Goal: Transaction & Acquisition: Book appointment/travel/reservation

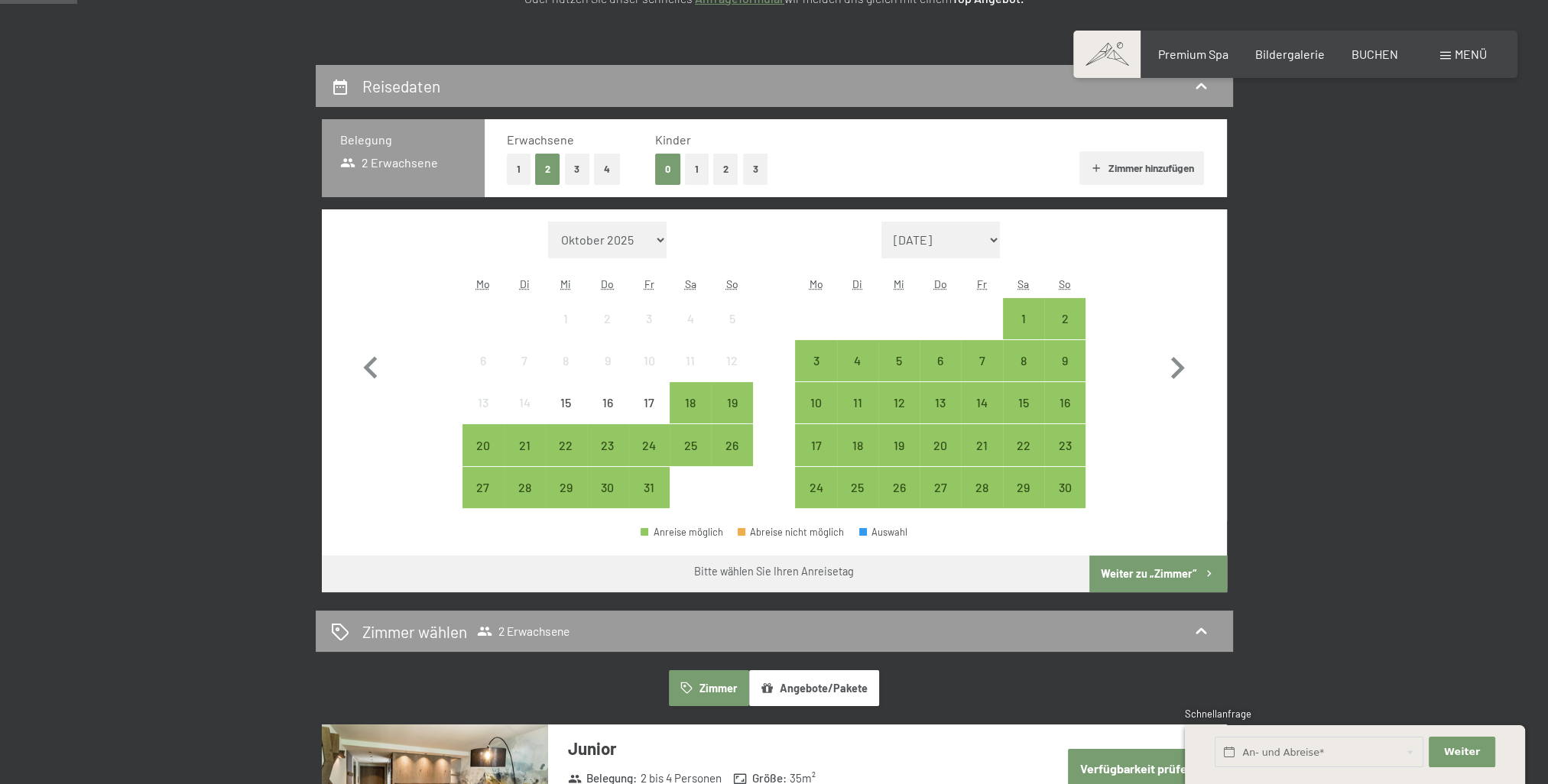
scroll to position [382, 0]
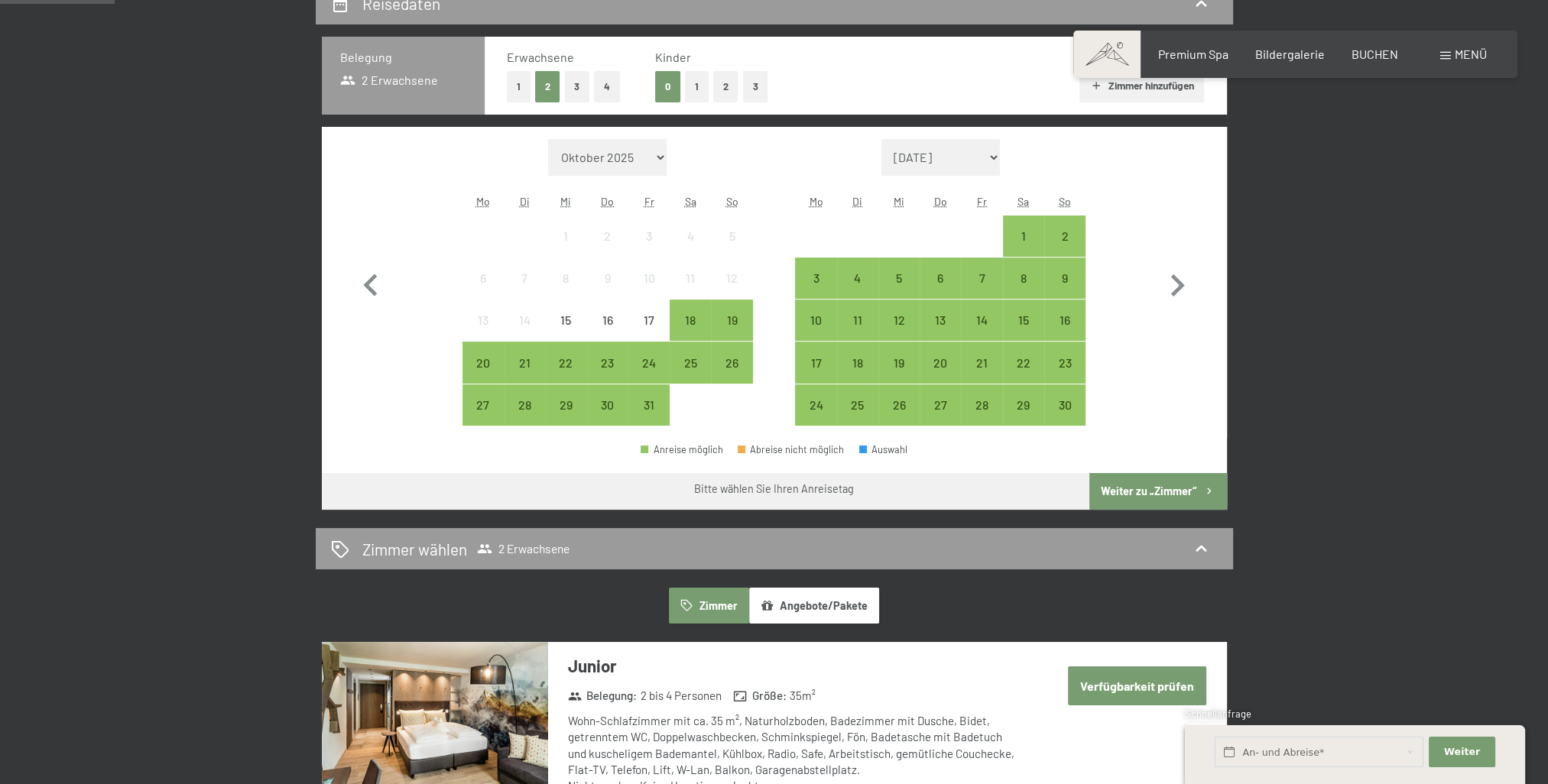
click at [732, 88] on button "2" at bounding box center [725, 87] width 25 height 31
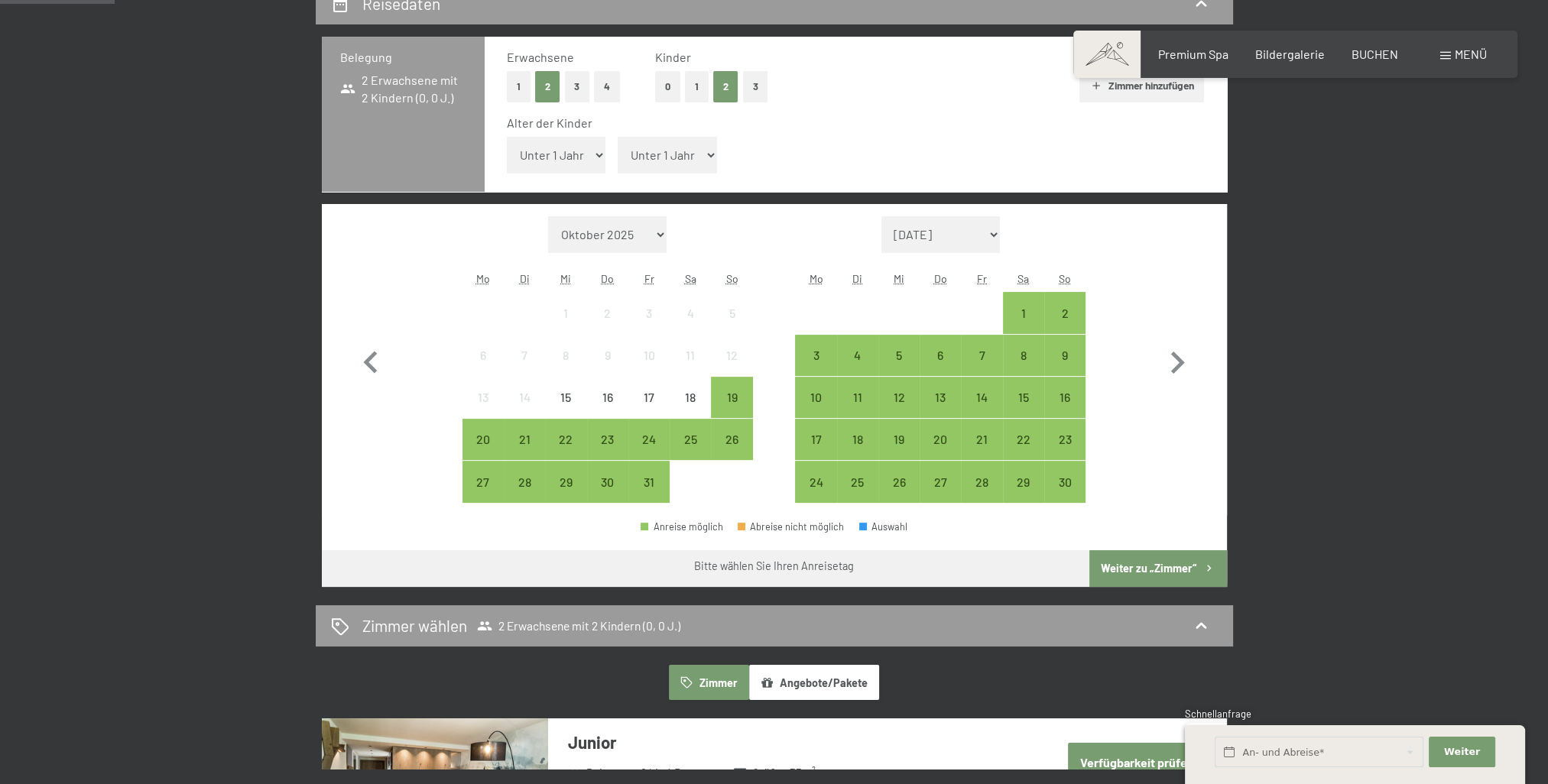
click at [645, 433] on span "Einwilligung Marketing*" at bounding box center [691, 436] width 126 height 16
checkbox input "true"
drag, startPoint x: 645, startPoint y: 433, endPoint x: 648, endPoint y: 446, distance: 13.3
click at [648, 446] on div "24" at bounding box center [649, 452] width 39 height 39
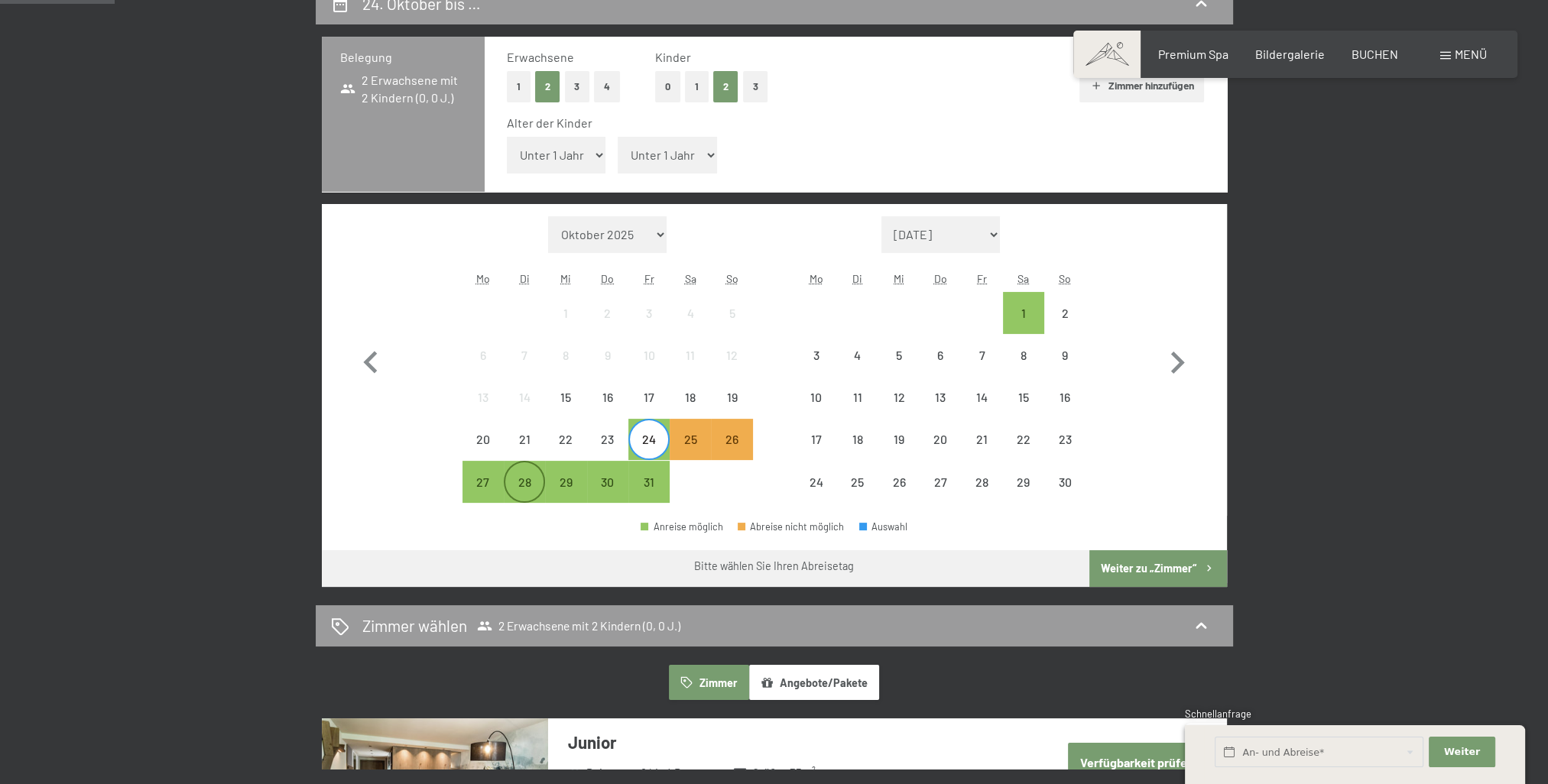
click at [524, 476] on div "28" at bounding box center [524, 495] width 39 height 39
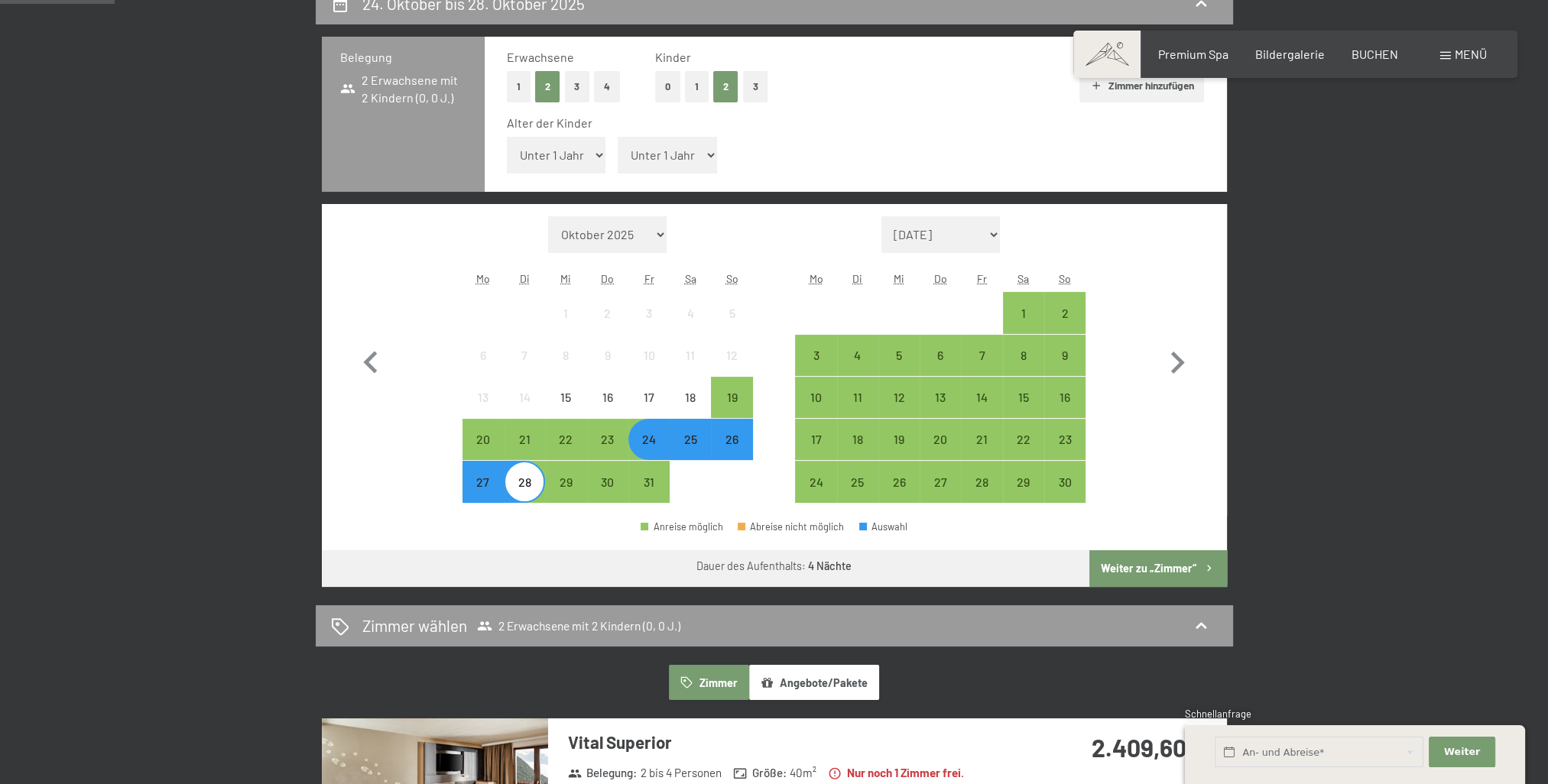
click at [1179, 575] on button "Weiter zu „Zimmer“" at bounding box center [1157, 569] width 137 height 37
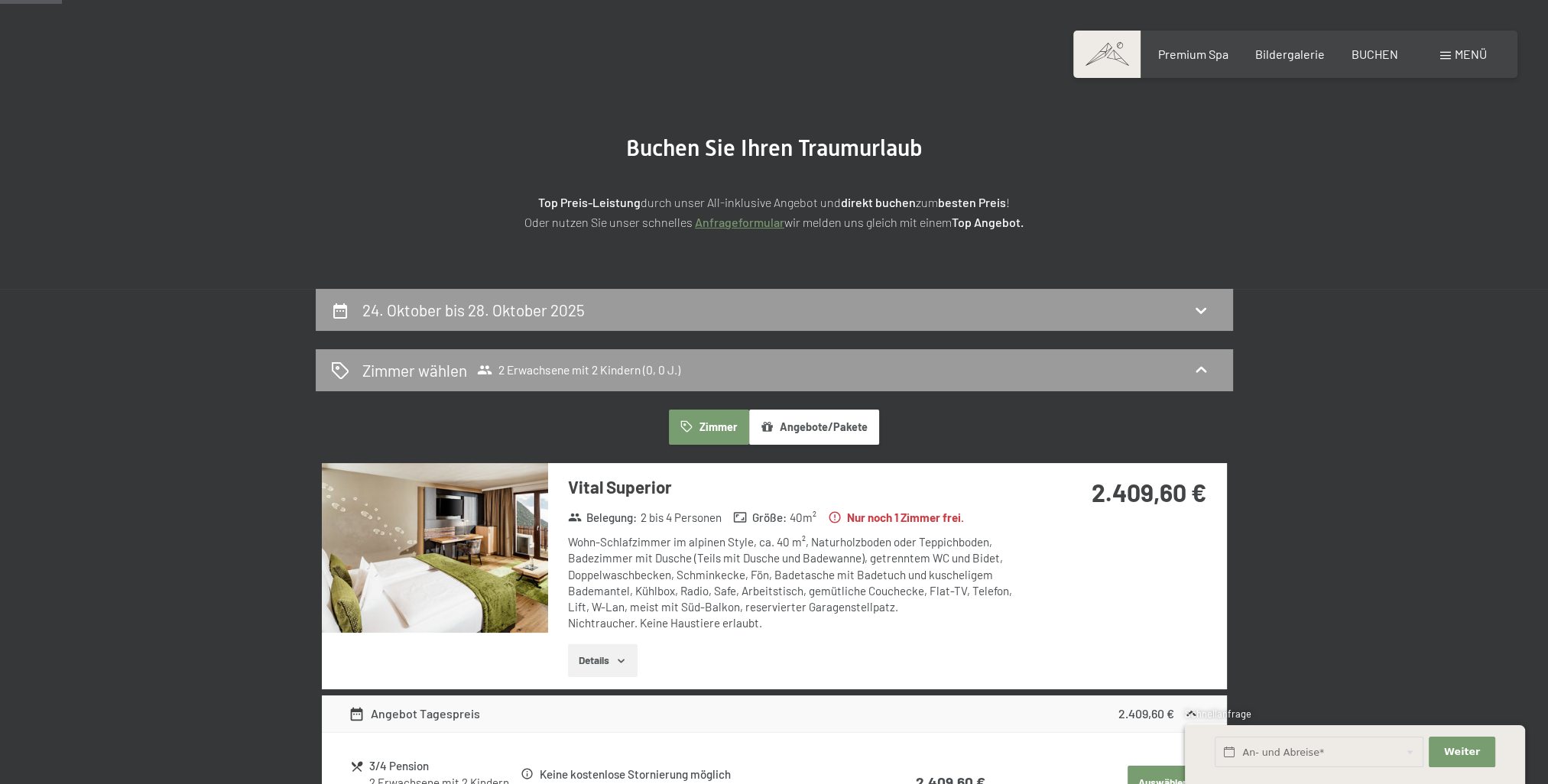
scroll to position [59, 0]
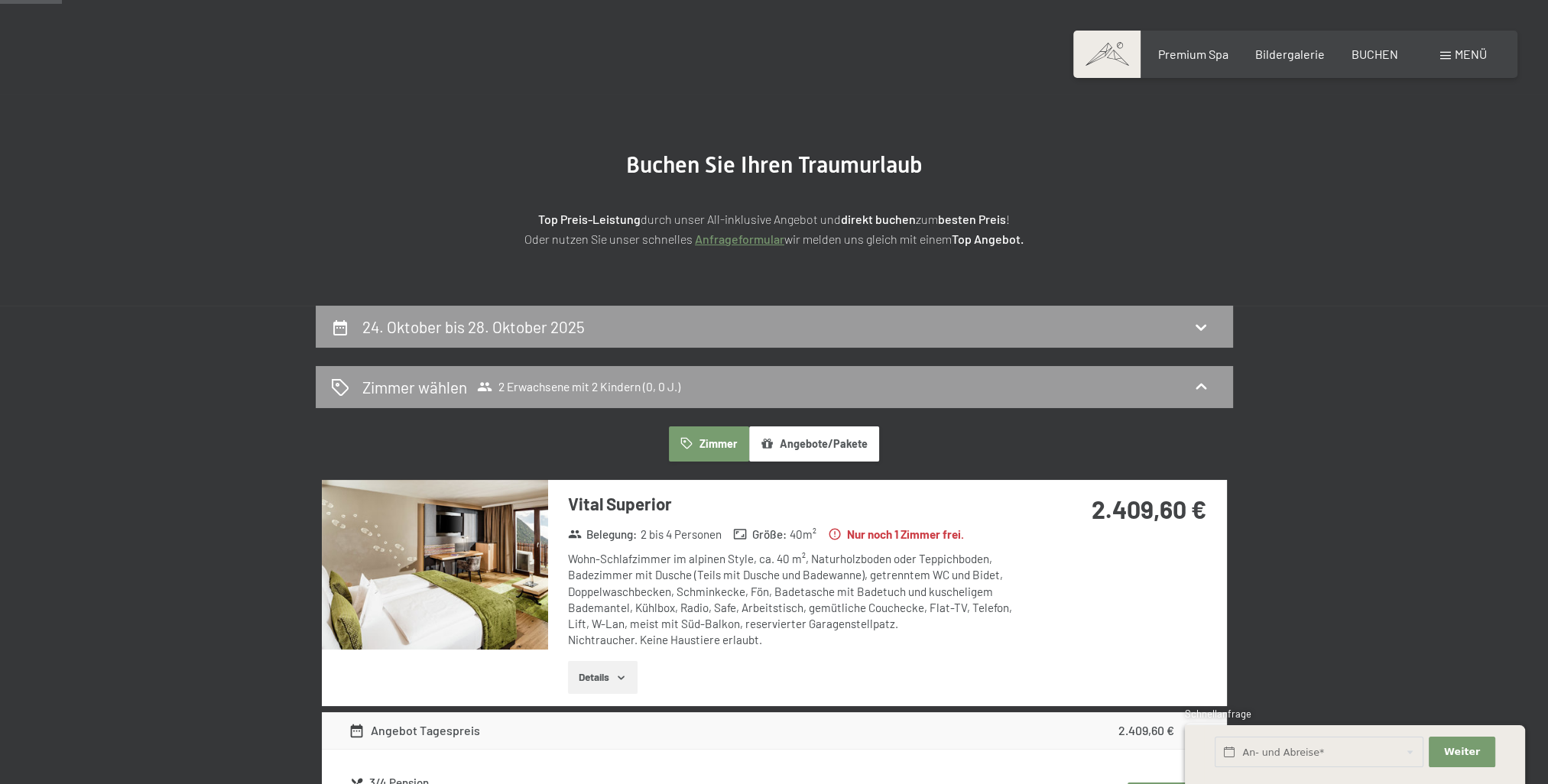
click at [440, 600] on img at bounding box center [435, 564] width 226 height 170
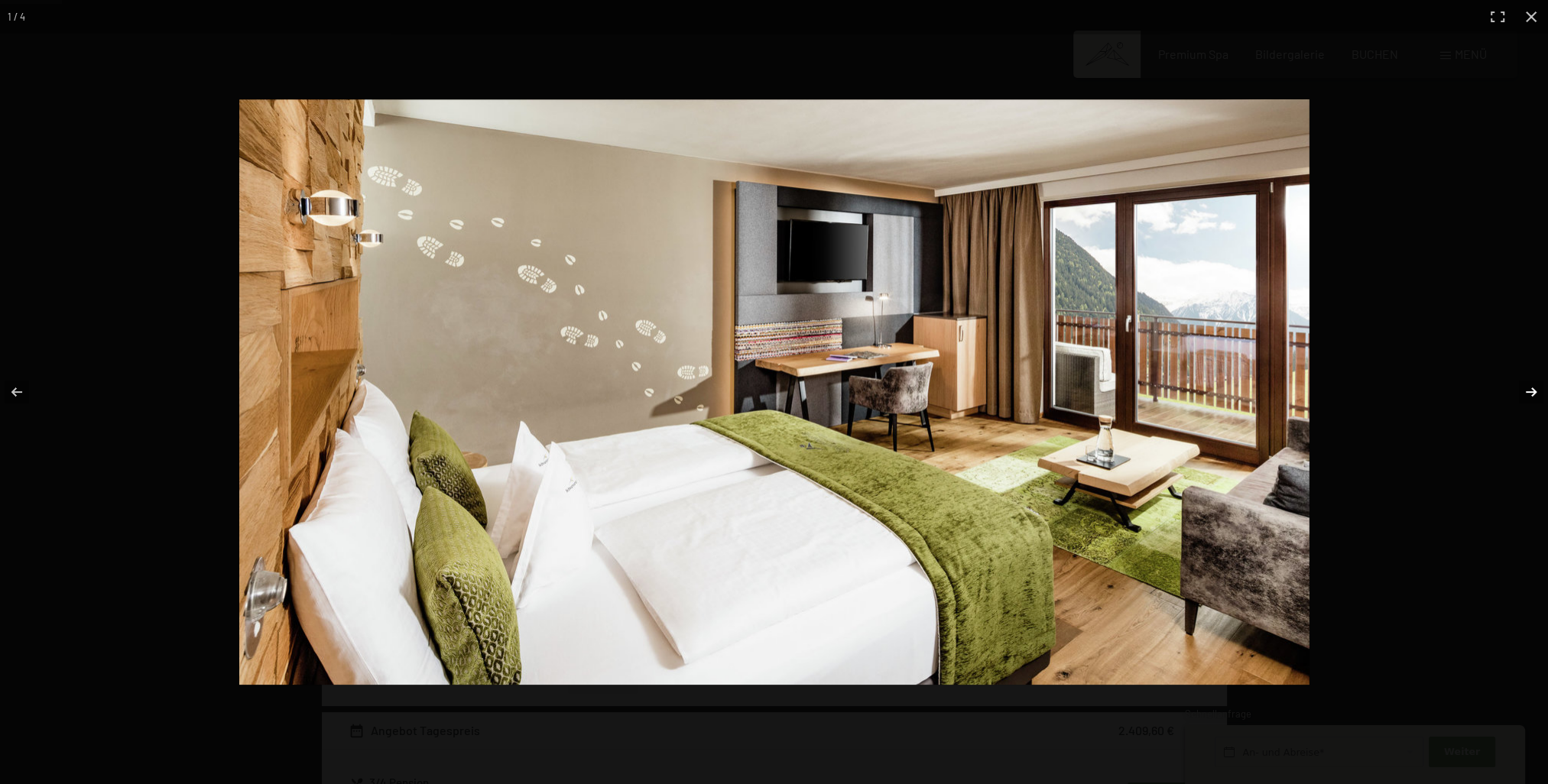
click at [1523, 392] on button "button" at bounding box center [1520, 392] width 53 height 76
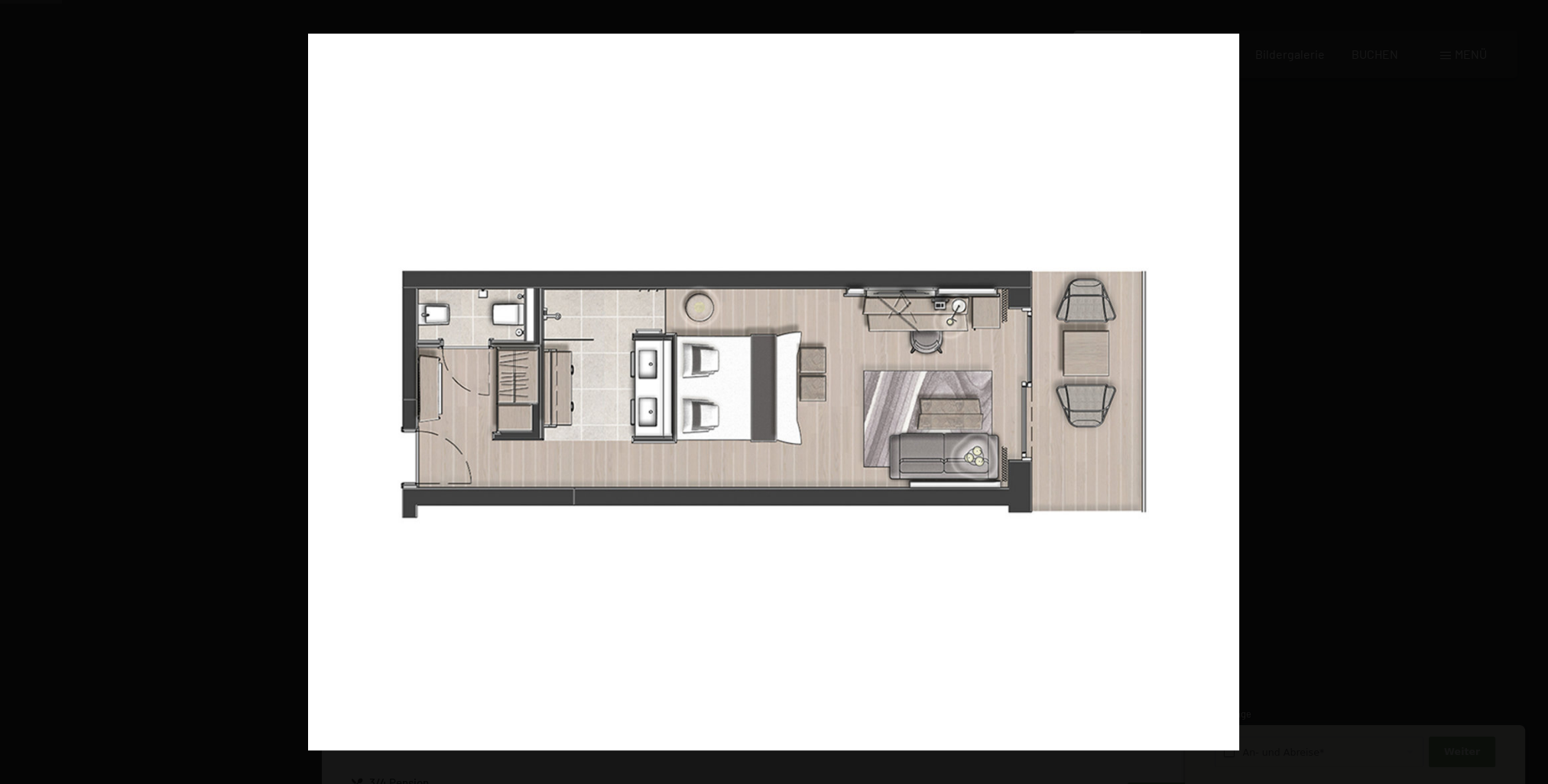
click at [1523, 392] on button "button" at bounding box center [1520, 392] width 53 height 76
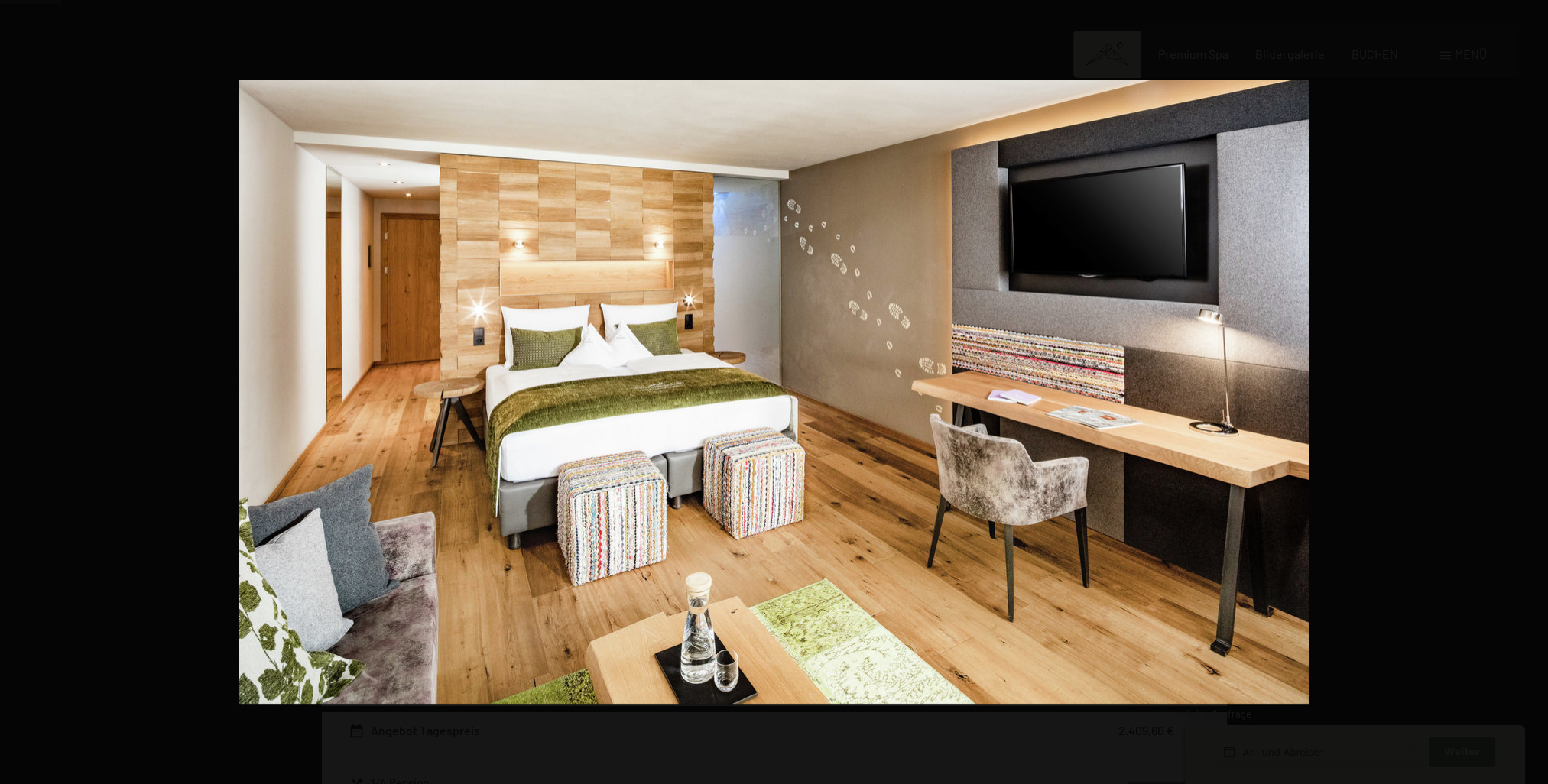
click at [1523, 392] on button "button" at bounding box center [1520, 392] width 53 height 76
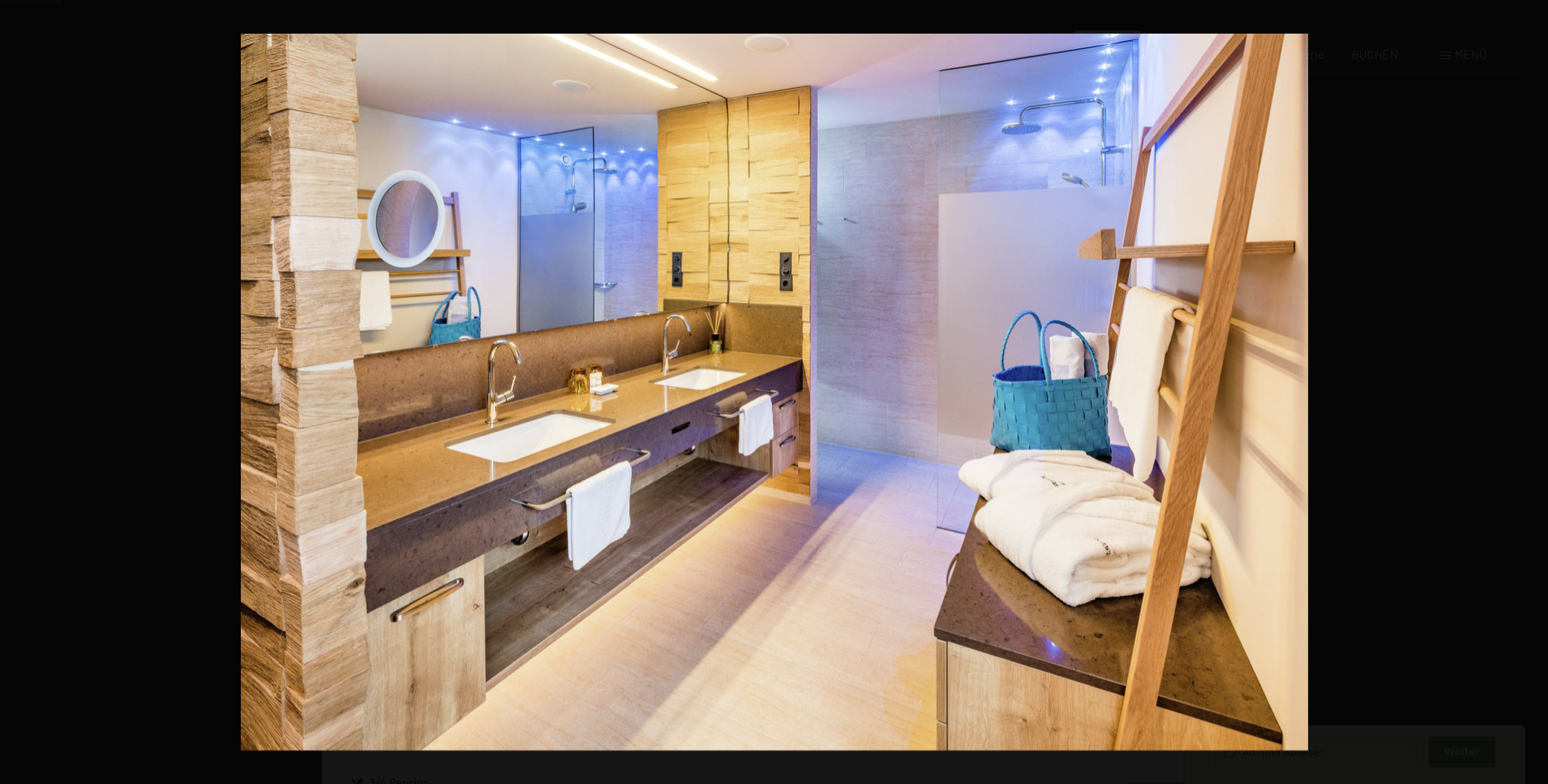
click at [1523, 392] on button "button" at bounding box center [1520, 392] width 53 height 76
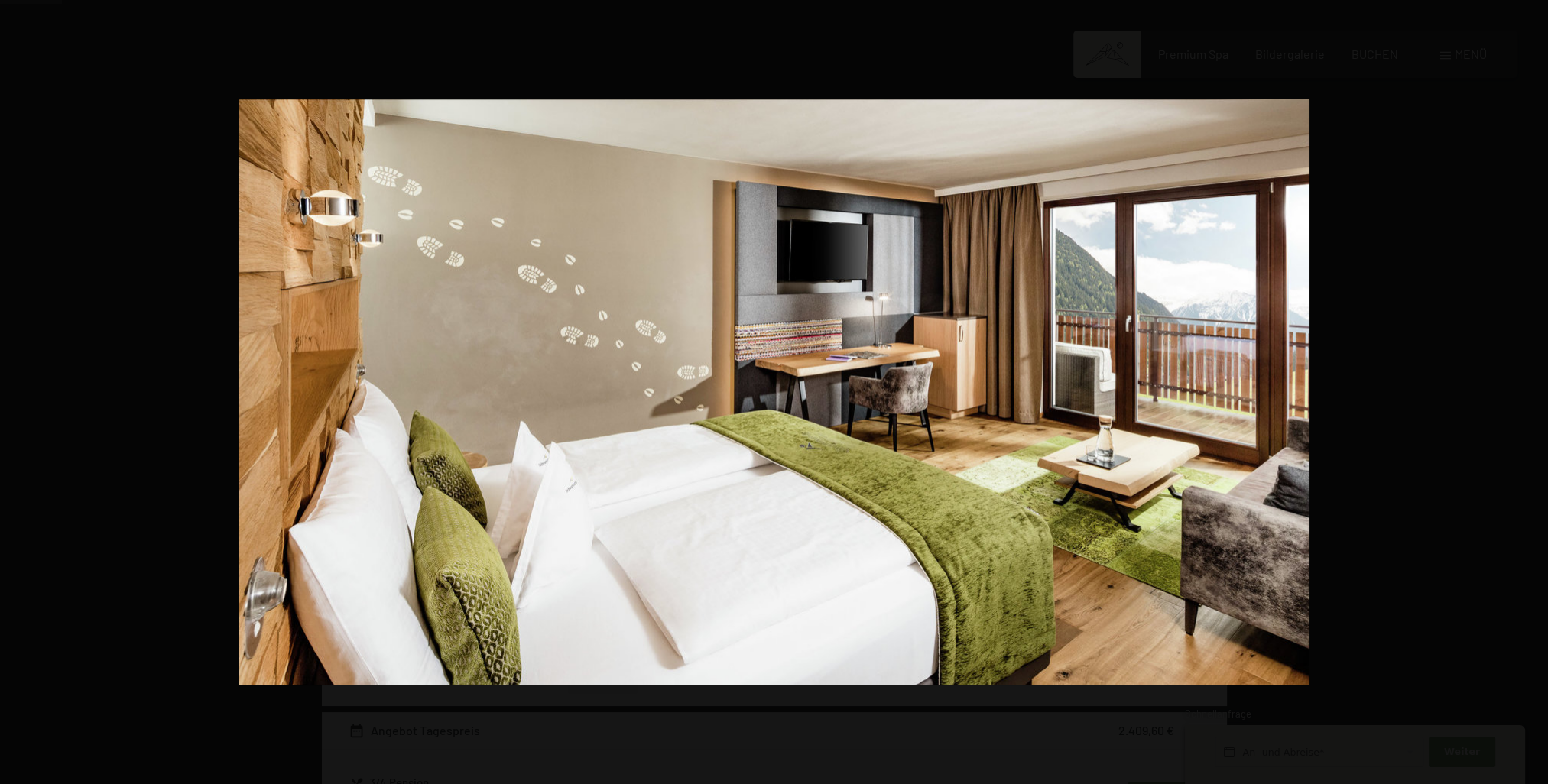
click at [1523, 392] on button "button" at bounding box center [1520, 392] width 53 height 76
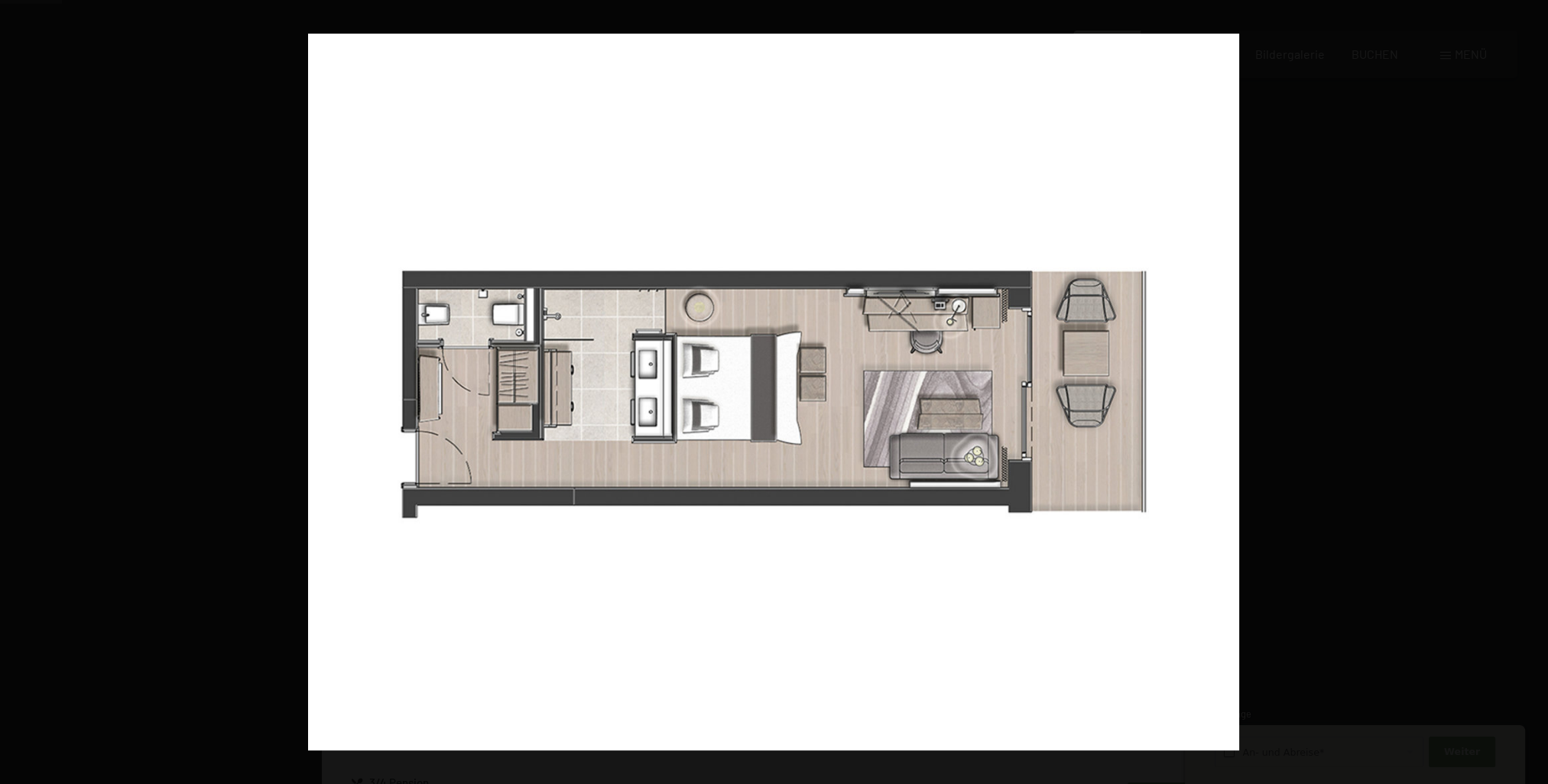
click at [1523, 392] on button "button" at bounding box center [1520, 392] width 53 height 76
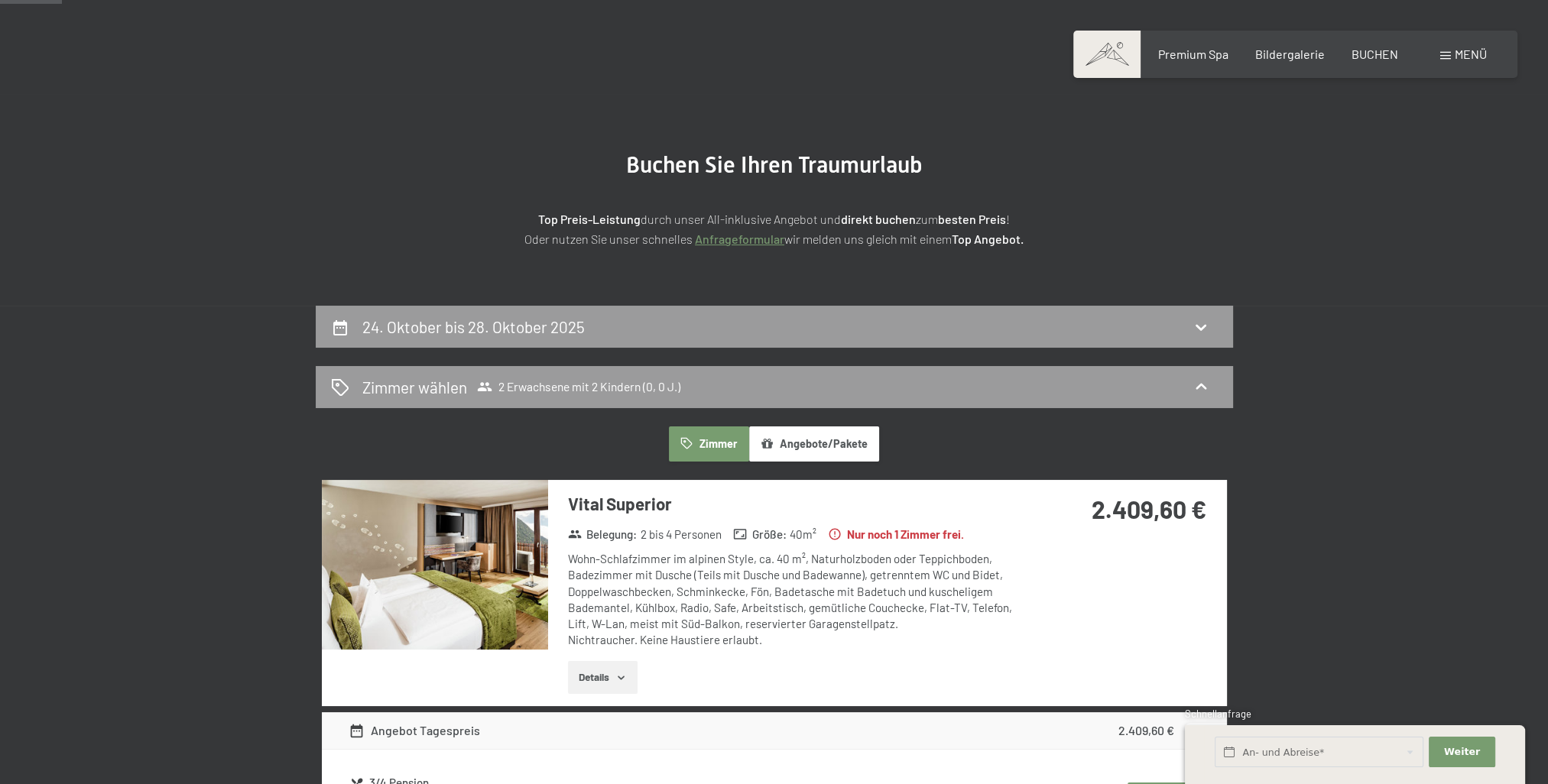
click at [0, 0] on button "button" at bounding box center [0, 0] width 0 height 0
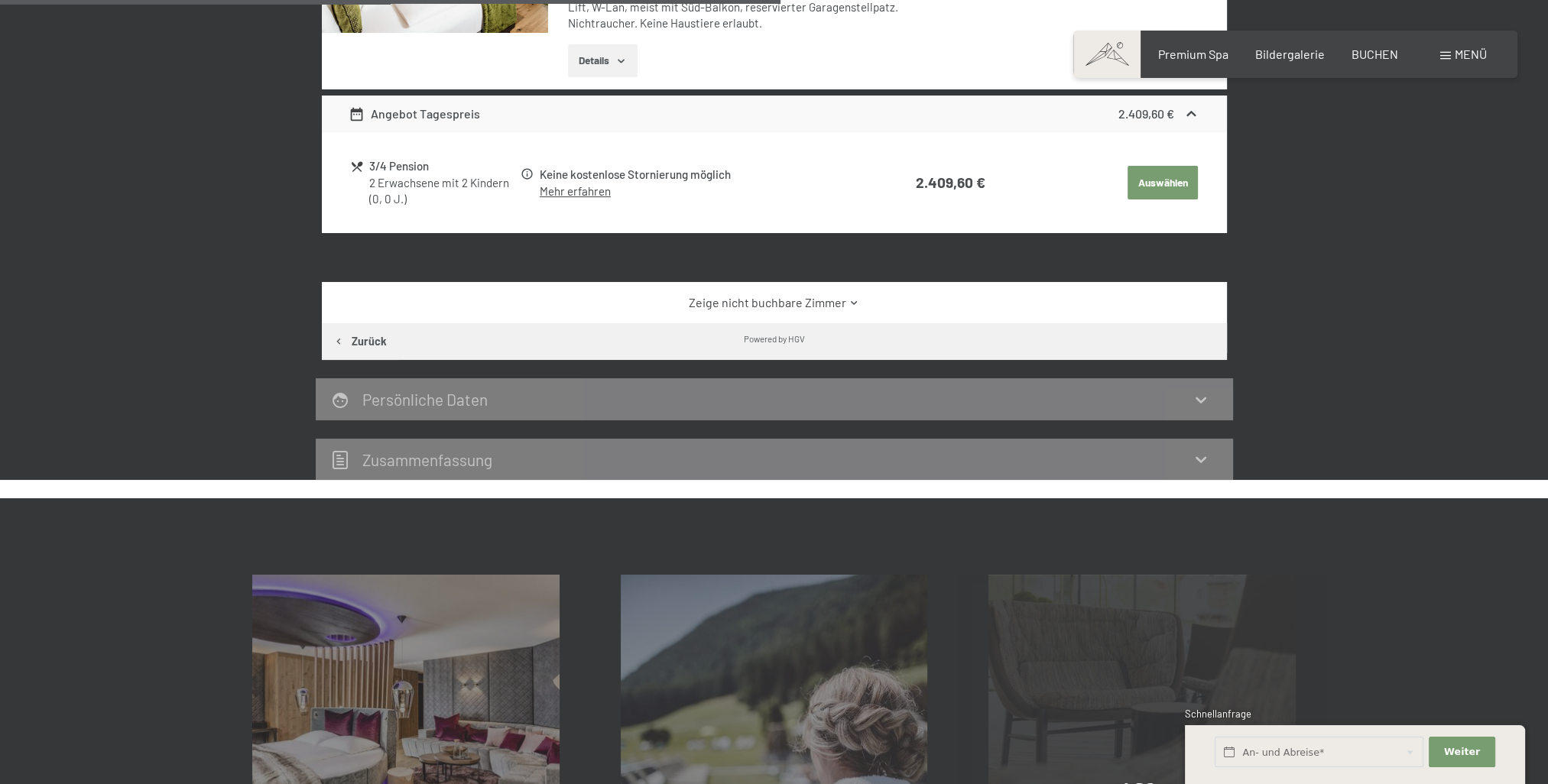
scroll to position [594, 0]
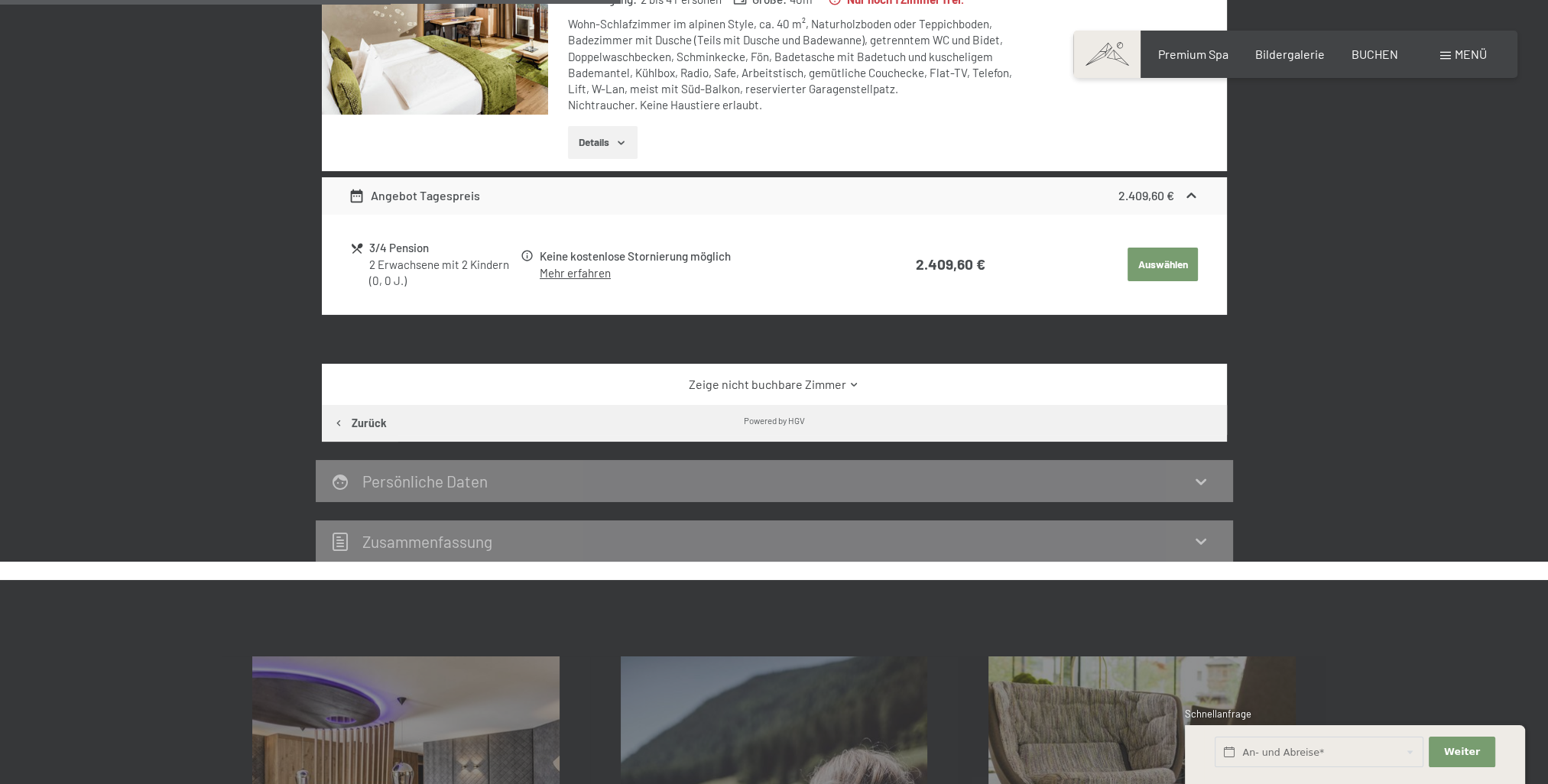
click at [400, 244] on div "3/4 Pension" at bounding box center [443, 247] width 149 height 17
click at [570, 270] on link "Mehr erfahren" at bounding box center [574, 273] width 71 height 14
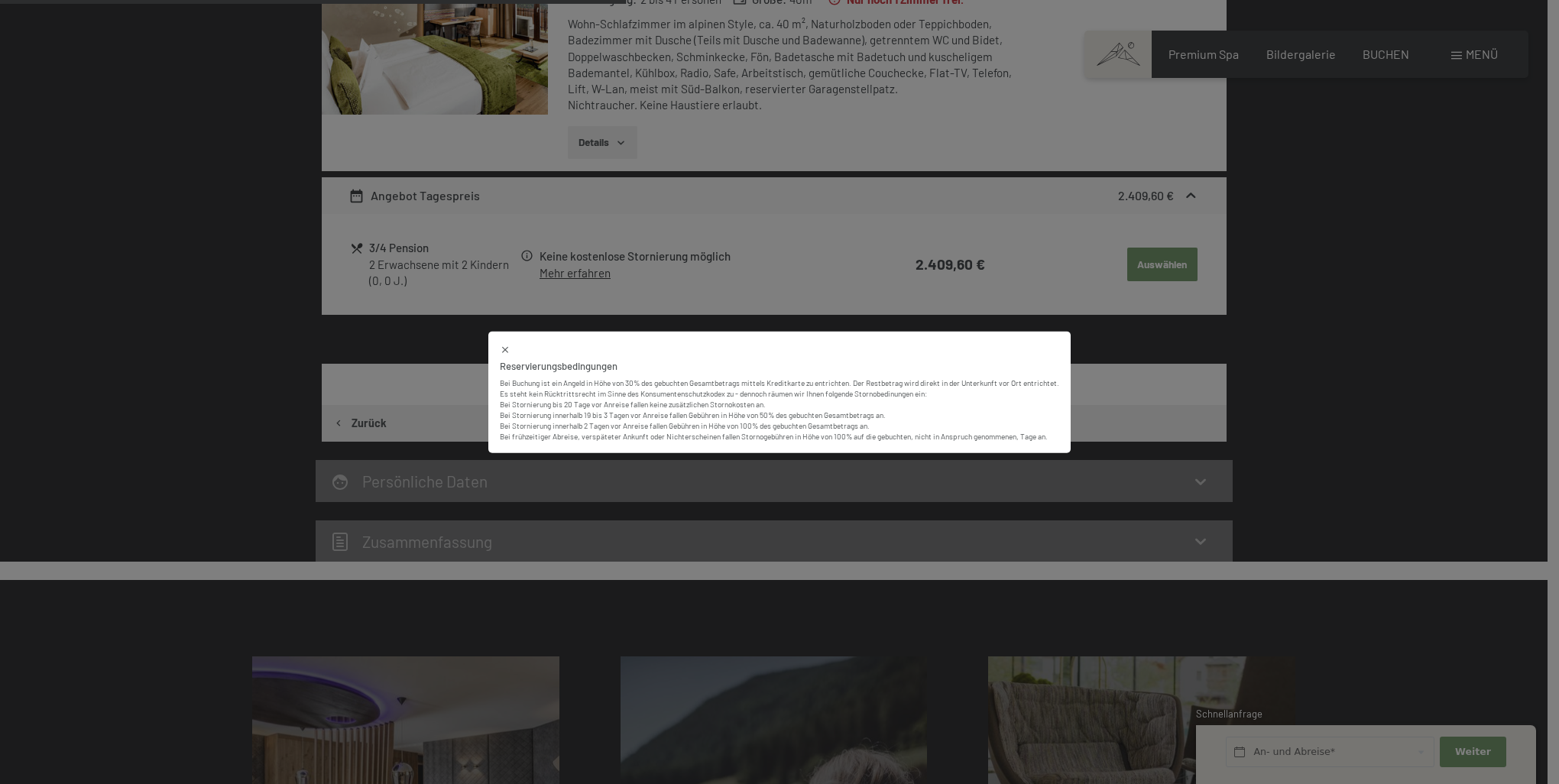
click at [569, 270] on div "Reservierungsbedingungen Bei Buchung ist ein Angeld in Höhe von 30% des gebucht…" at bounding box center [779, 392] width 1559 height 784
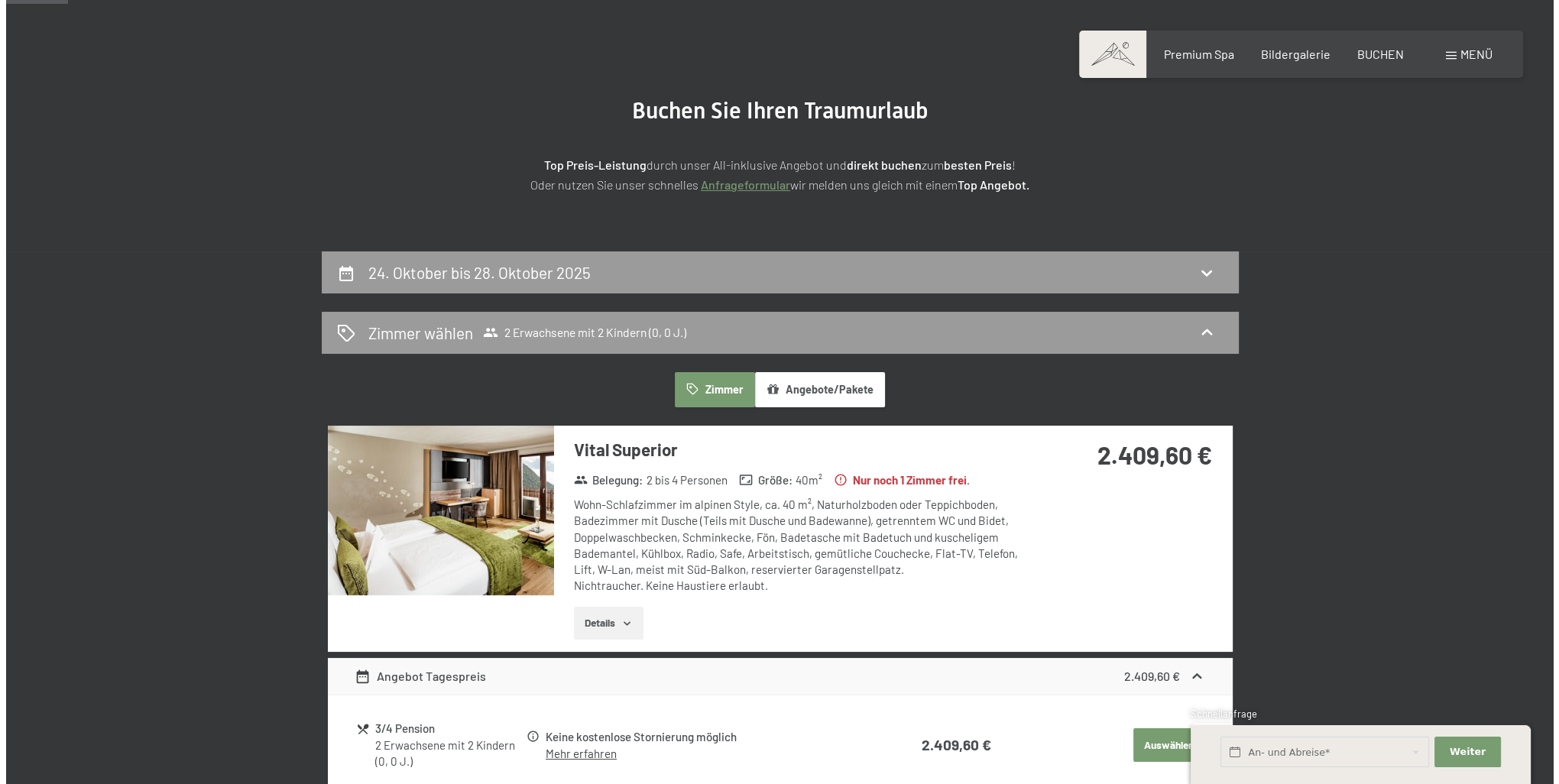
scroll to position [59, 0]
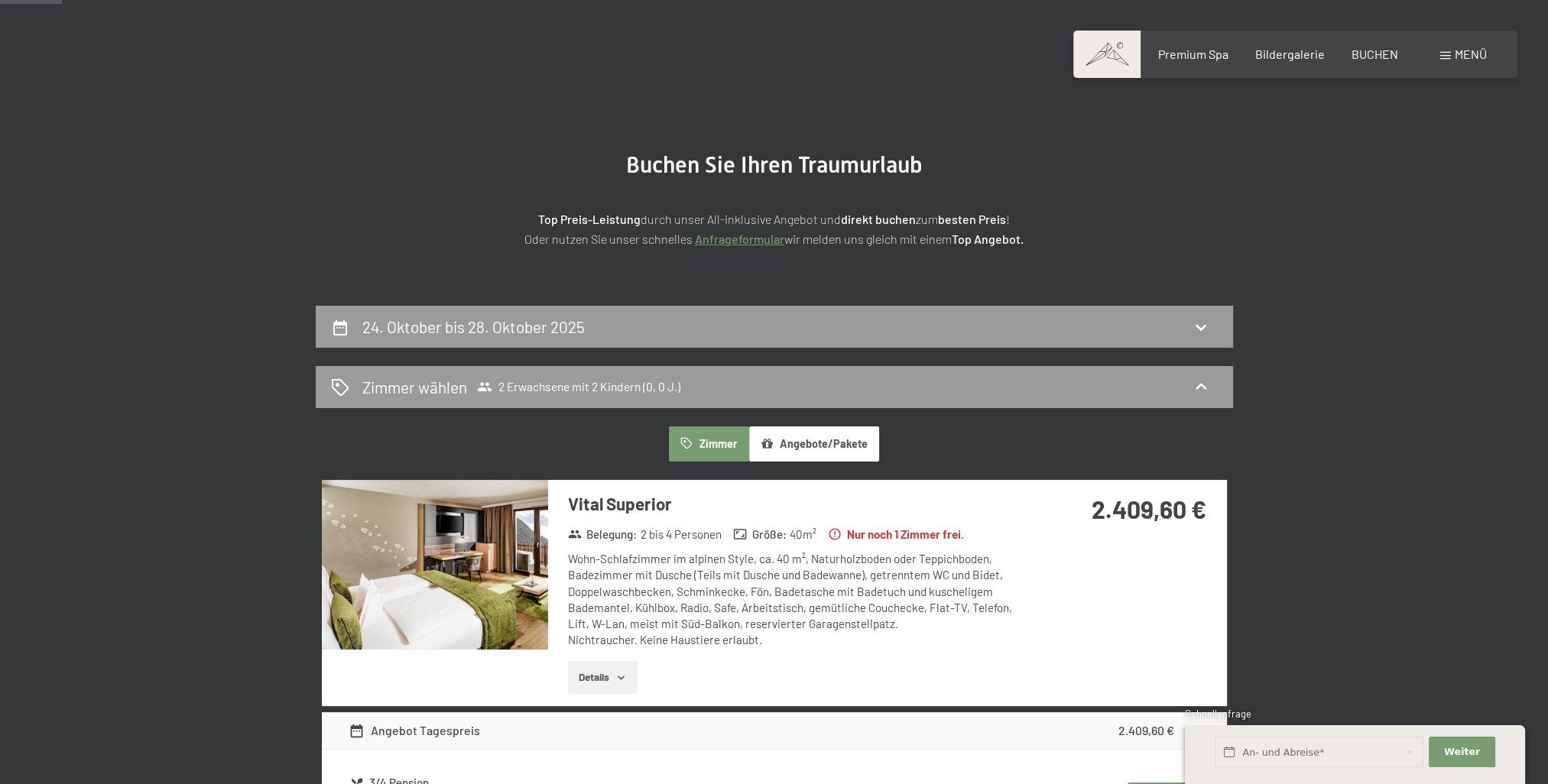
click at [1457, 59] on span "Menü" at bounding box center [1470, 54] width 32 height 15
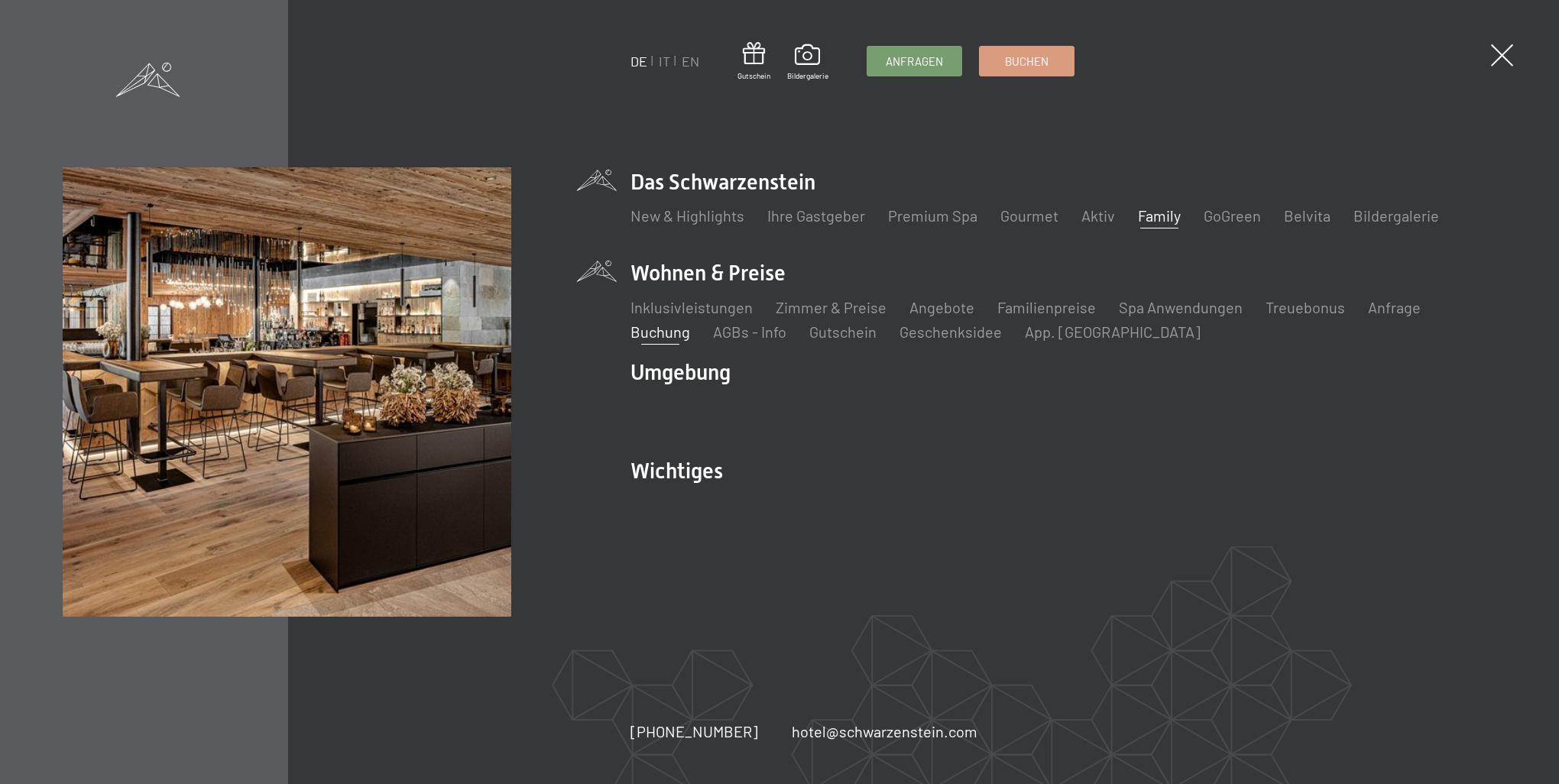
click at [1152, 216] on link "Family" at bounding box center [1159, 215] width 43 height 18
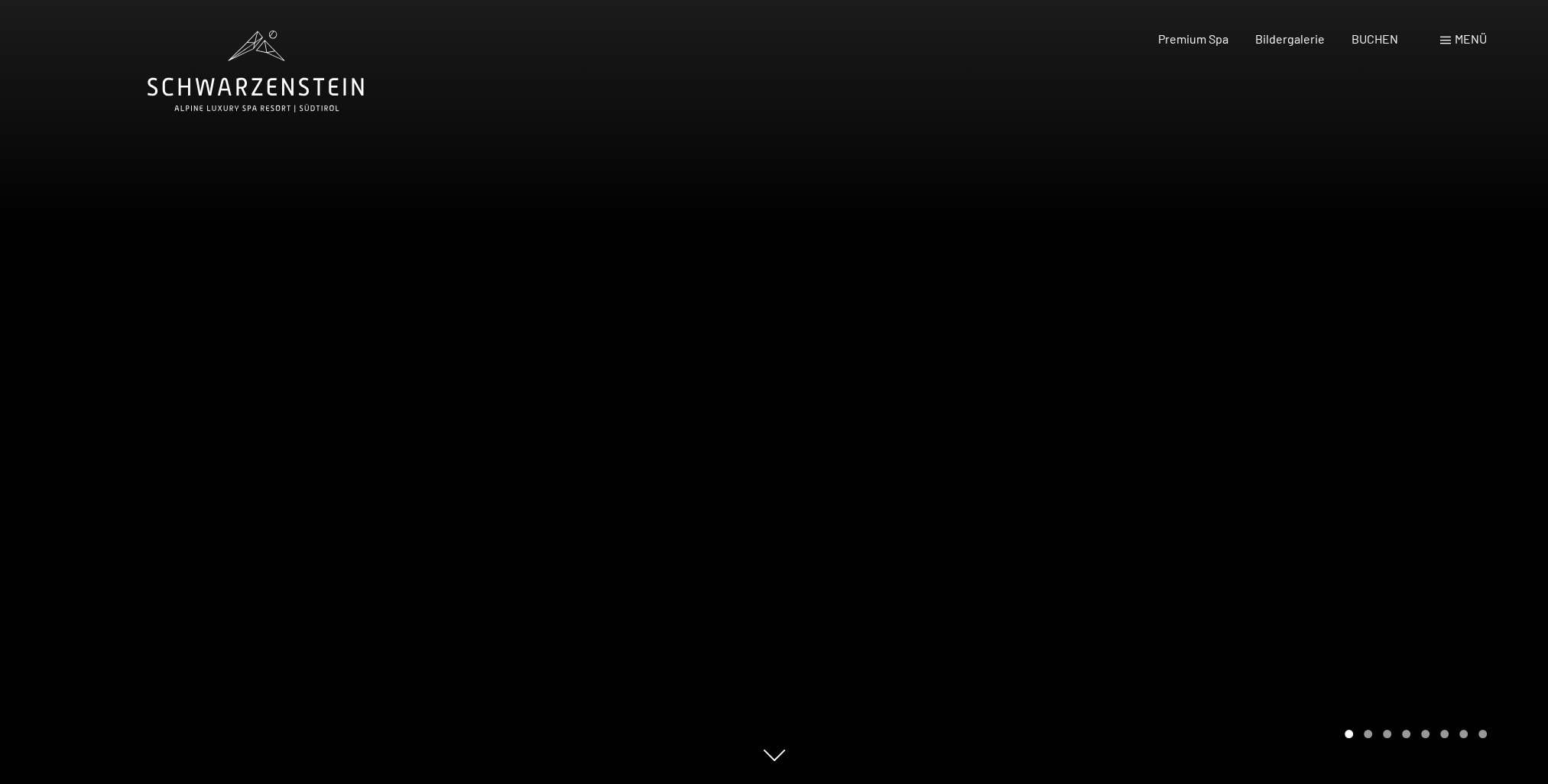
click at [1496, 497] on div at bounding box center [1161, 392] width 774 height 784
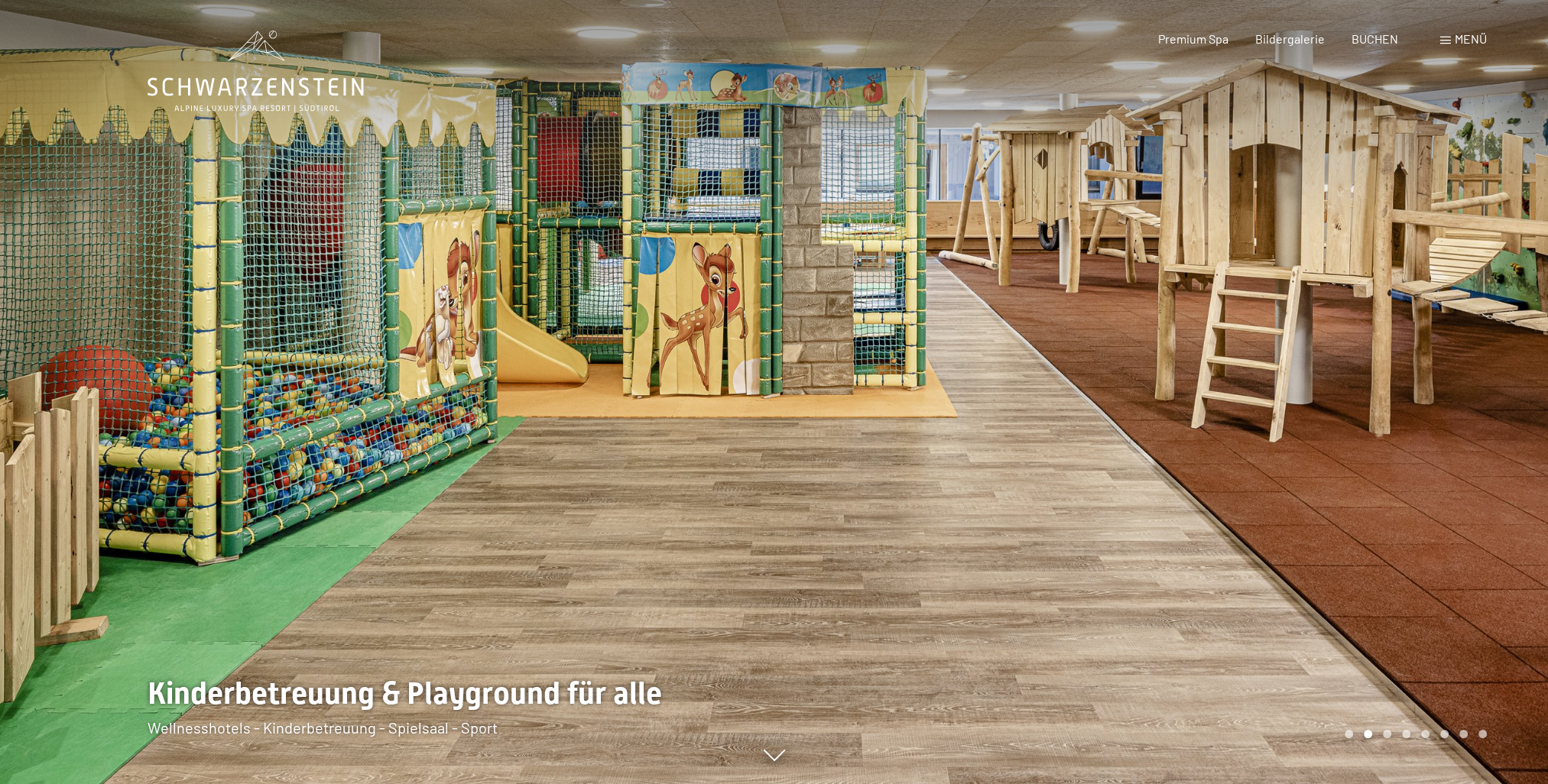
click at [1502, 512] on div at bounding box center [1161, 392] width 774 height 784
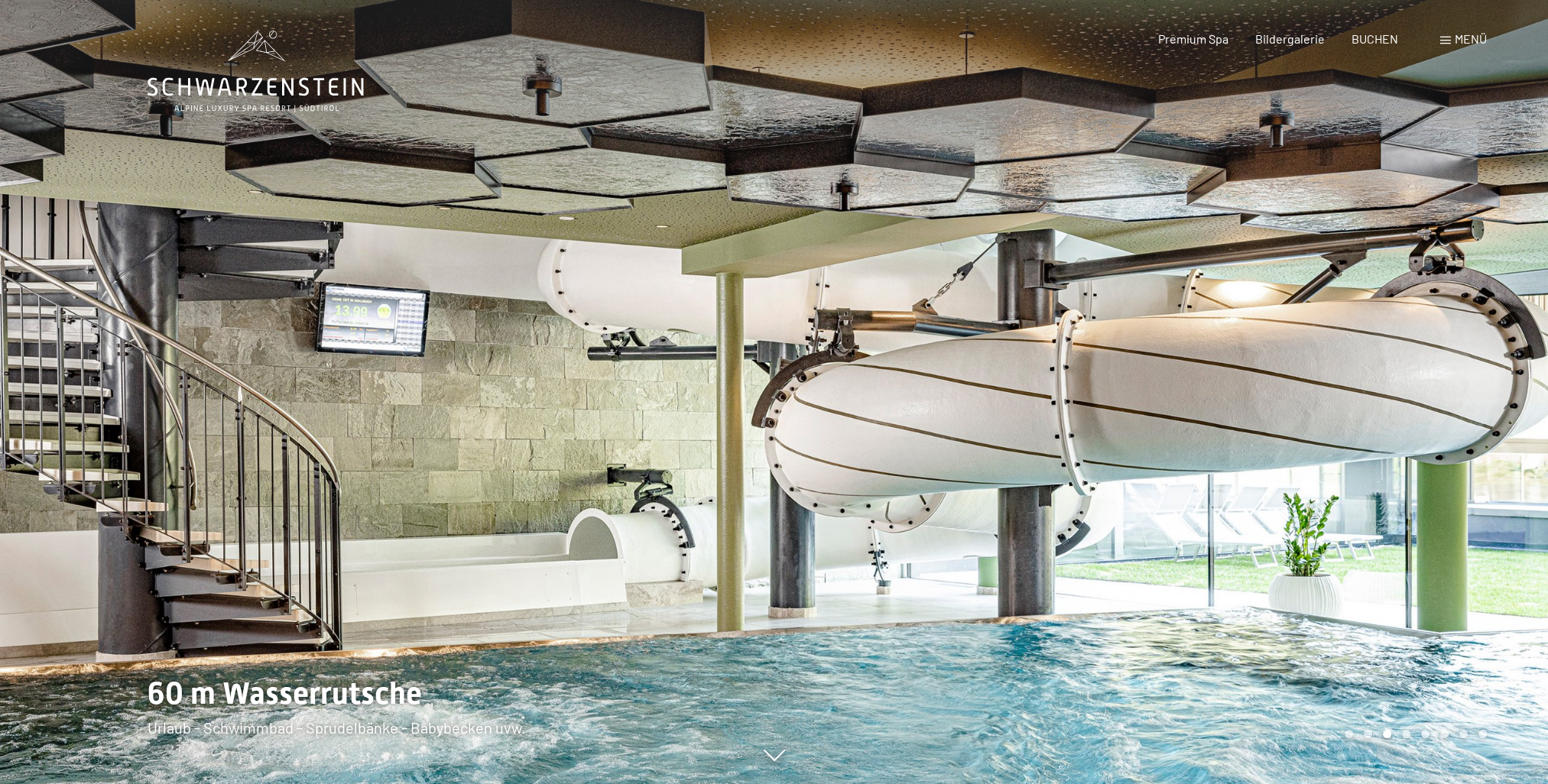
click at [1464, 309] on div at bounding box center [1161, 392] width 774 height 784
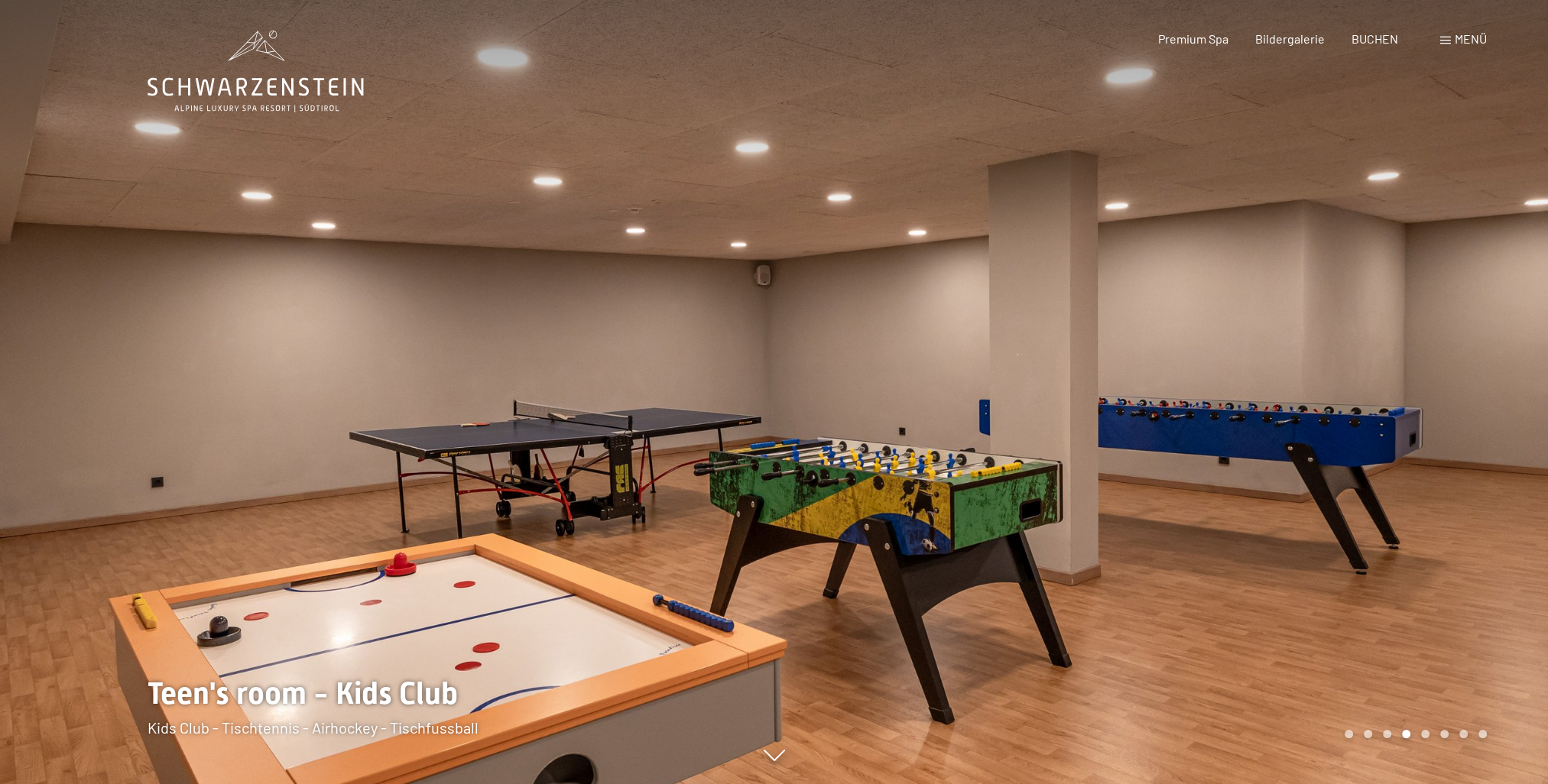
click at [1465, 307] on div at bounding box center [1161, 392] width 774 height 784
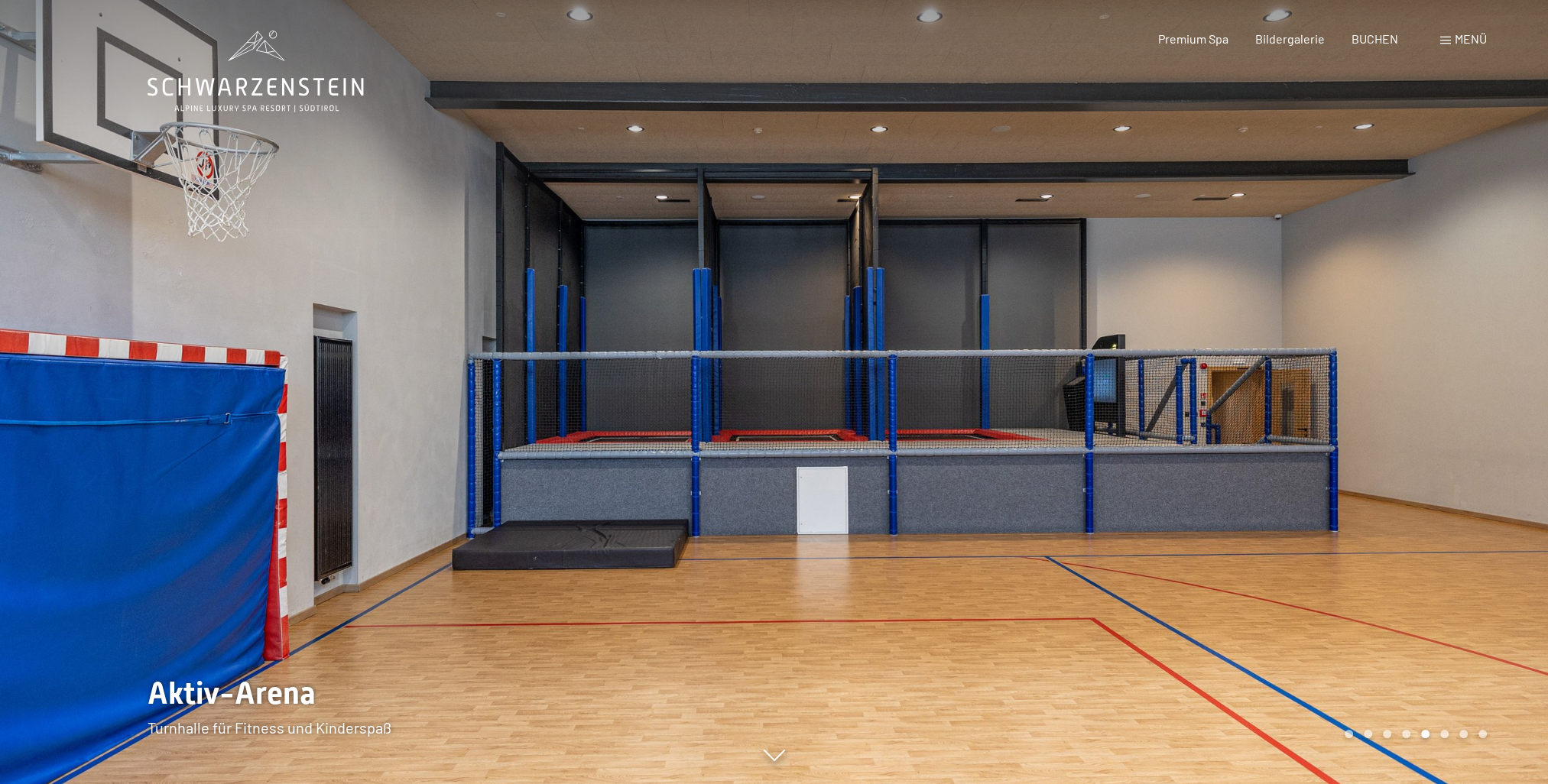
click at [1488, 369] on div at bounding box center [1161, 392] width 774 height 784
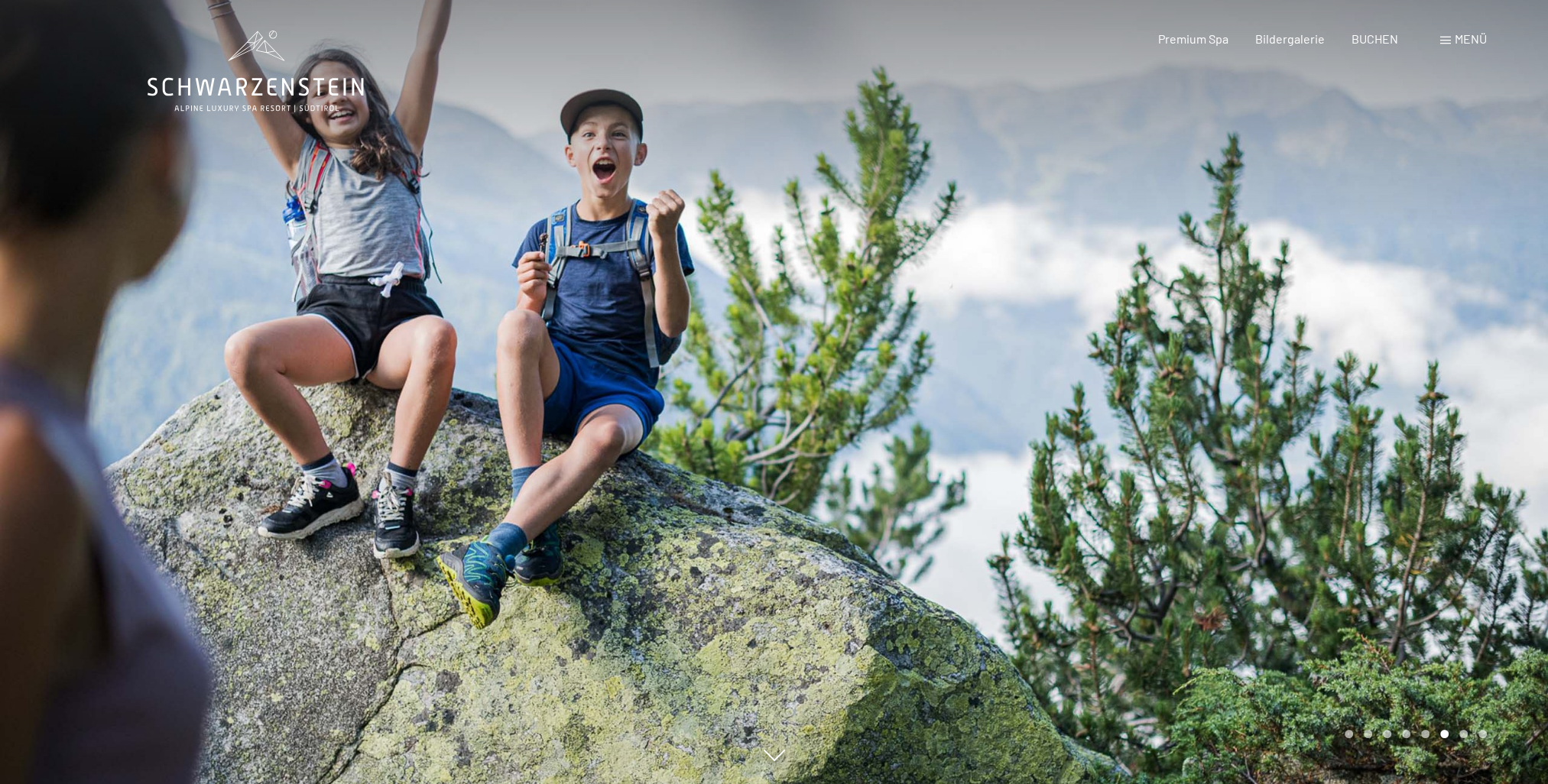
click at [1476, 297] on div at bounding box center [1161, 392] width 774 height 784
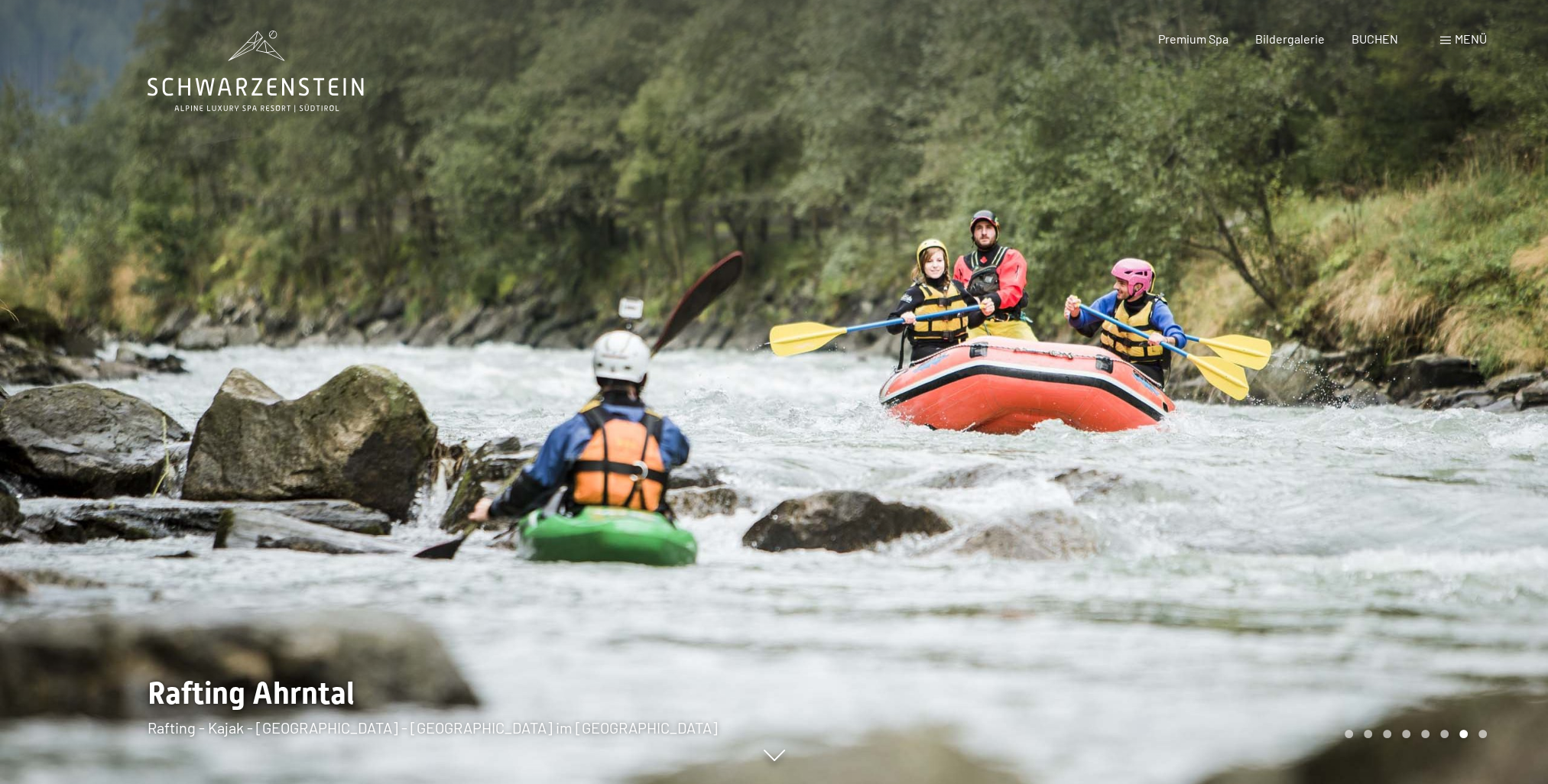
click at [1475, 297] on div at bounding box center [1161, 392] width 774 height 784
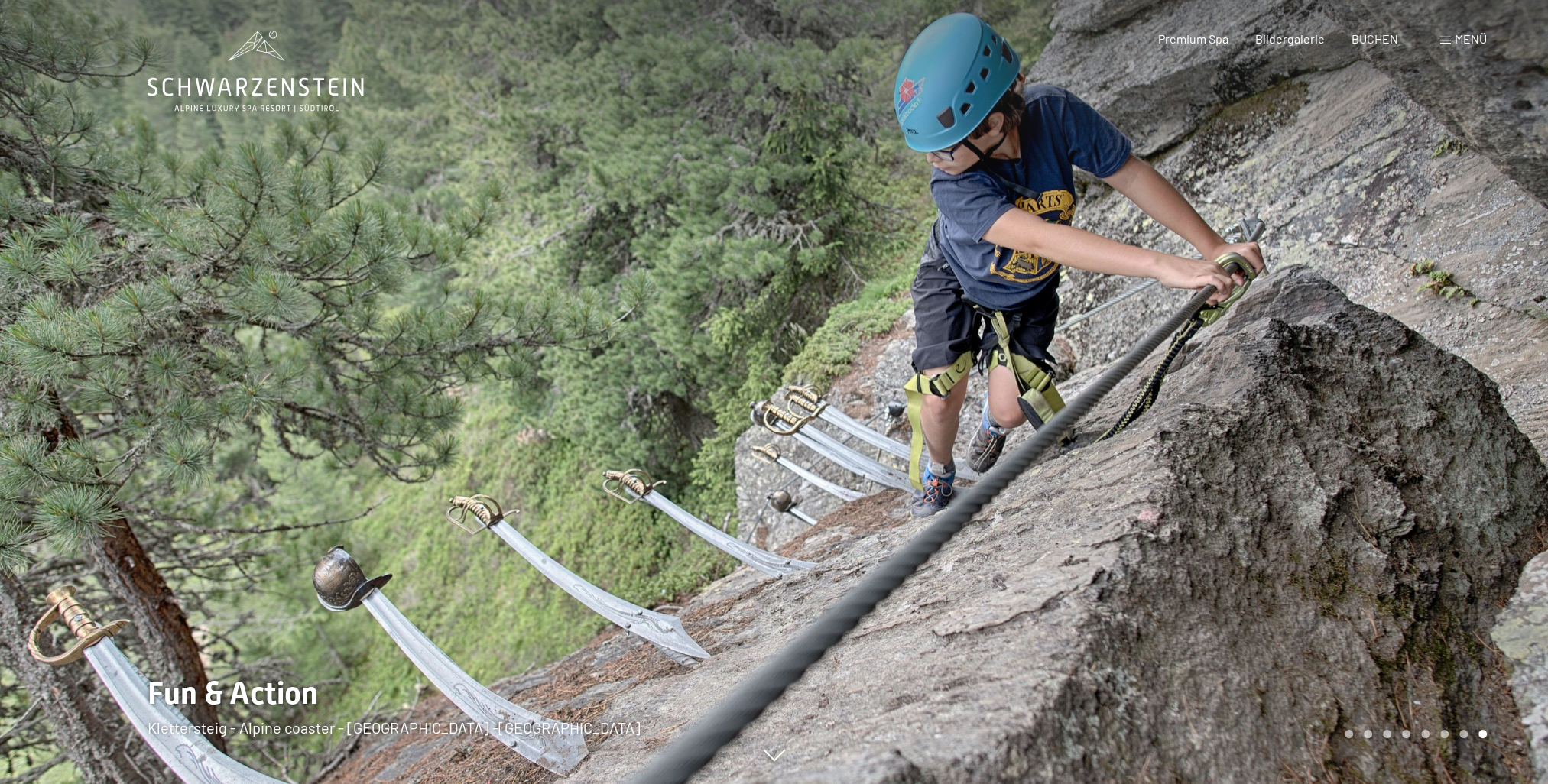
click at [1480, 306] on div at bounding box center [1161, 392] width 774 height 784
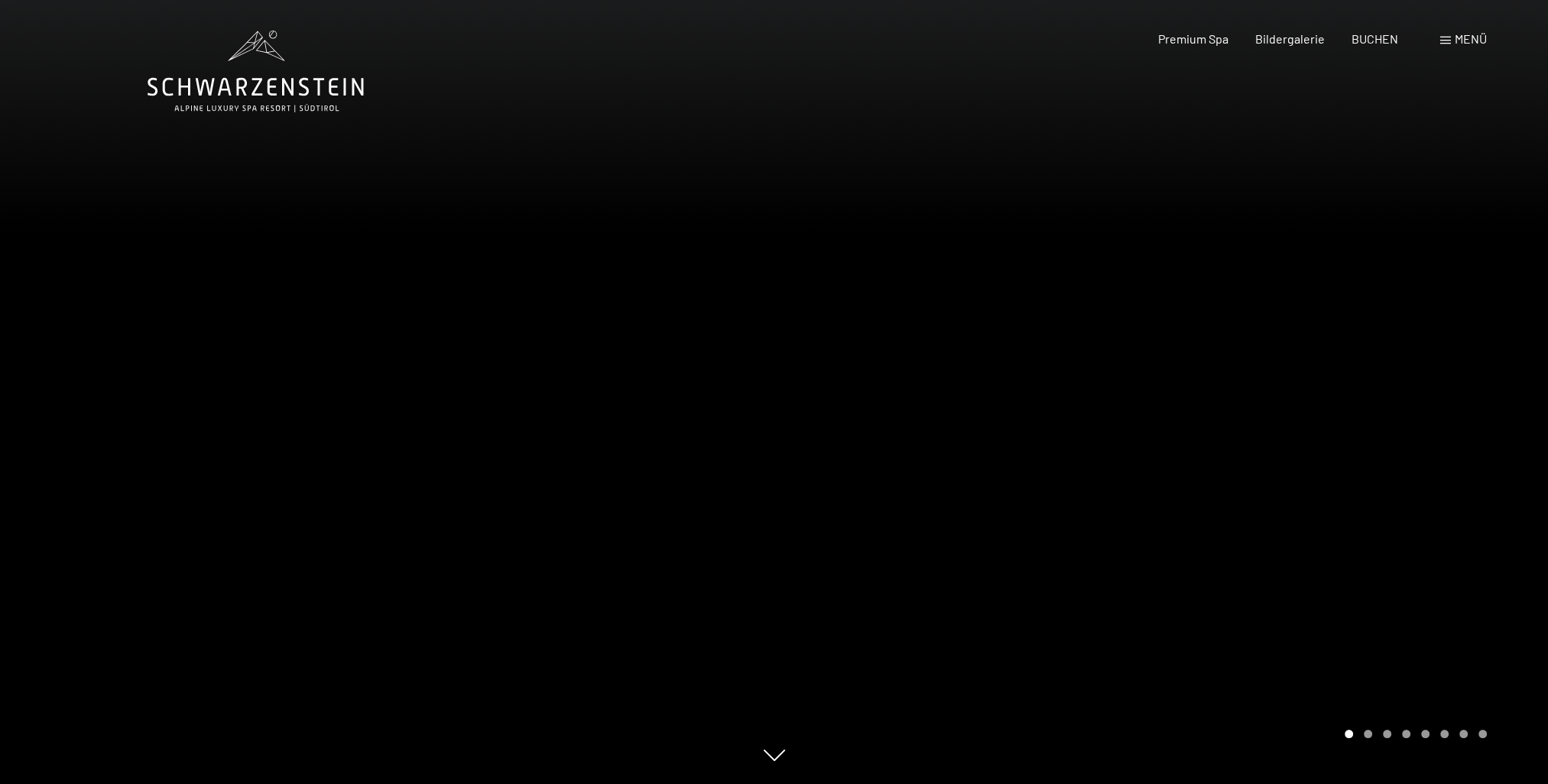
click at [1481, 310] on div at bounding box center [1161, 392] width 774 height 784
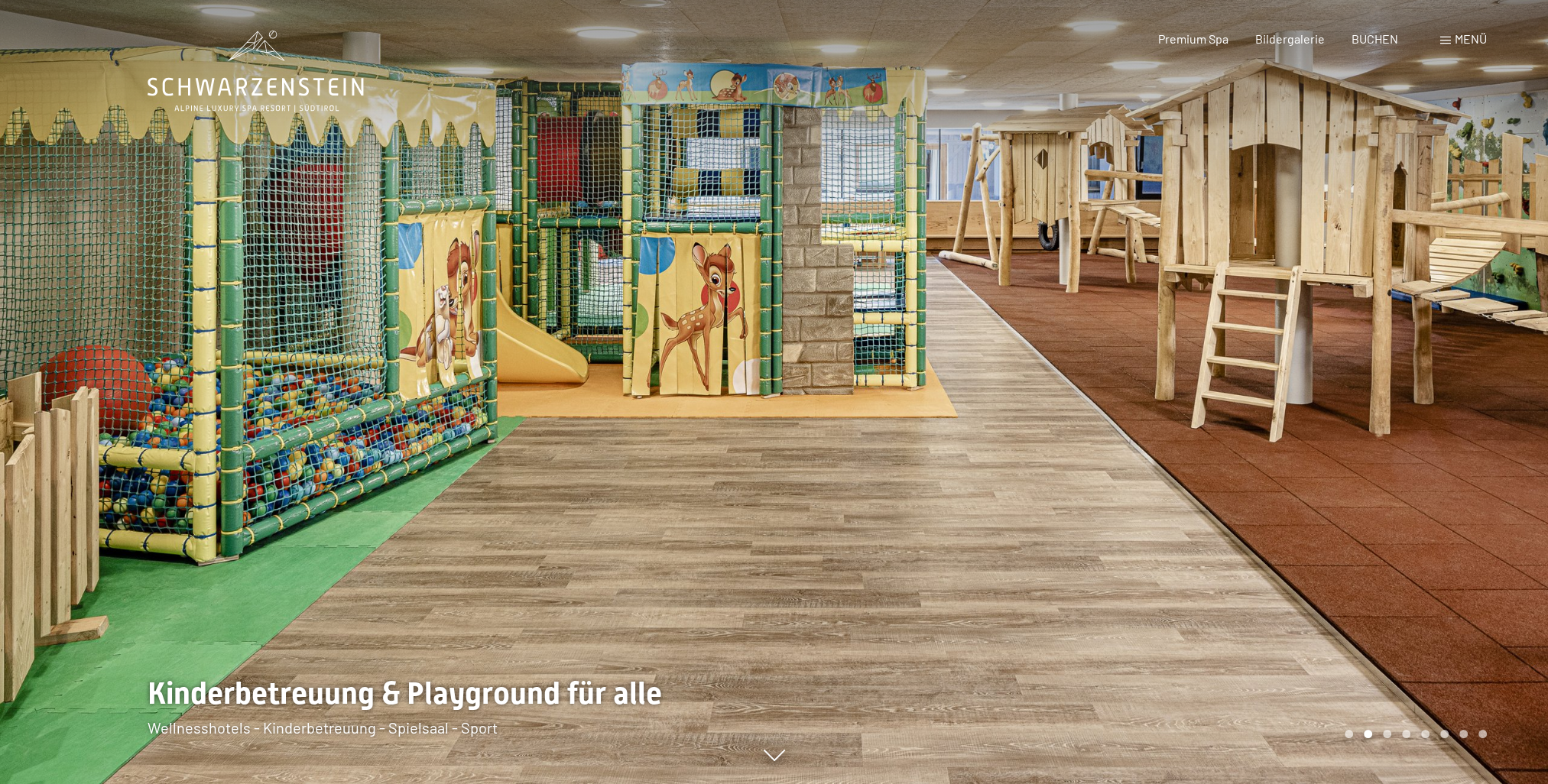
click at [1481, 310] on div at bounding box center [1161, 392] width 774 height 784
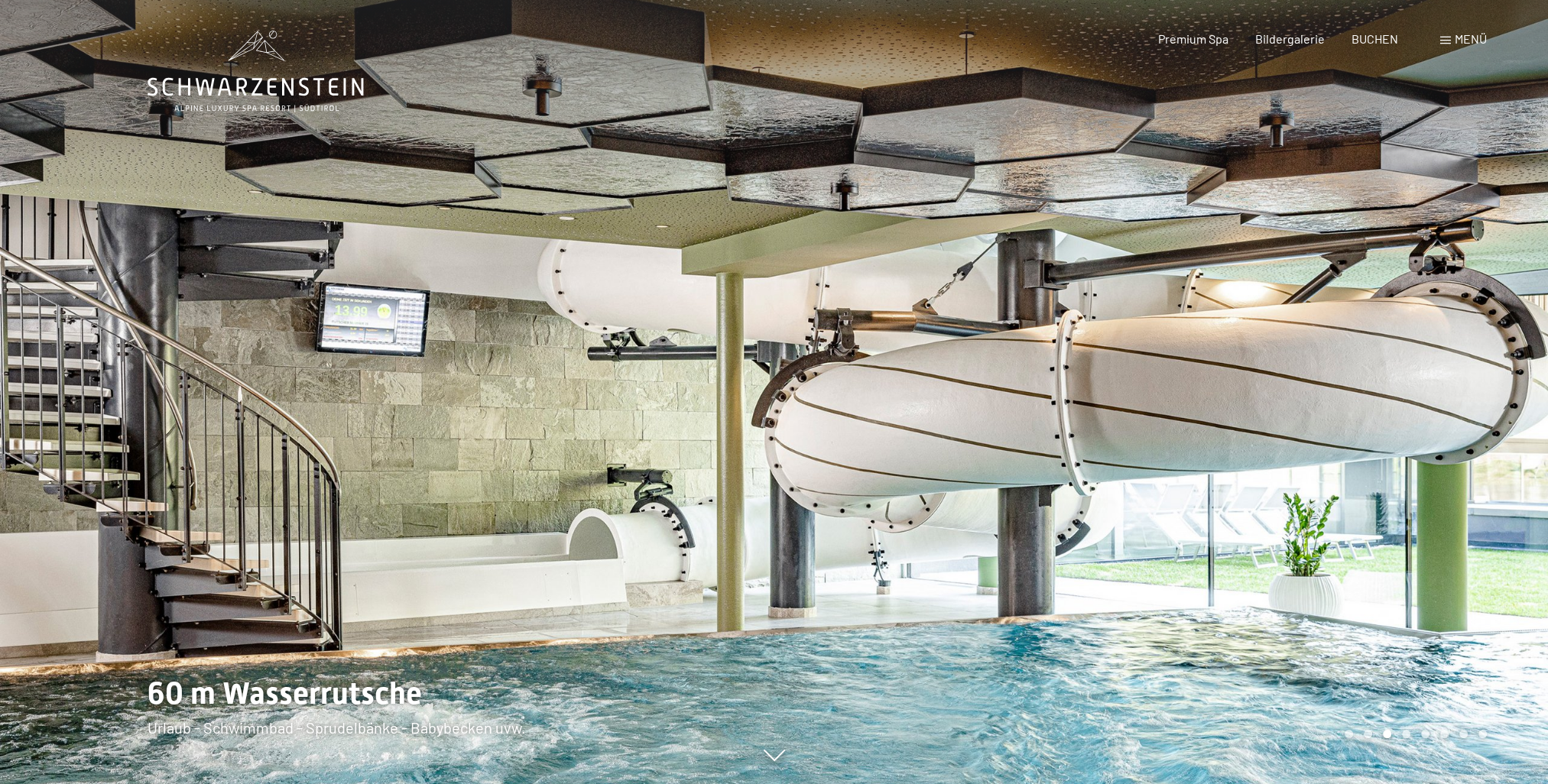
click at [1481, 310] on div at bounding box center [1161, 392] width 774 height 784
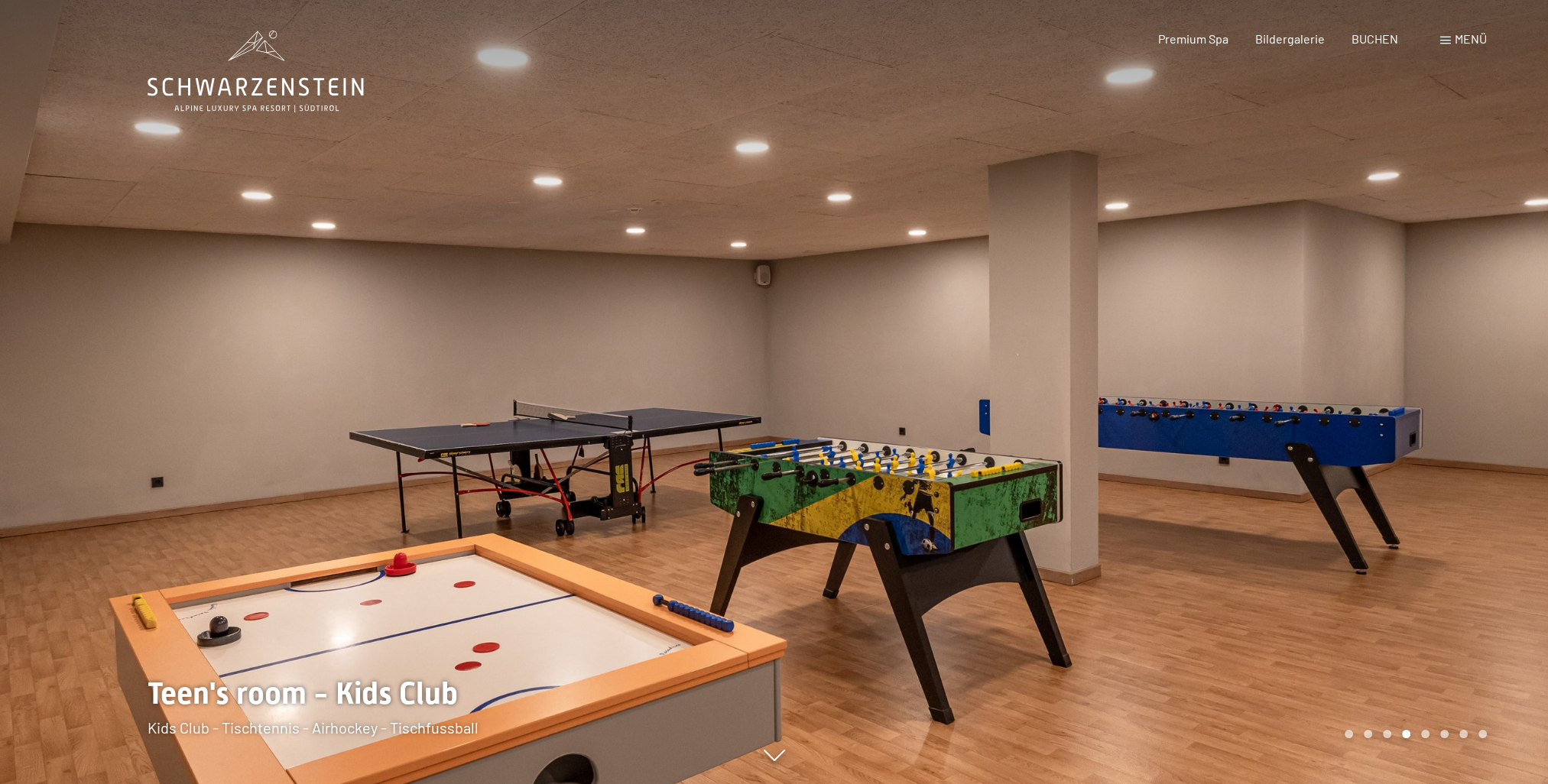
click at [1481, 310] on div at bounding box center [1161, 392] width 774 height 784
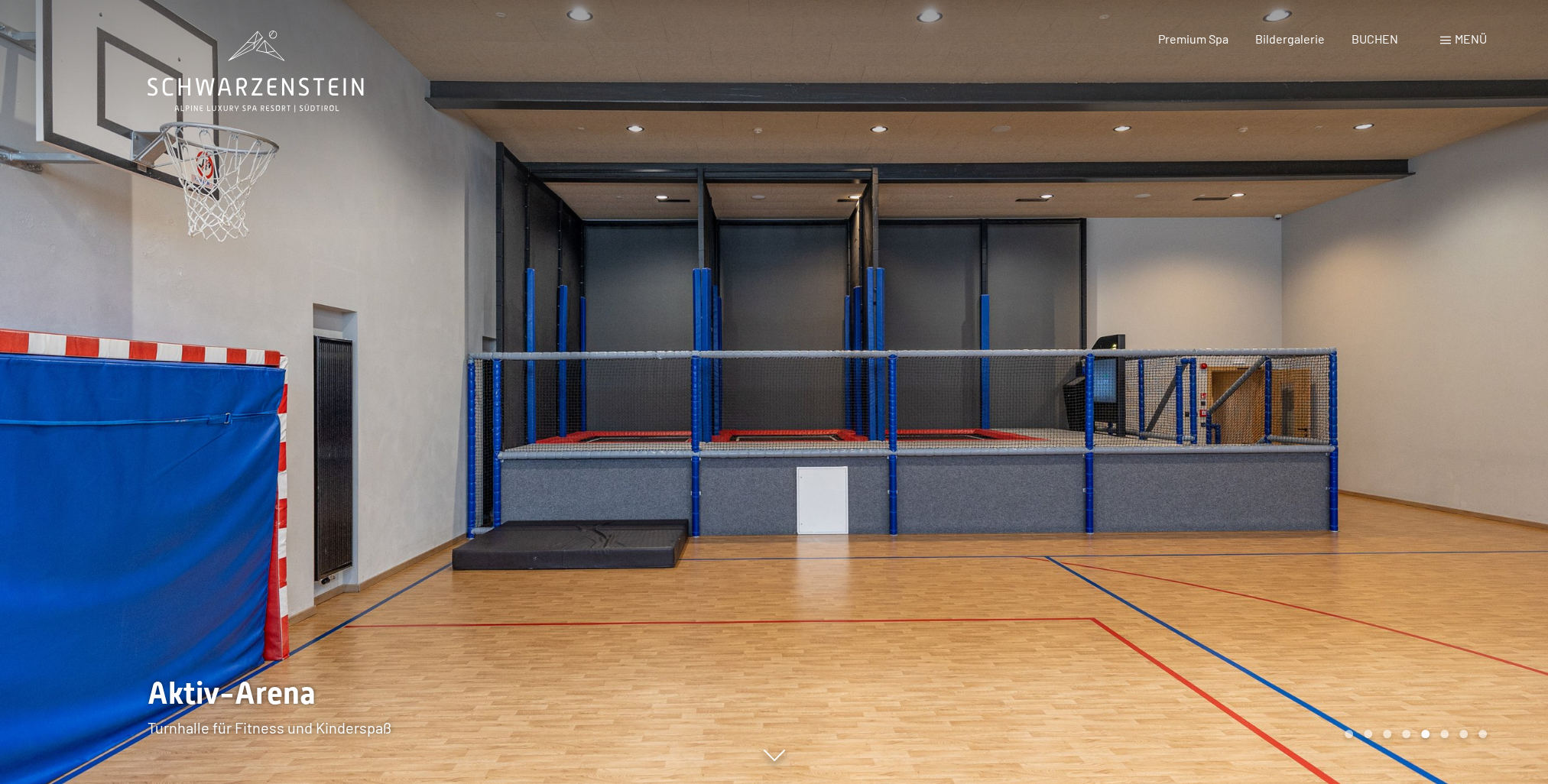
click at [1518, 402] on div at bounding box center [1161, 392] width 774 height 784
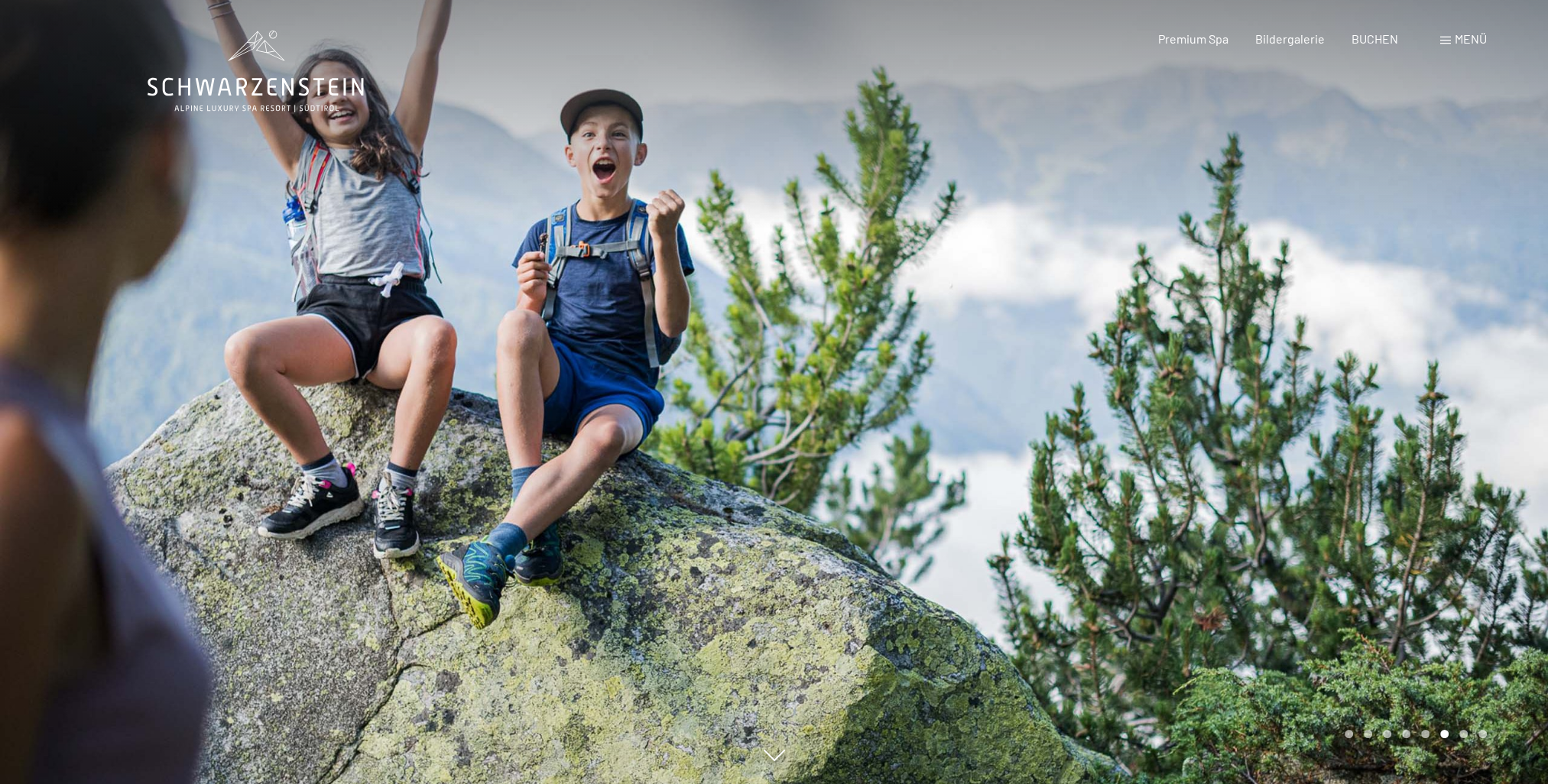
click at [1512, 402] on div at bounding box center [1161, 392] width 774 height 784
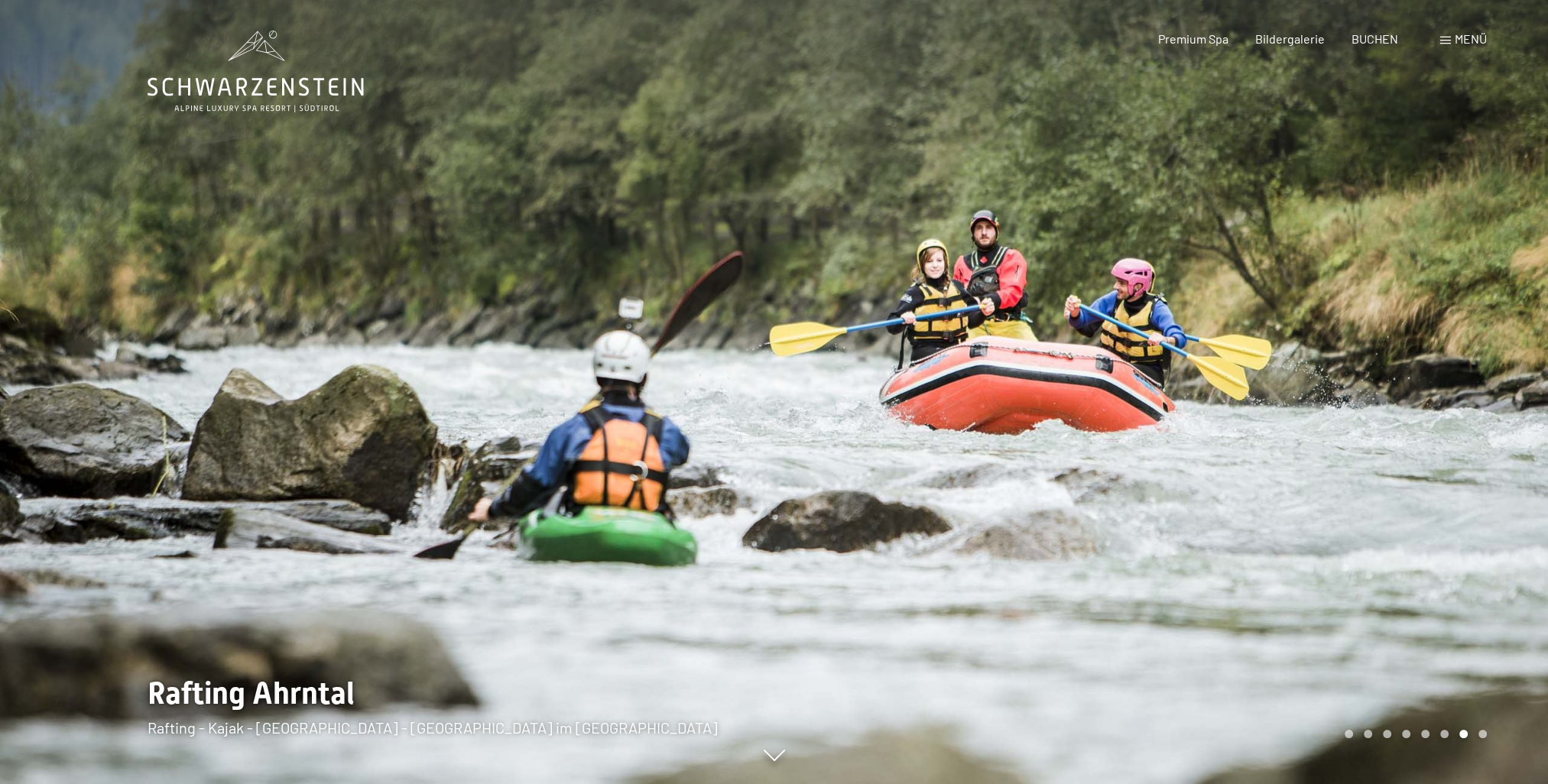
click at [1512, 402] on div at bounding box center [1161, 392] width 774 height 784
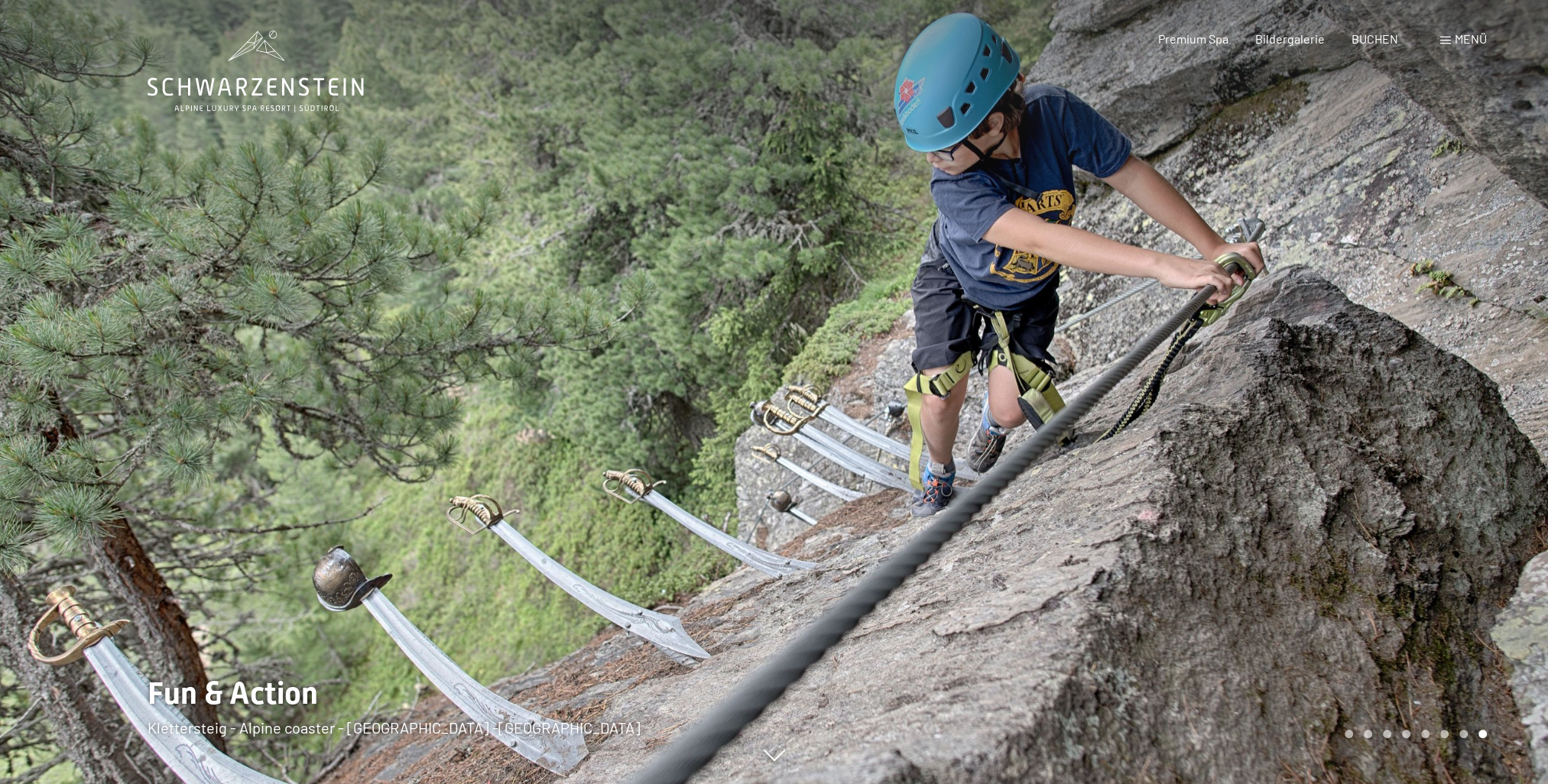
click at [1512, 402] on div at bounding box center [1161, 392] width 774 height 784
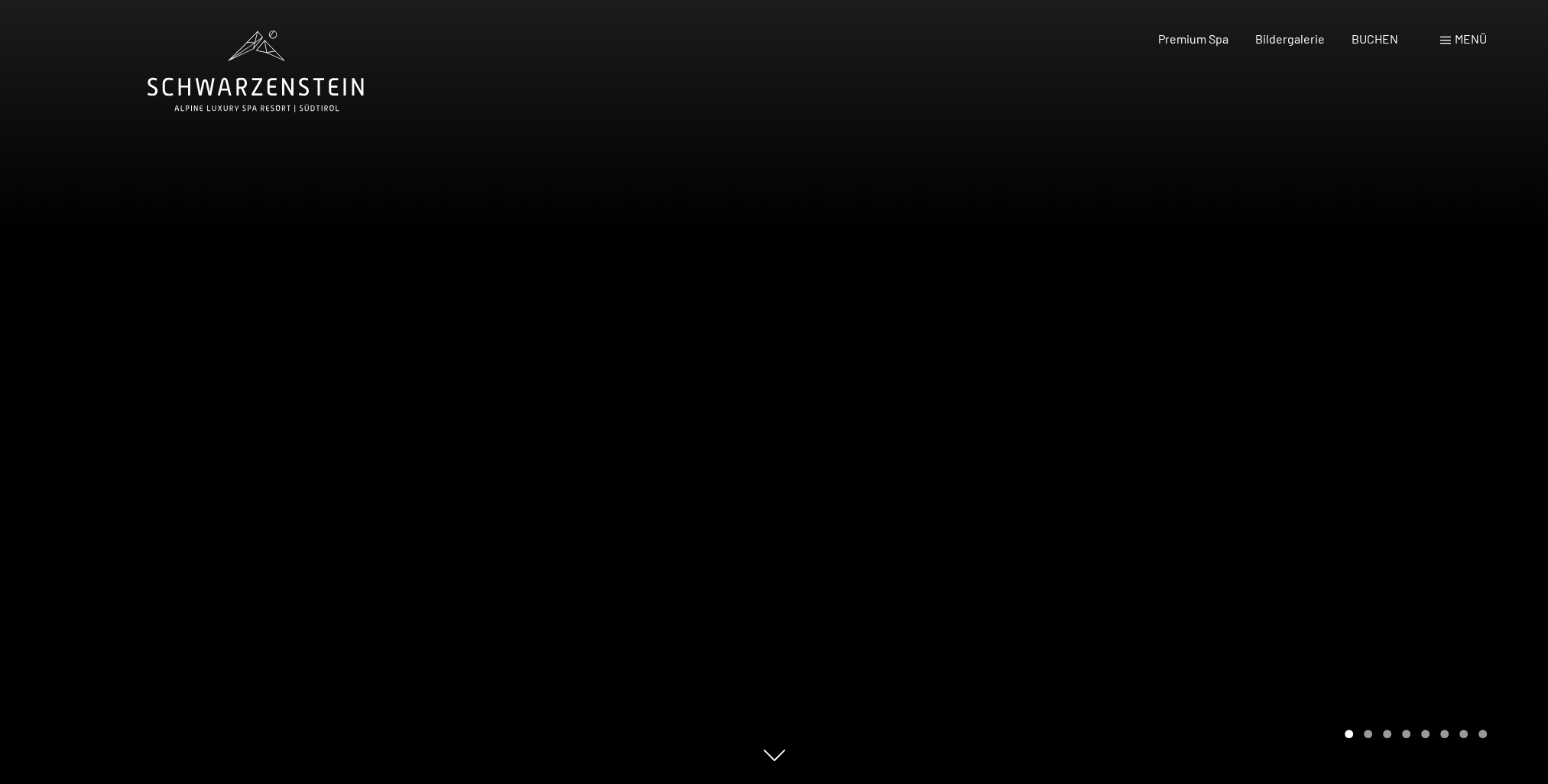
click at [1512, 402] on div at bounding box center [1161, 392] width 774 height 784
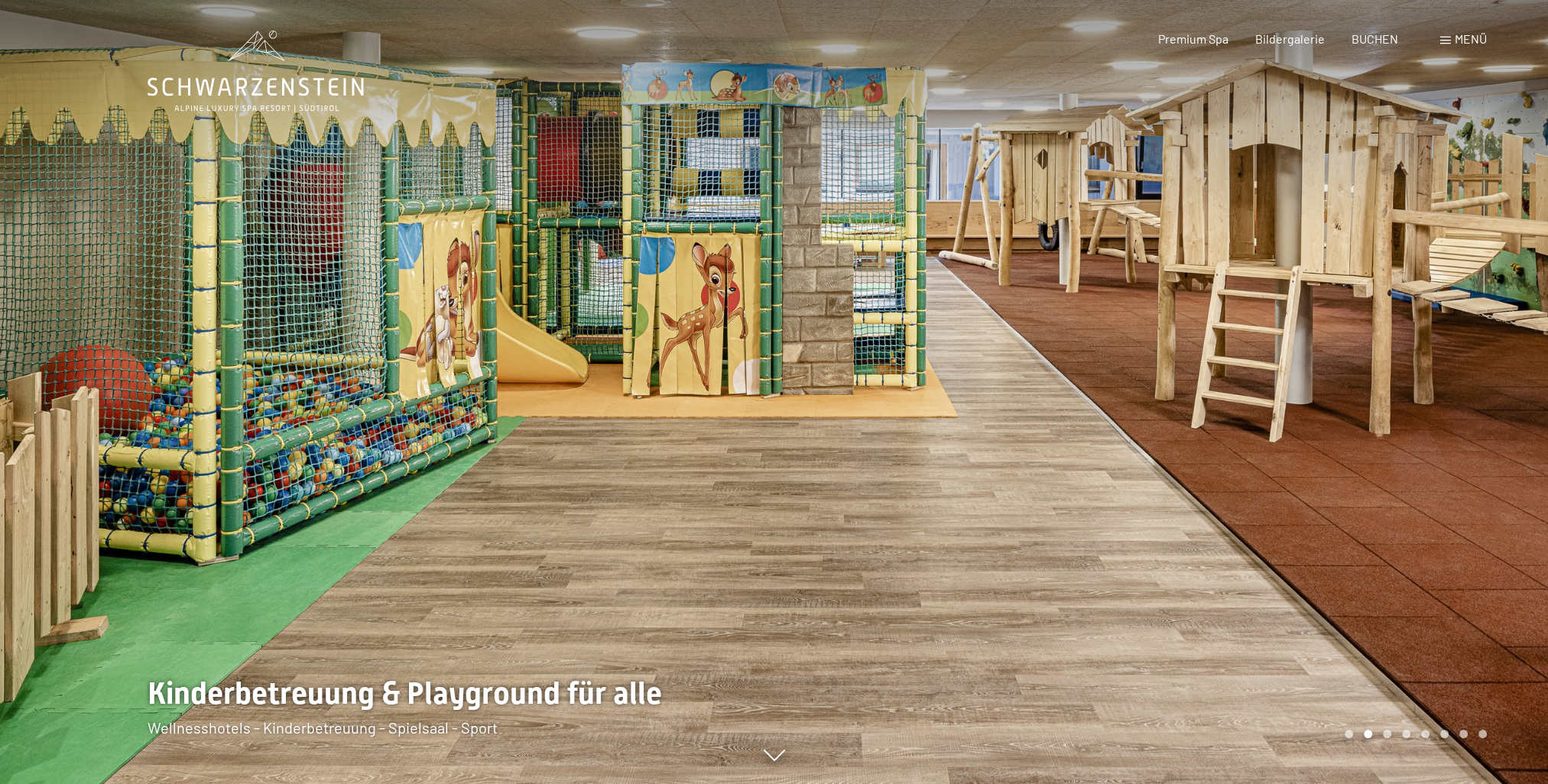
click at [1442, 41] on span at bounding box center [1445, 40] width 11 height 7
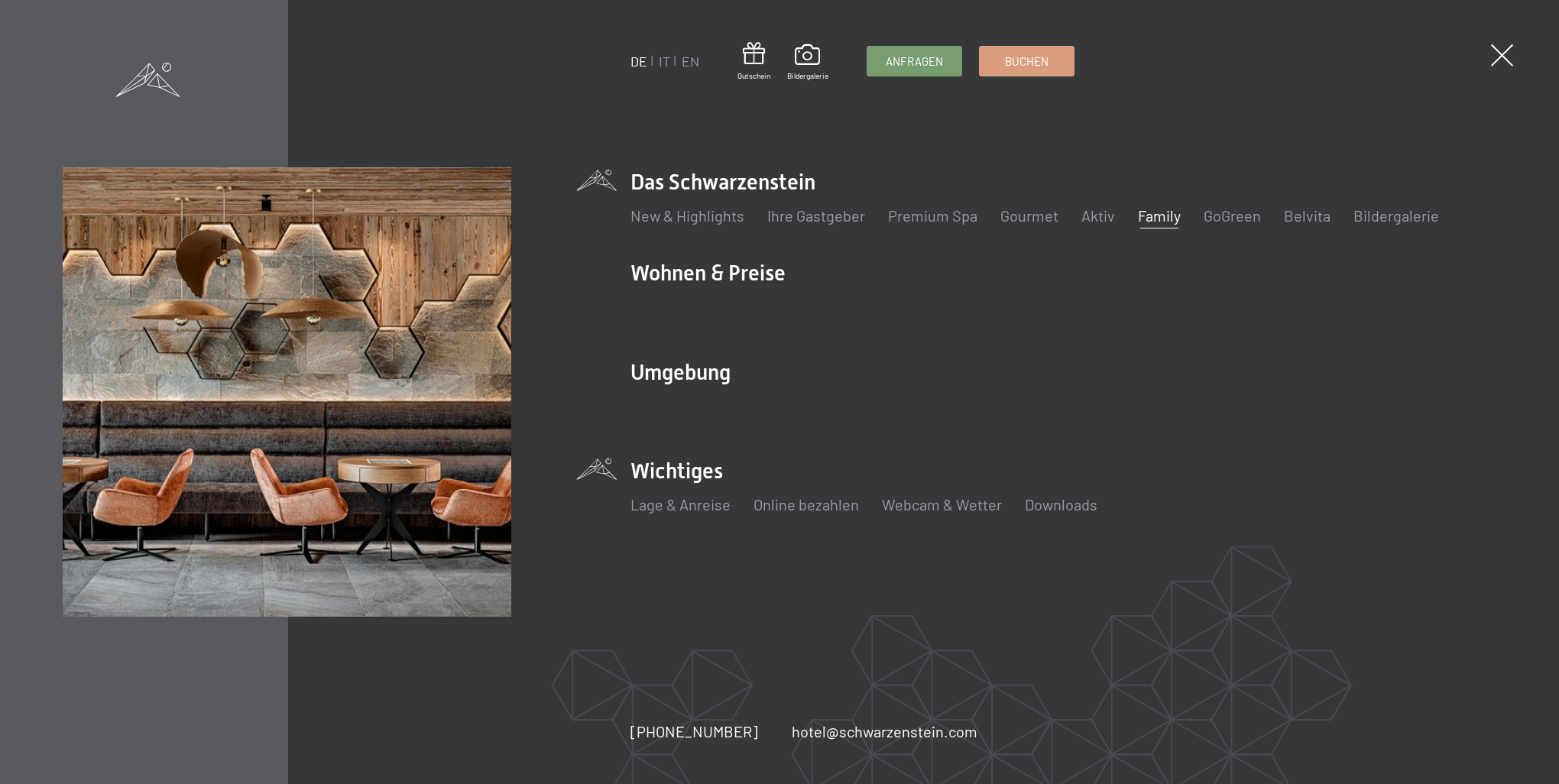
click at [651, 466] on li "Wichtiges Lage & Anreise Online bezahlen Webcam & Wetter Downloads" at bounding box center [1063, 494] width 867 height 75
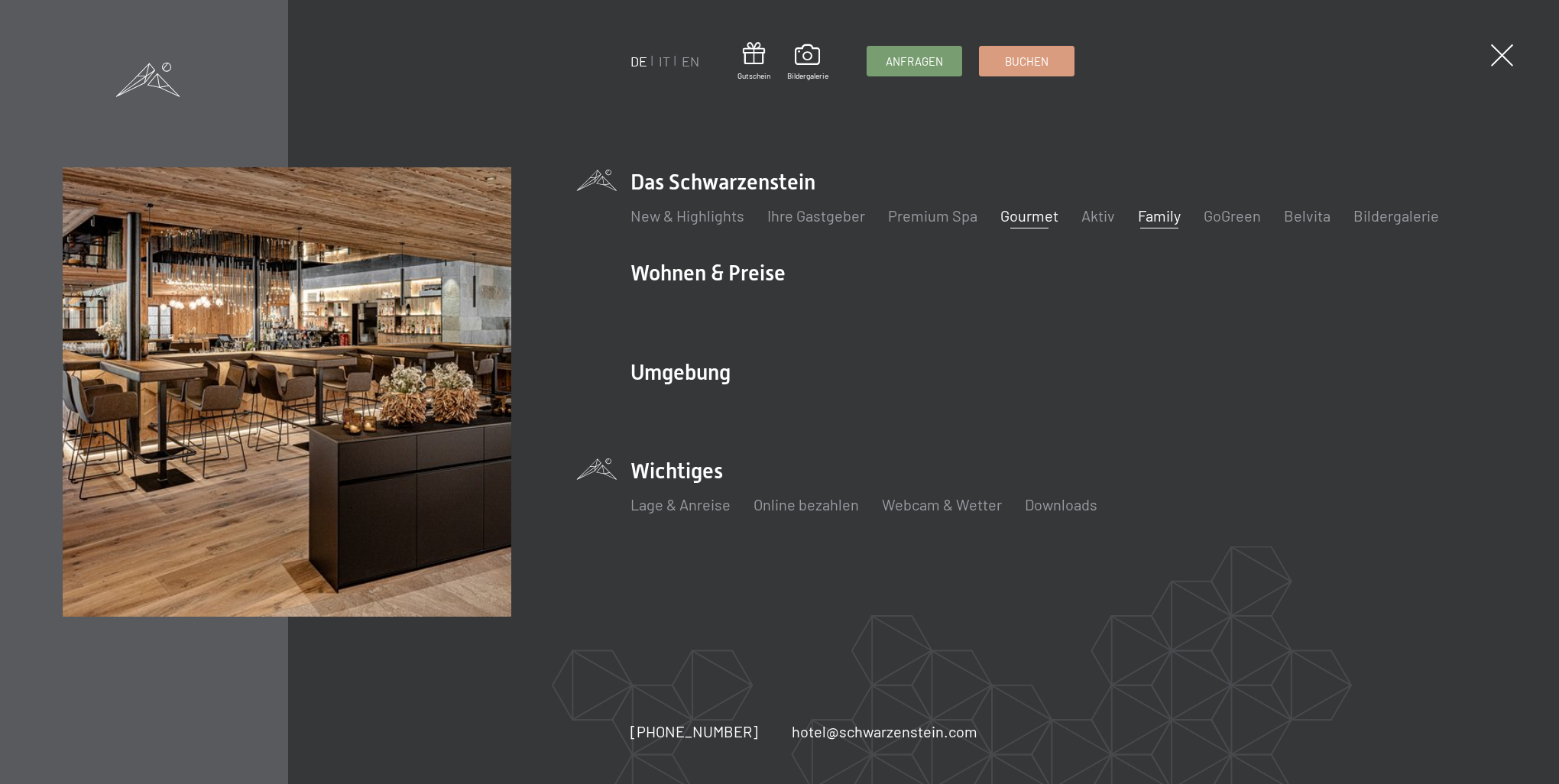
click at [1036, 215] on link "Gourmet" at bounding box center [1029, 215] width 58 height 18
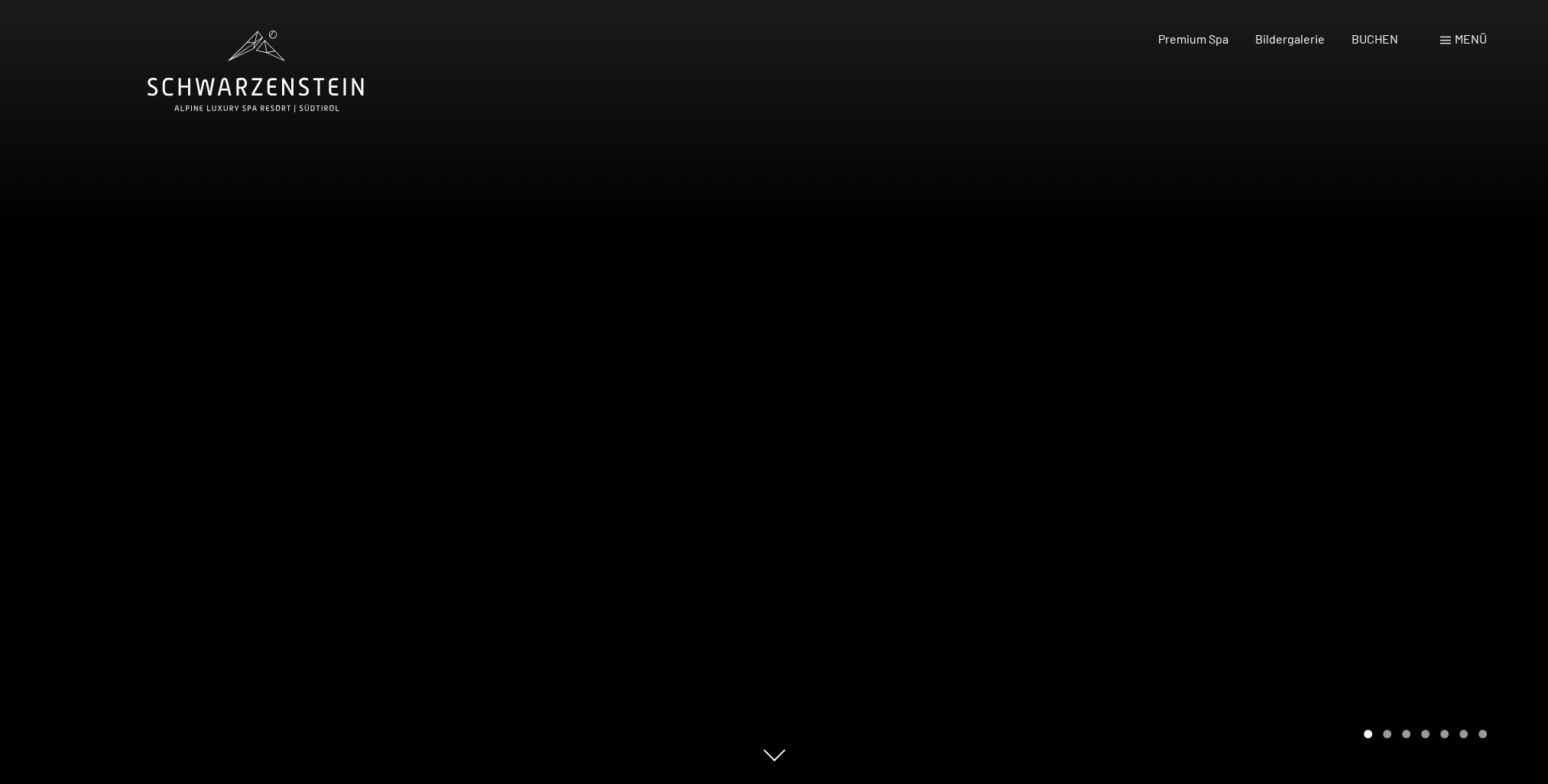
click at [1519, 383] on div at bounding box center [1161, 392] width 774 height 784
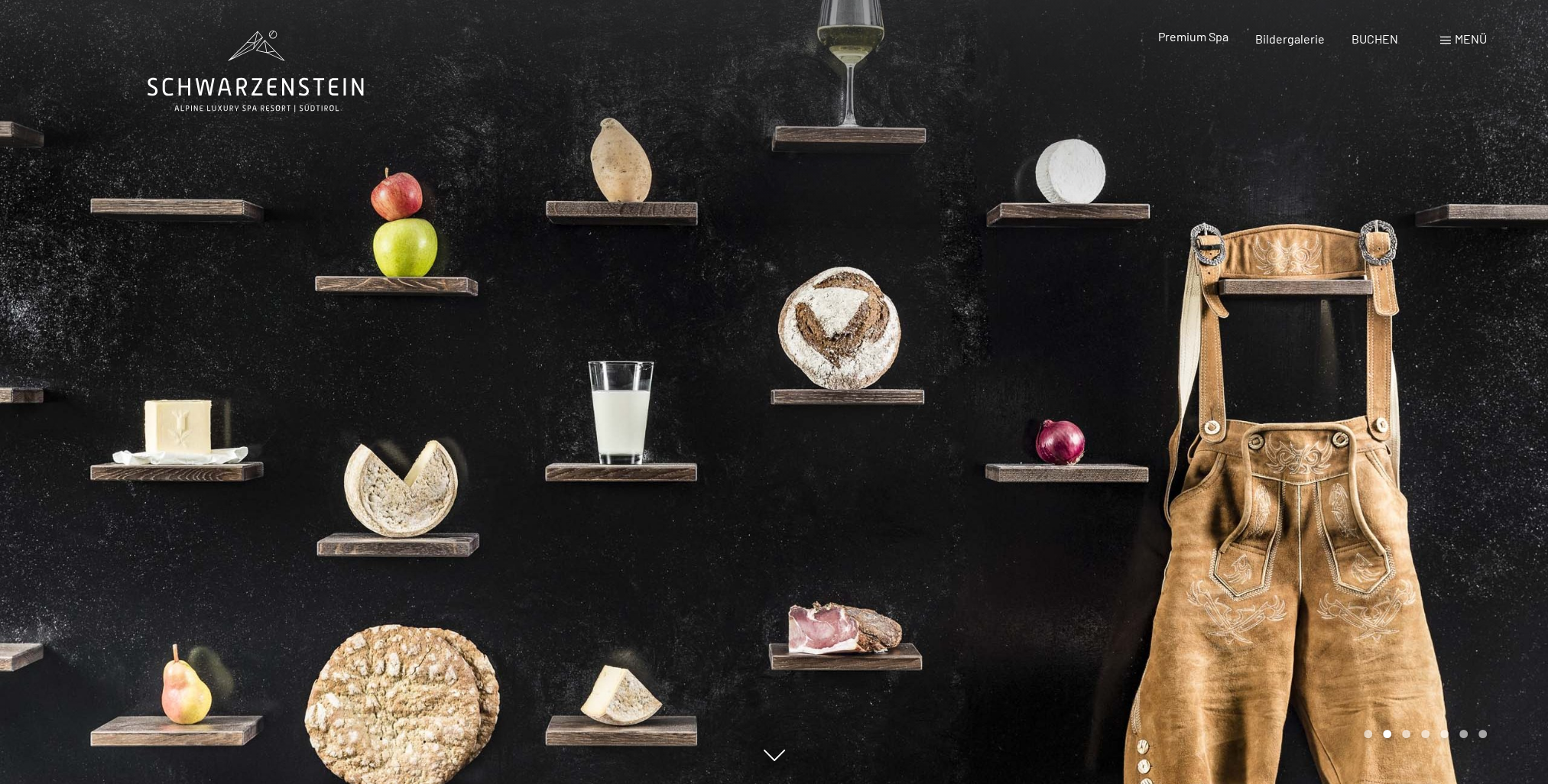
click at [1210, 39] on span "Premium Spa" at bounding box center [1192, 36] width 70 height 15
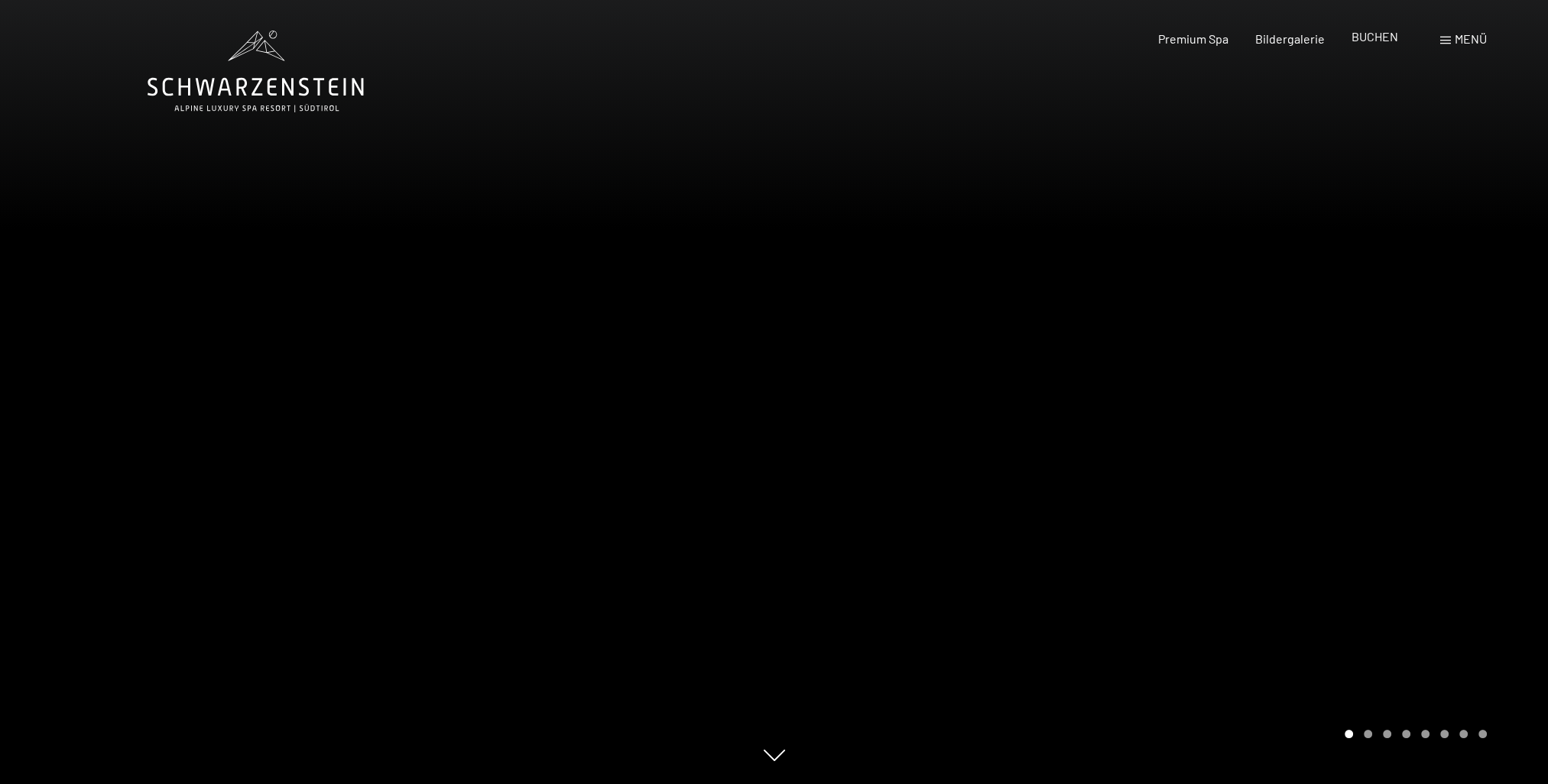
click at [1380, 35] on span "BUCHEN" at bounding box center [1374, 36] width 47 height 15
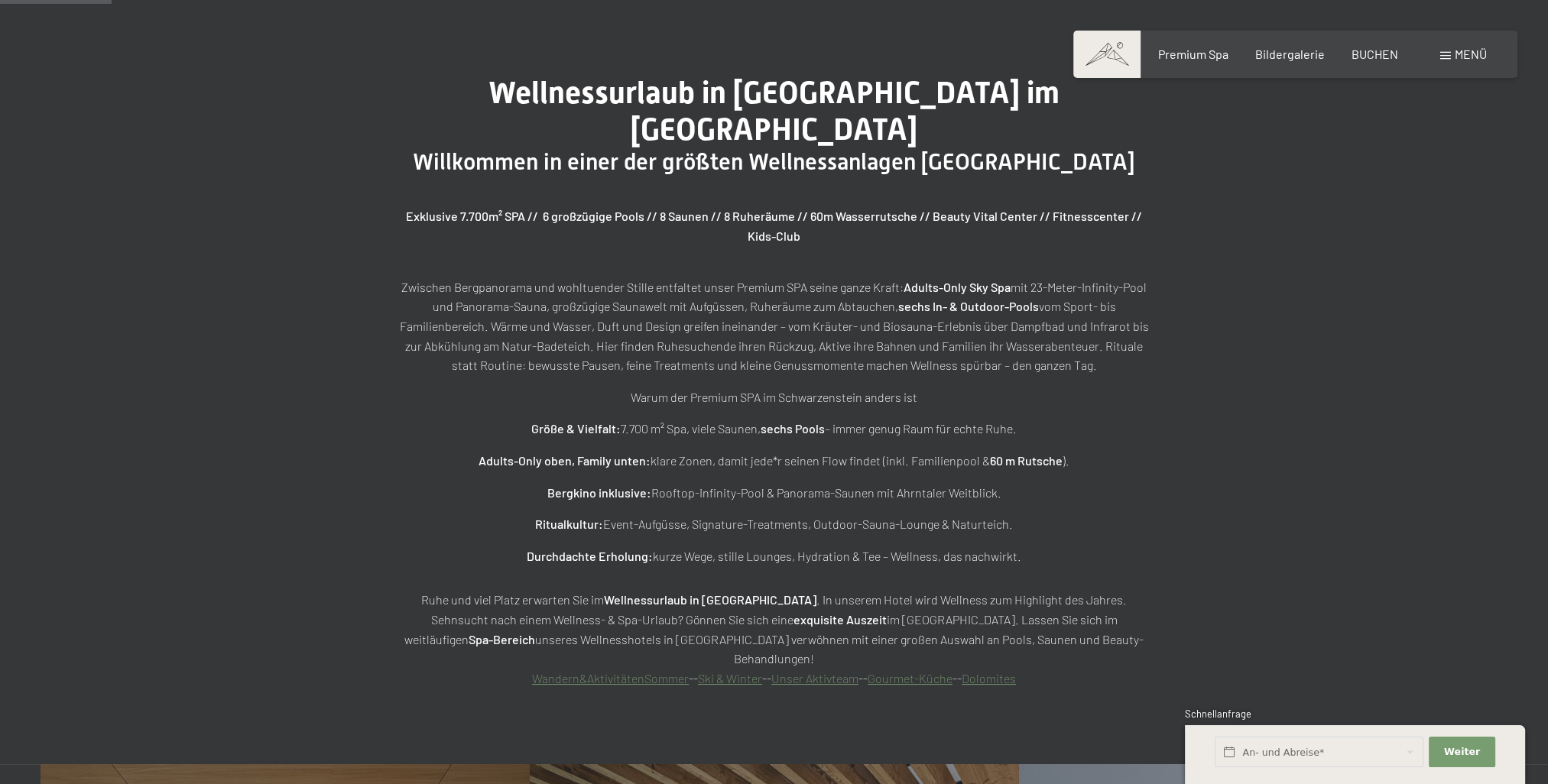
scroll to position [764, 0]
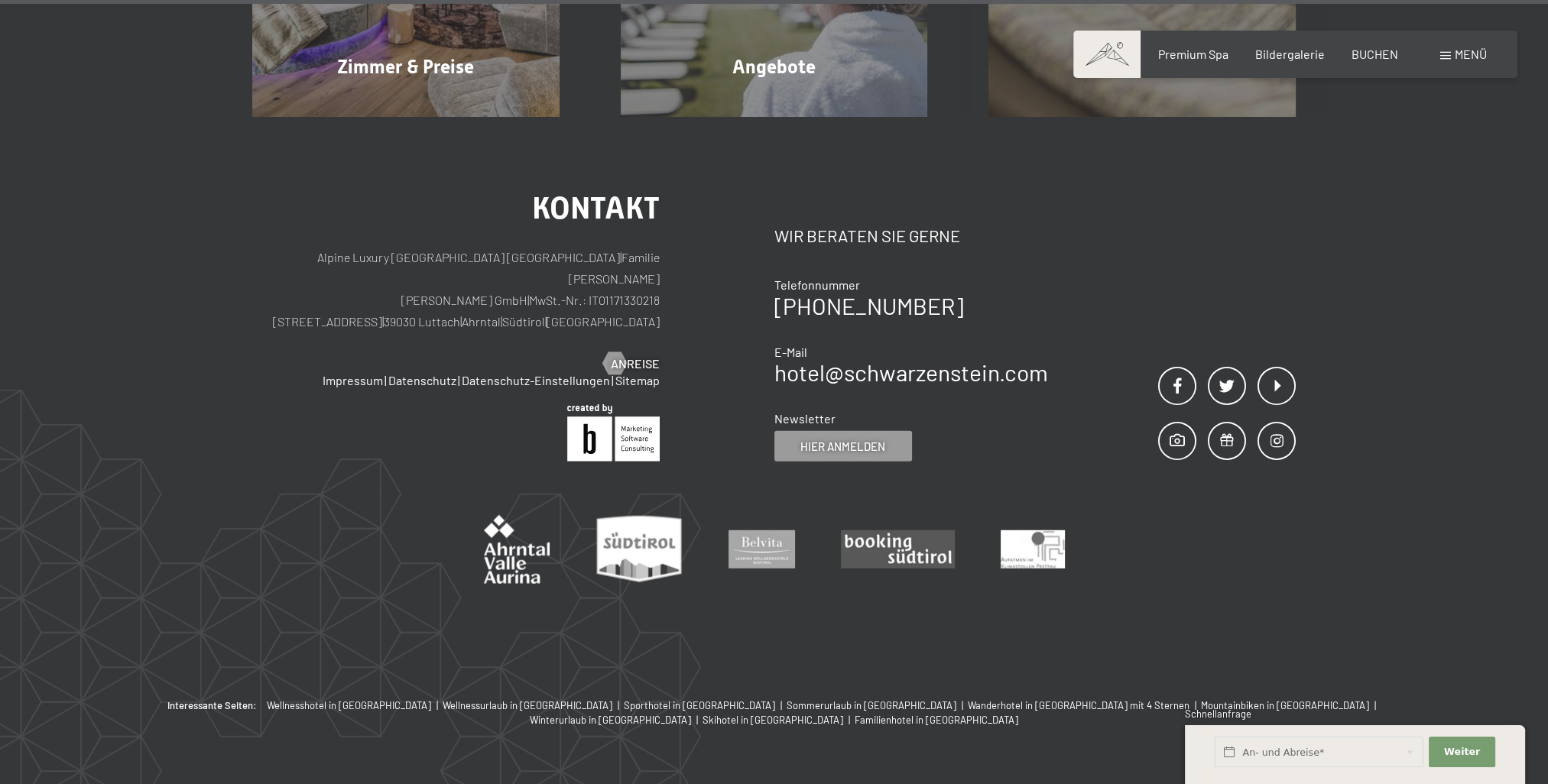
click at [1446, 52] on span at bounding box center [1445, 55] width 11 height 7
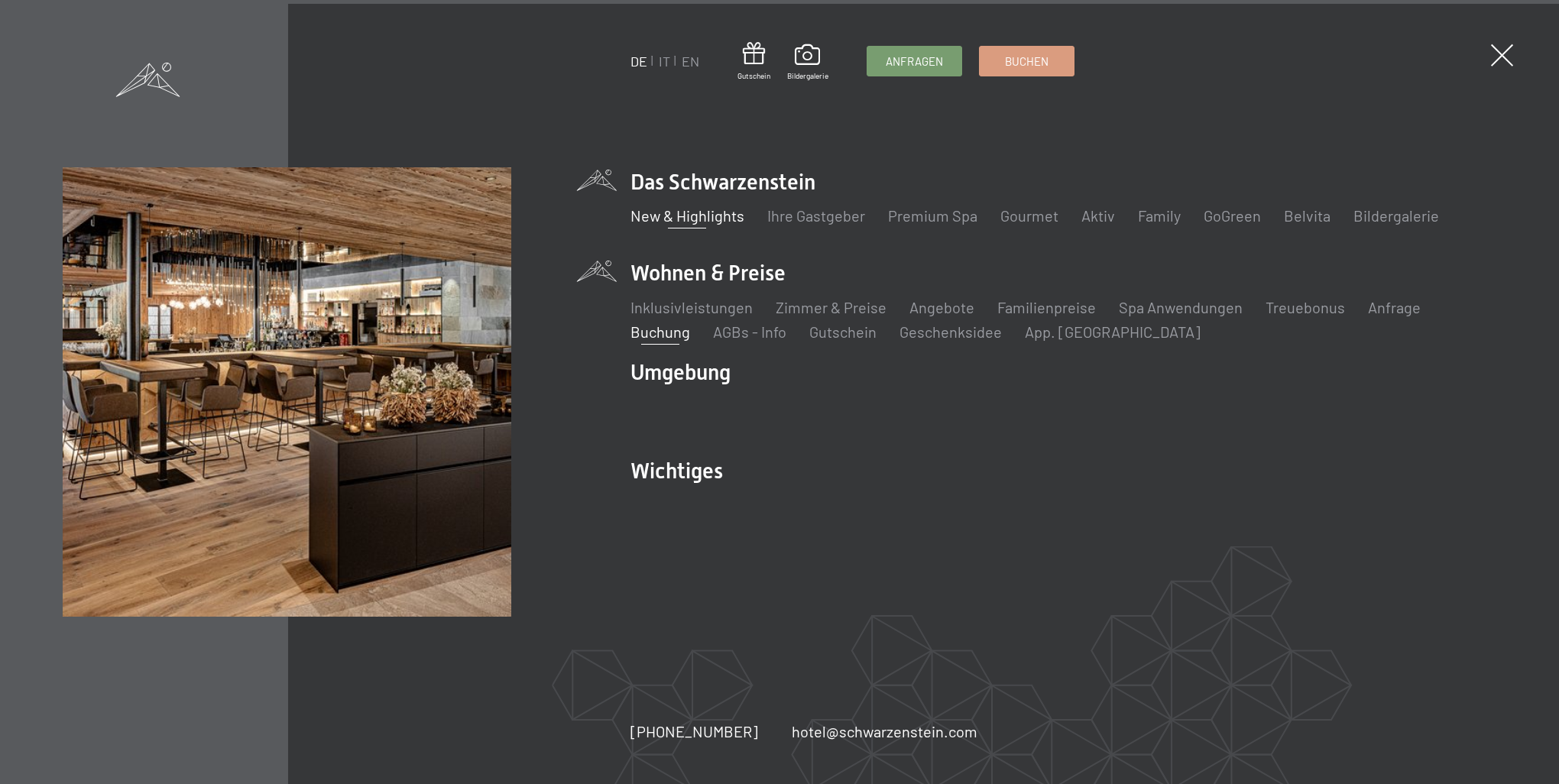
click at [723, 220] on link "New & Highlights" at bounding box center [687, 215] width 114 height 18
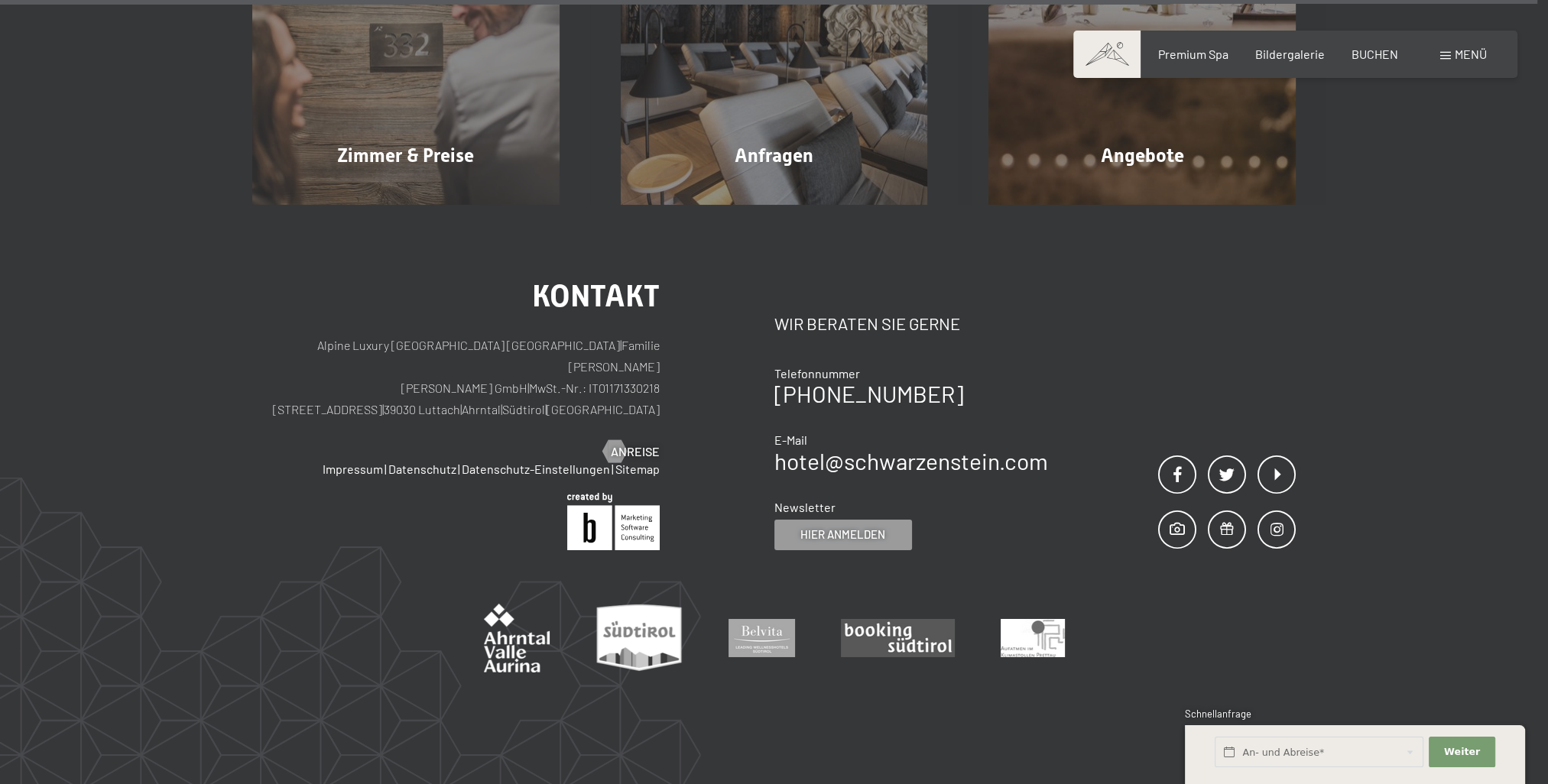
scroll to position [7029, 0]
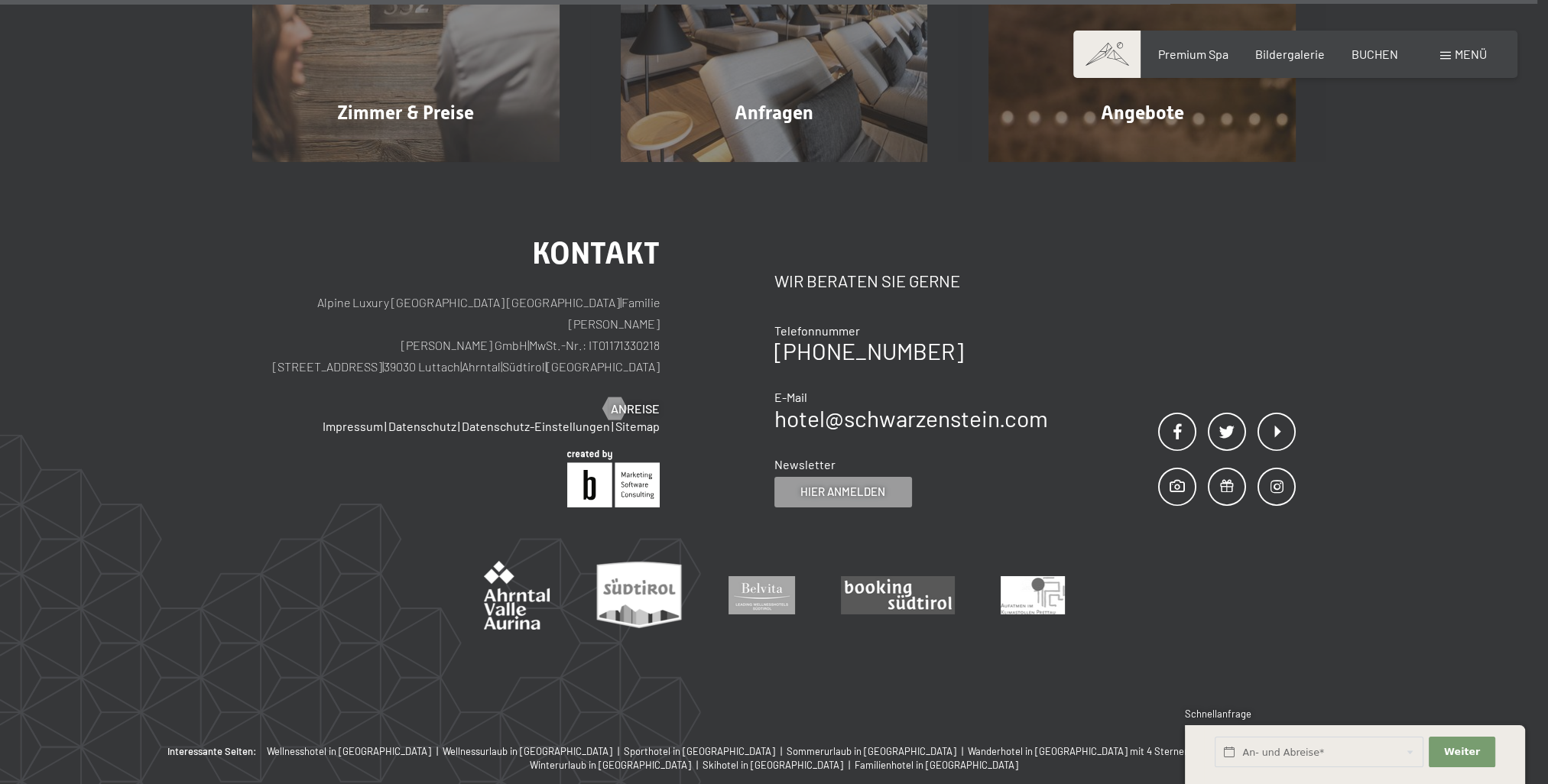
click at [1446, 57] on span at bounding box center [1445, 55] width 11 height 7
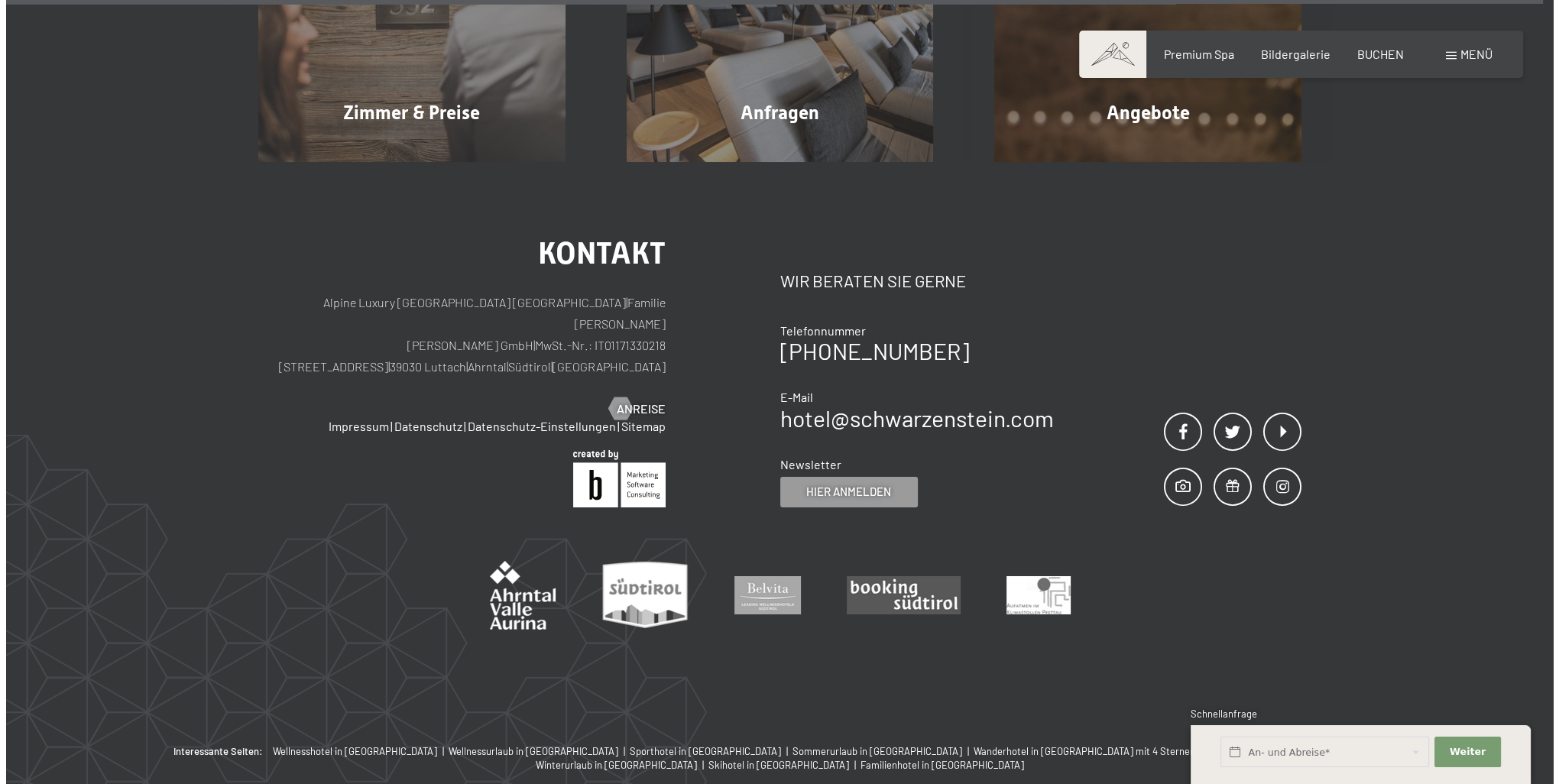
scroll to position [7063, 0]
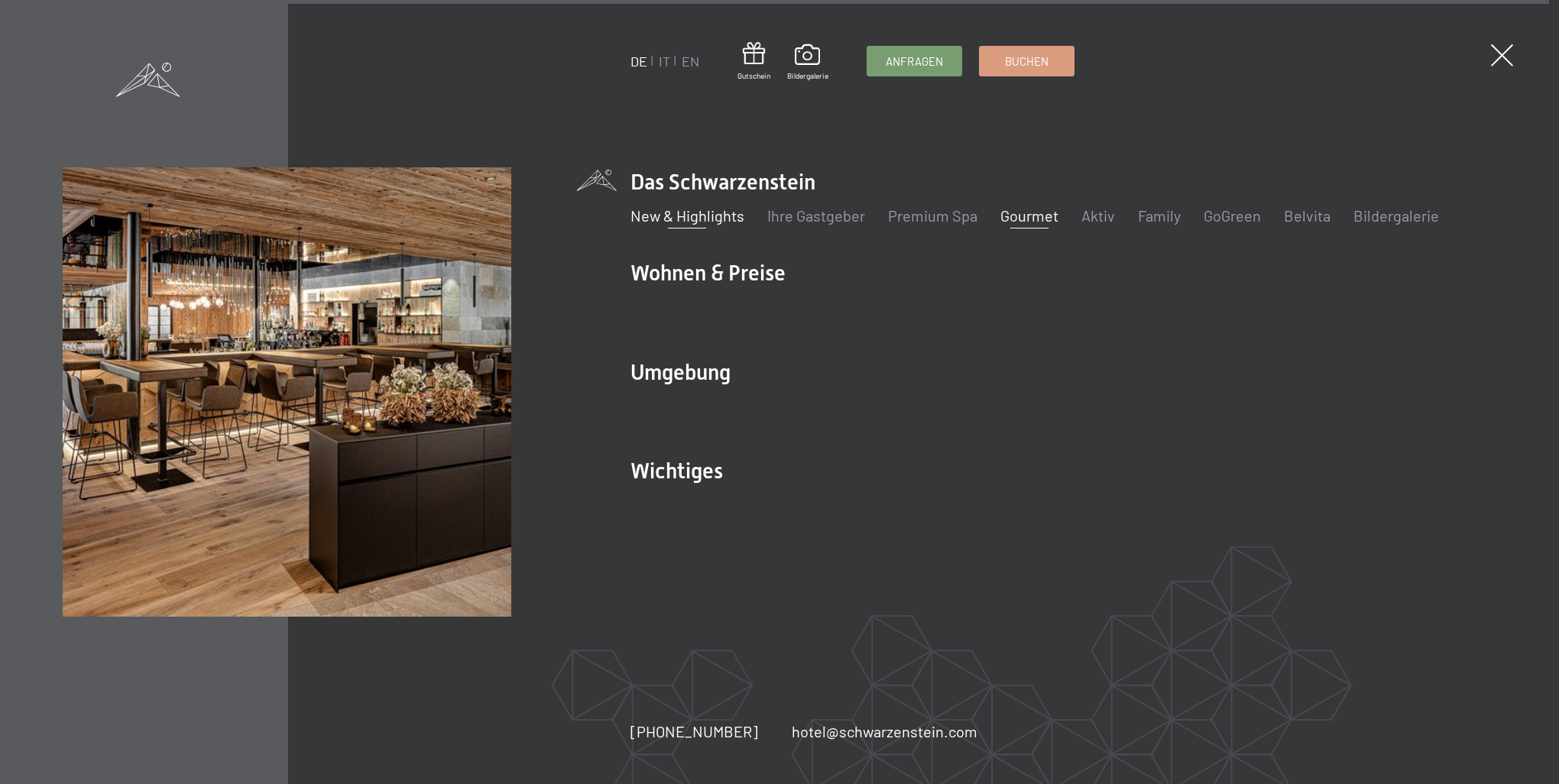
click at [1032, 223] on link "Gourmet" at bounding box center [1029, 215] width 58 height 18
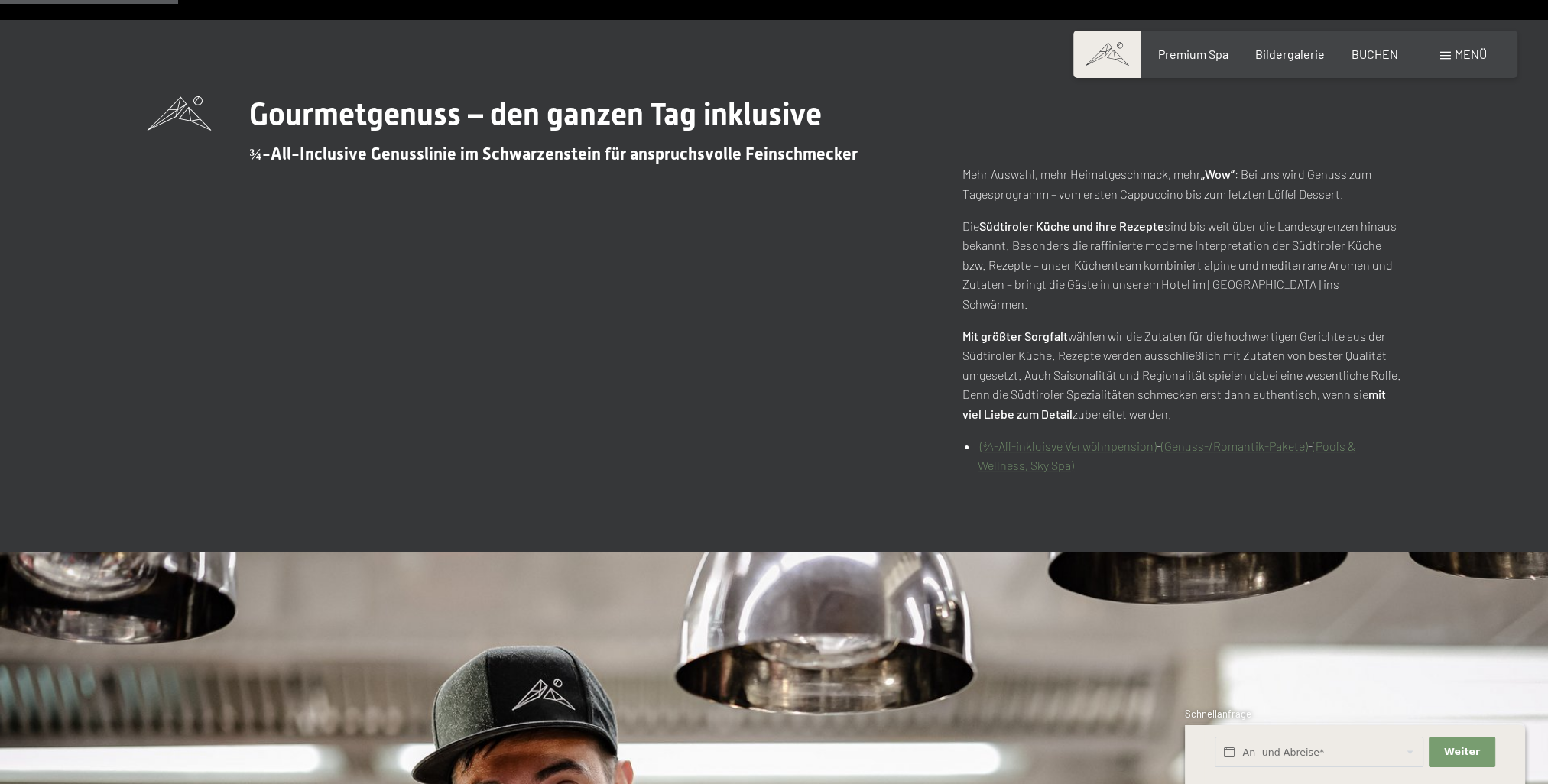
click at [1090, 438] on link "(¾-All-inkluisve Verwöhnpension)" at bounding box center [1068, 446] width 176 height 15
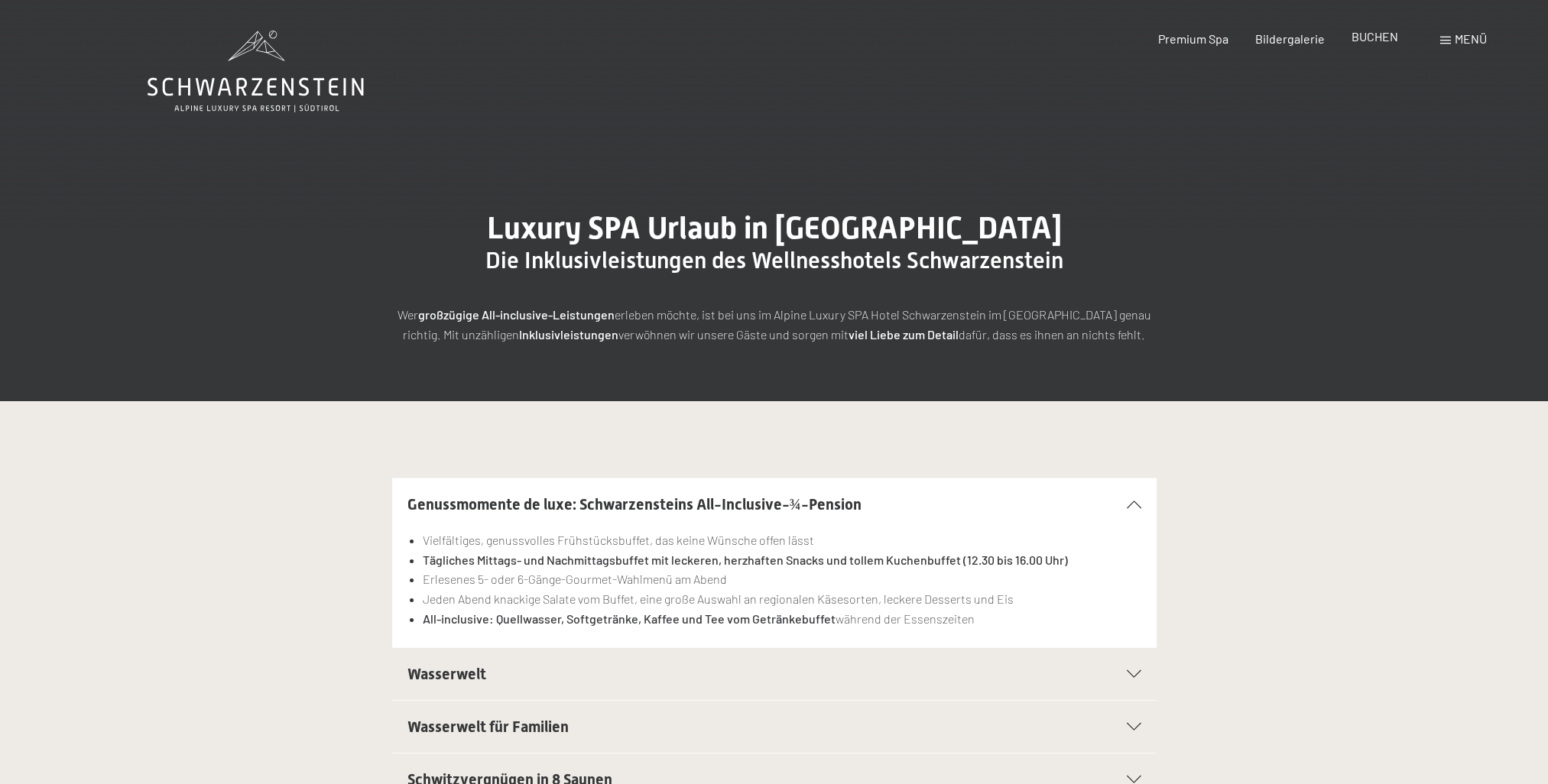
click at [1379, 35] on span "BUCHEN" at bounding box center [1374, 36] width 47 height 15
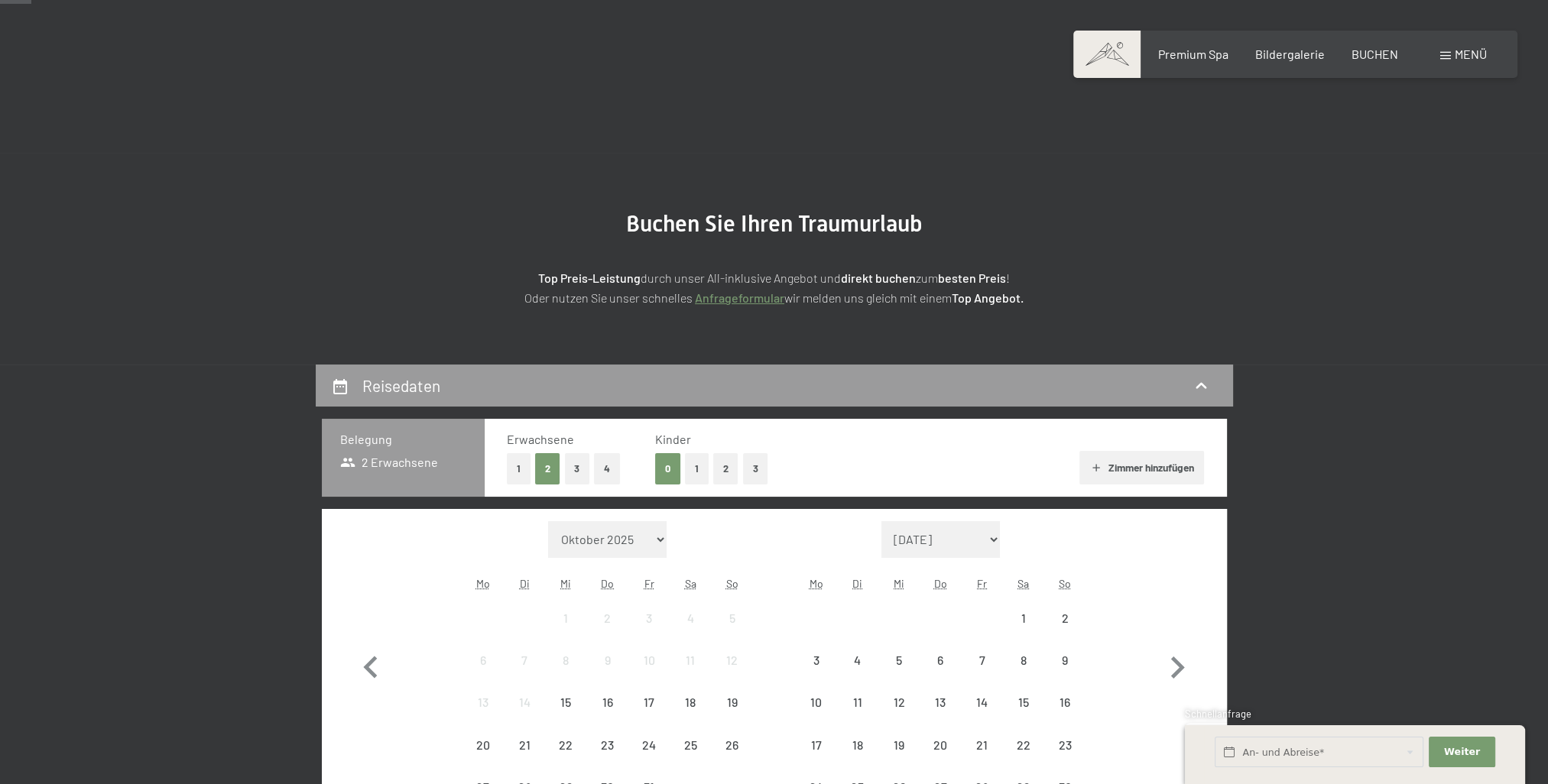
scroll to position [229, 0]
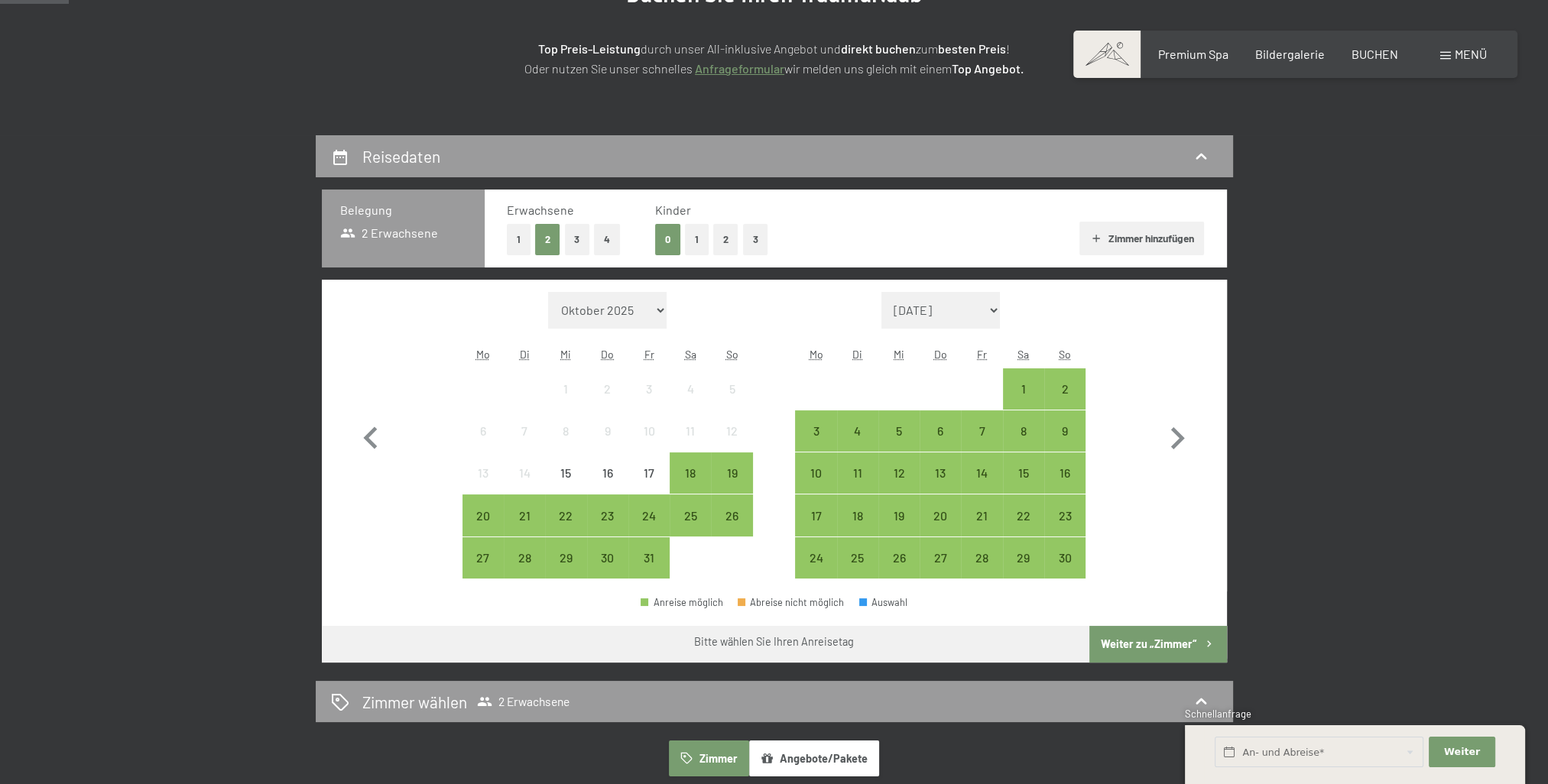
click at [719, 235] on button "2" at bounding box center [725, 239] width 25 height 31
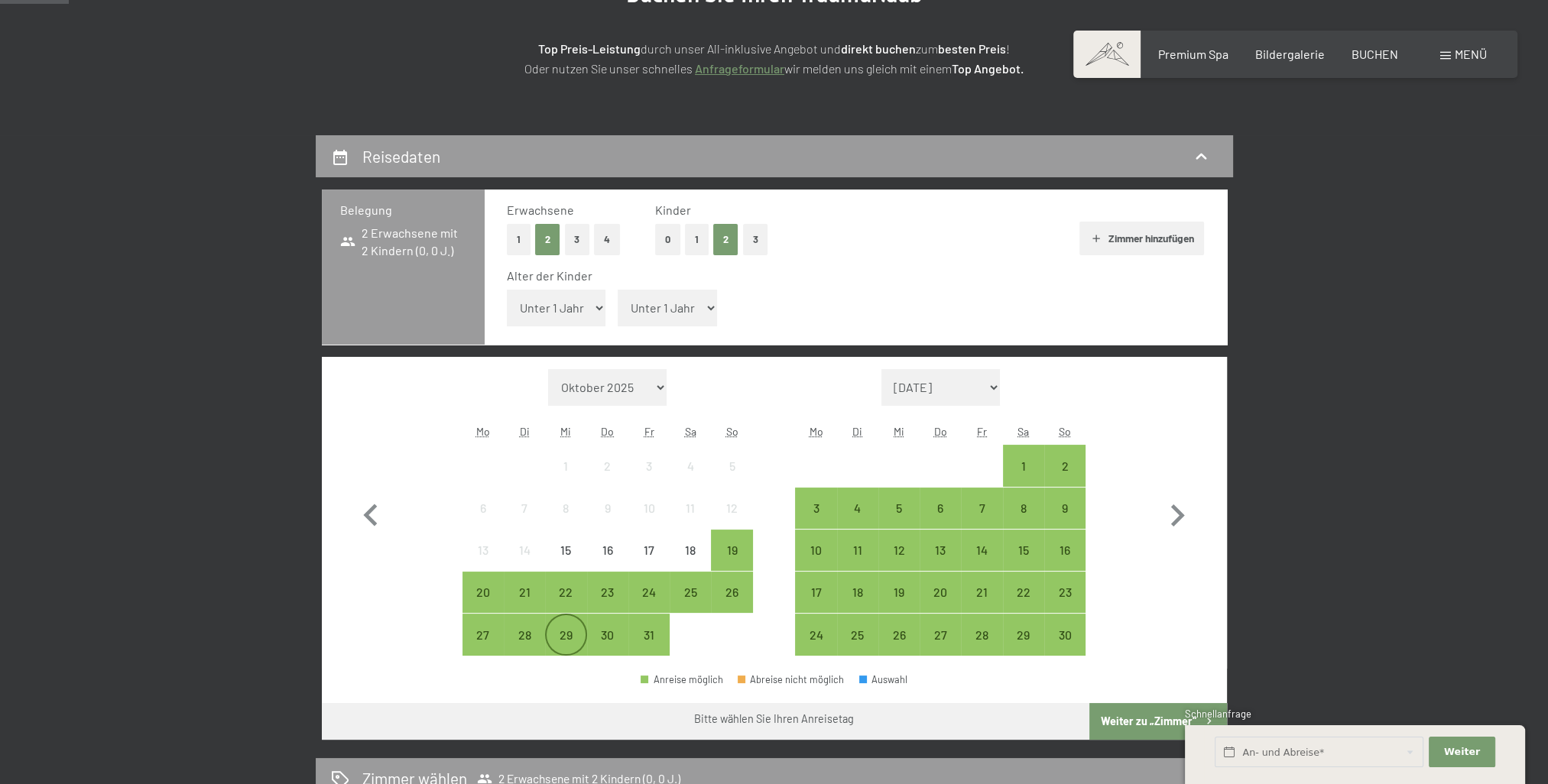
click at [569, 637] on div "29" at bounding box center [565, 648] width 39 height 39
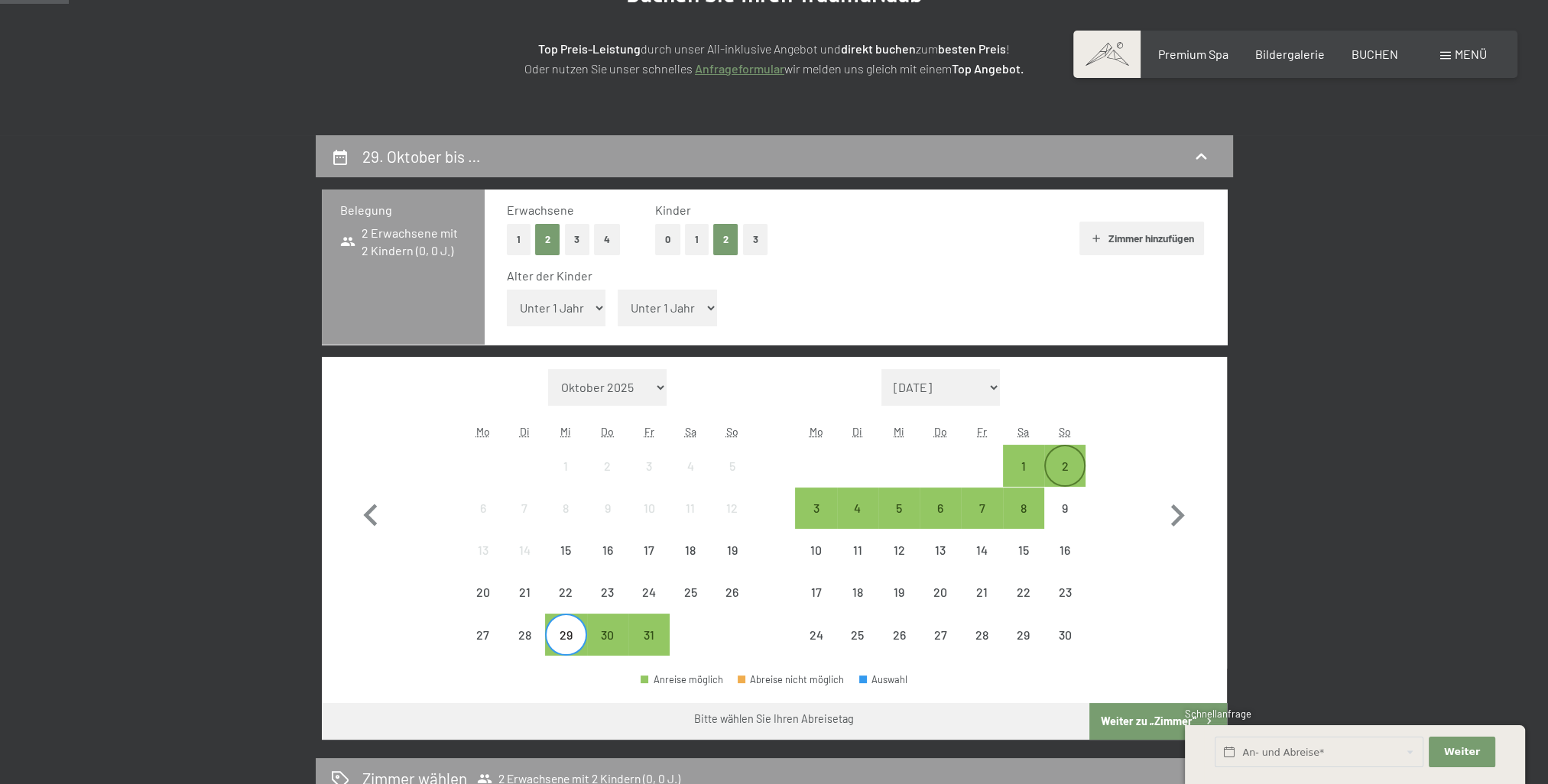
click at [1063, 468] on div "2" at bounding box center [1065, 478] width 39 height 39
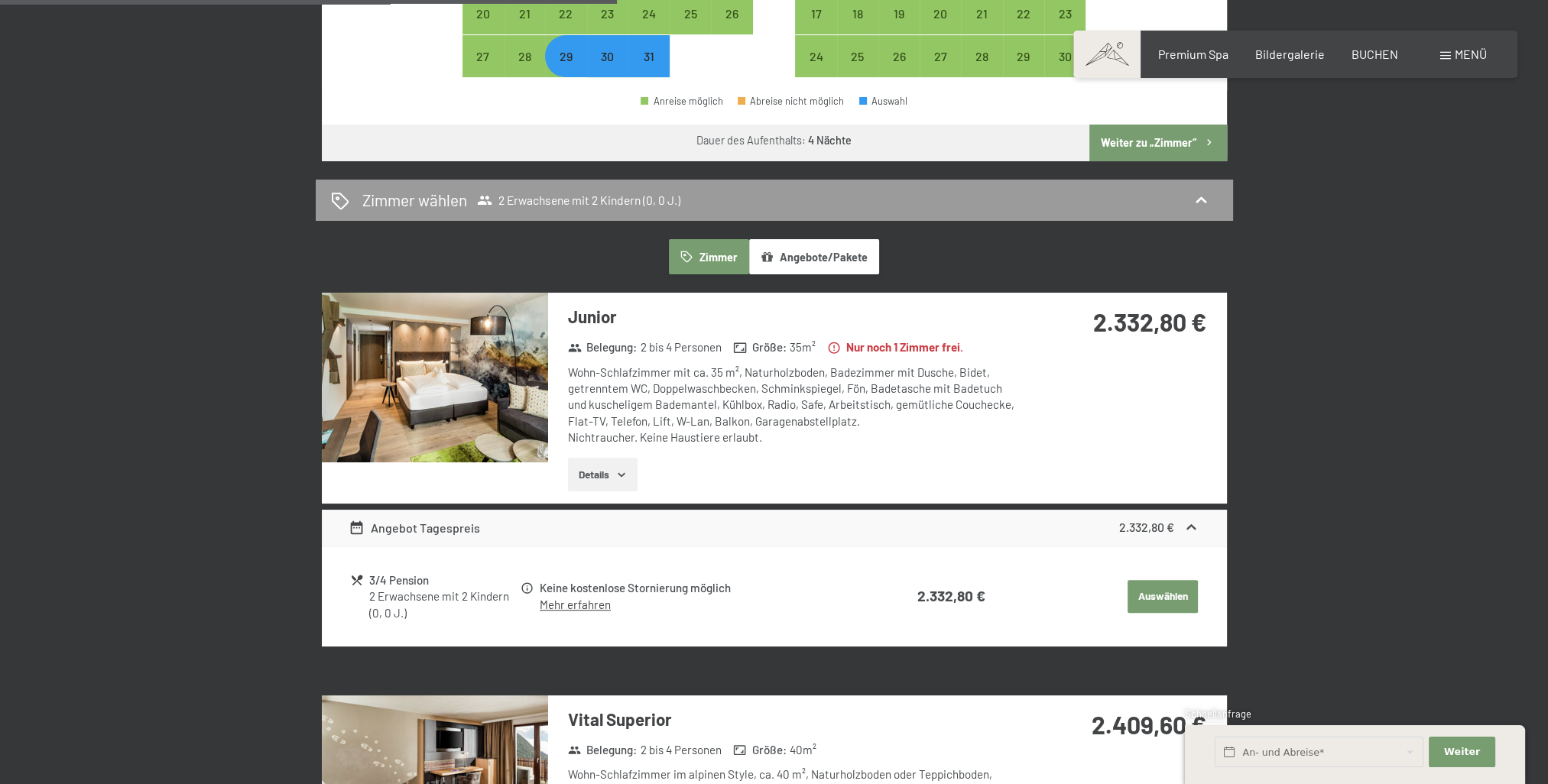
scroll to position [764, 0]
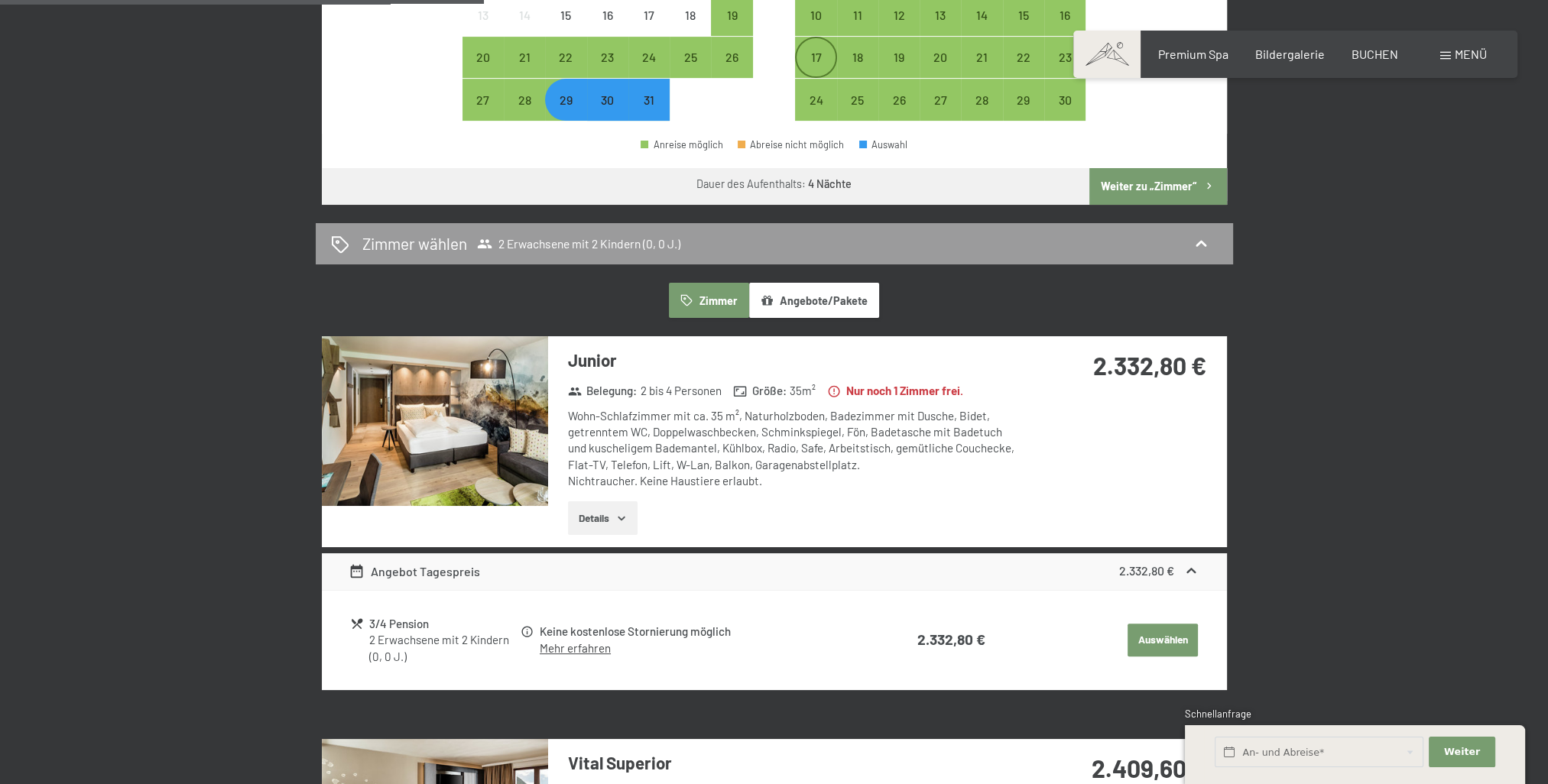
click at [822, 60] on div "17" at bounding box center [815, 70] width 39 height 39
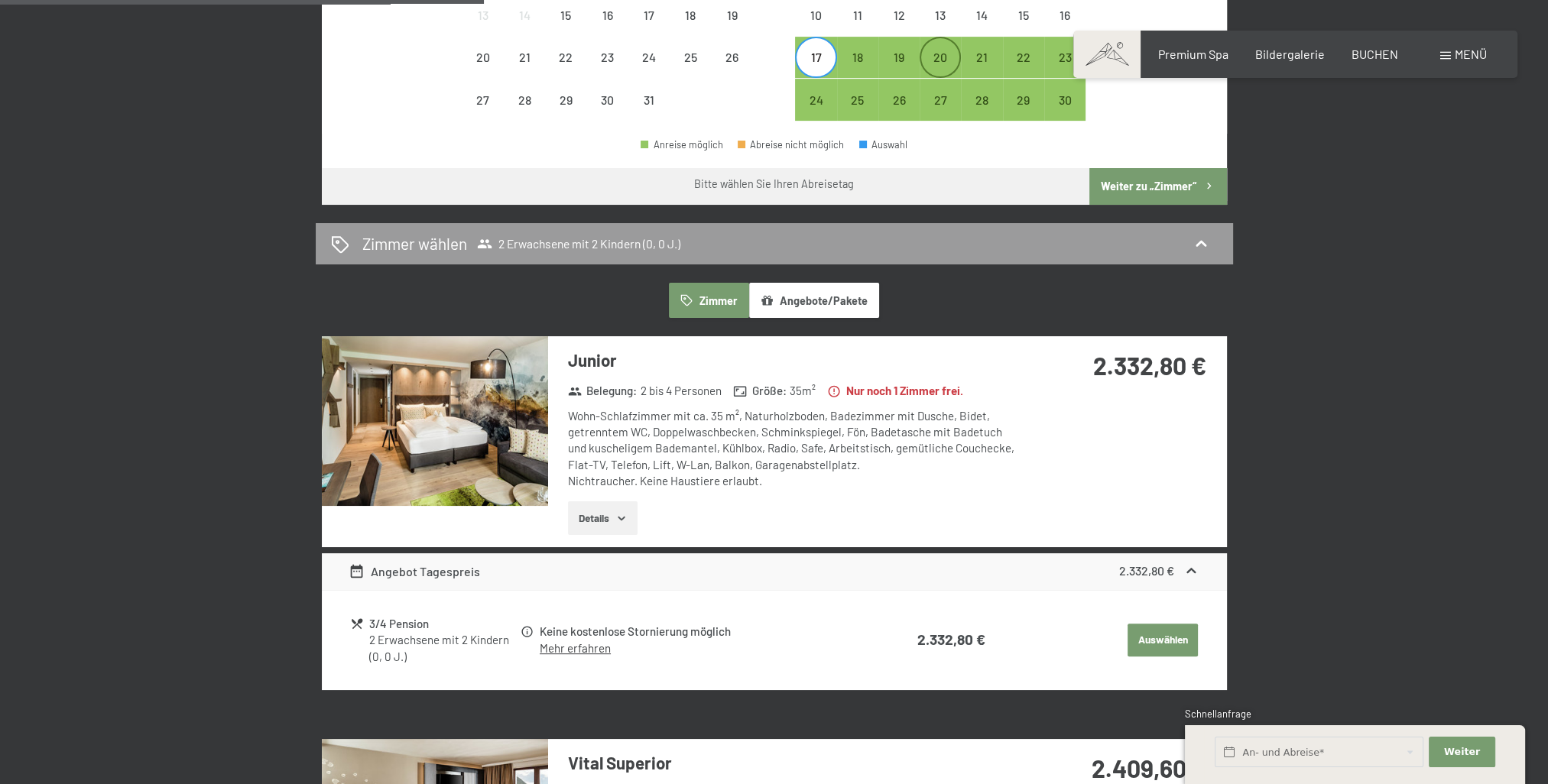
click at [942, 57] on div "20" at bounding box center [940, 70] width 39 height 39
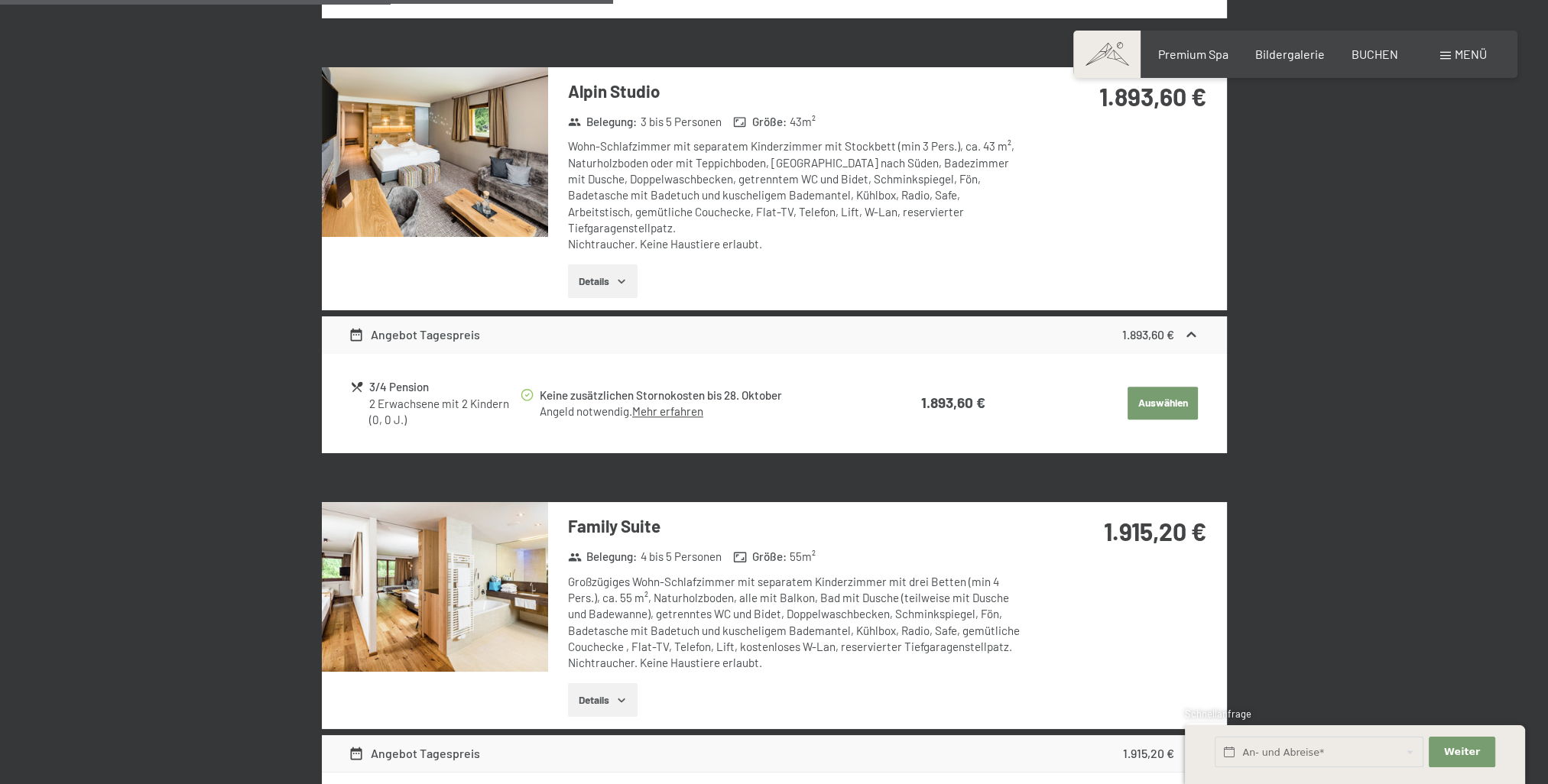
scroll to position [1833, 0]
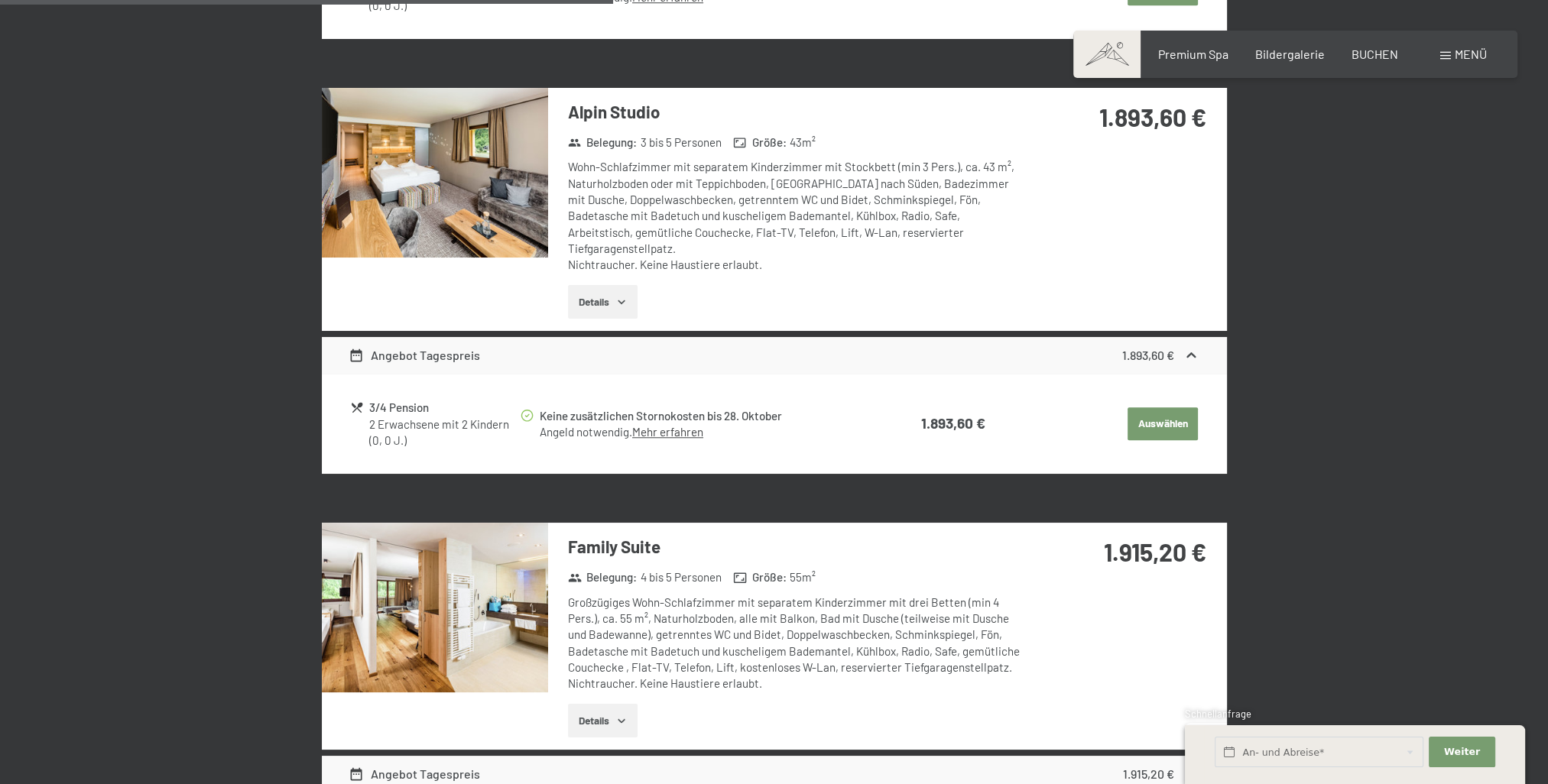
click at [449, 580] on img at bounding box center [435, 607] width 226 height 170
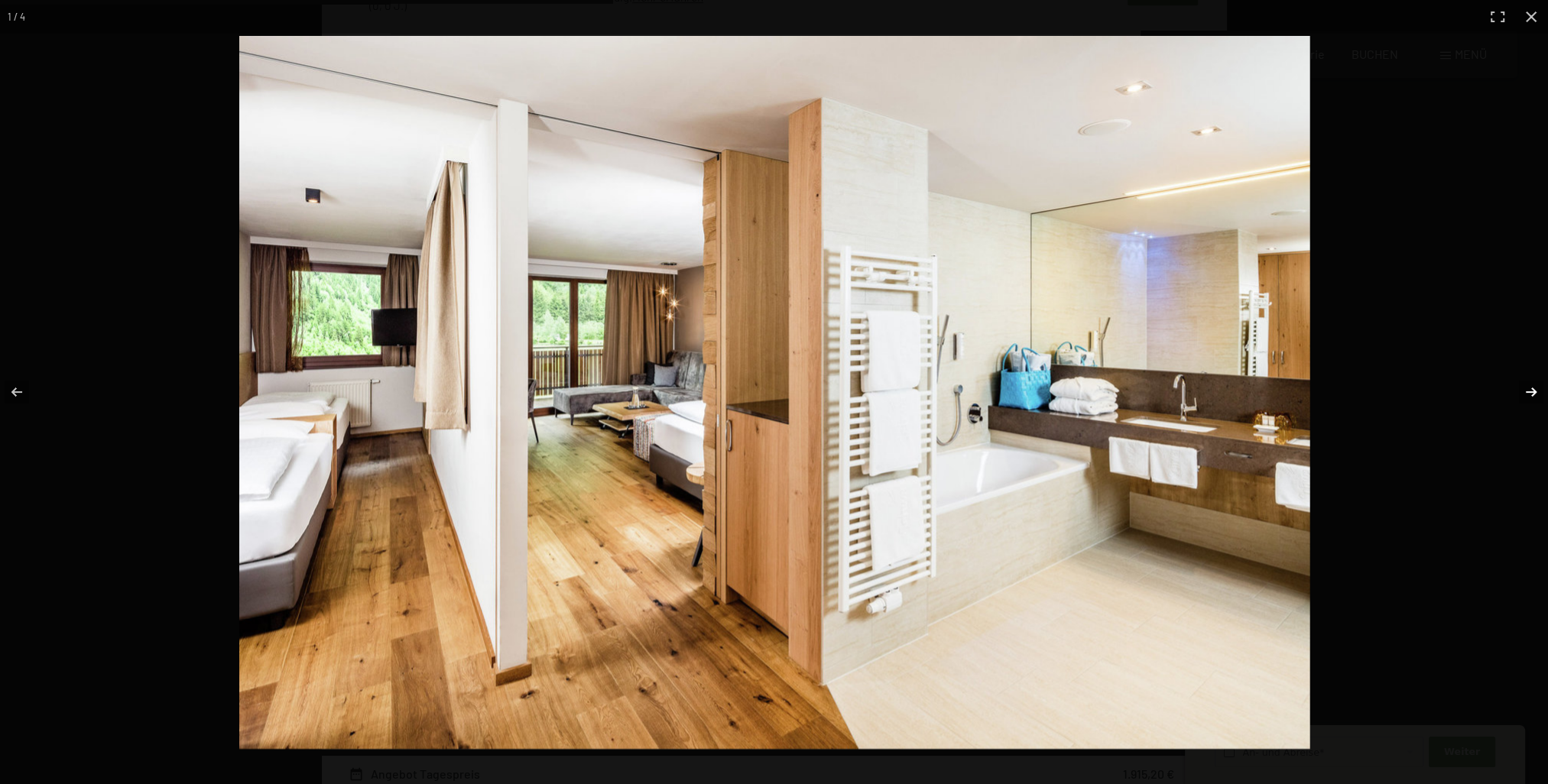
click at [1525, 391] on button "button" at bounding box center [1520, 392] width 53 height 76
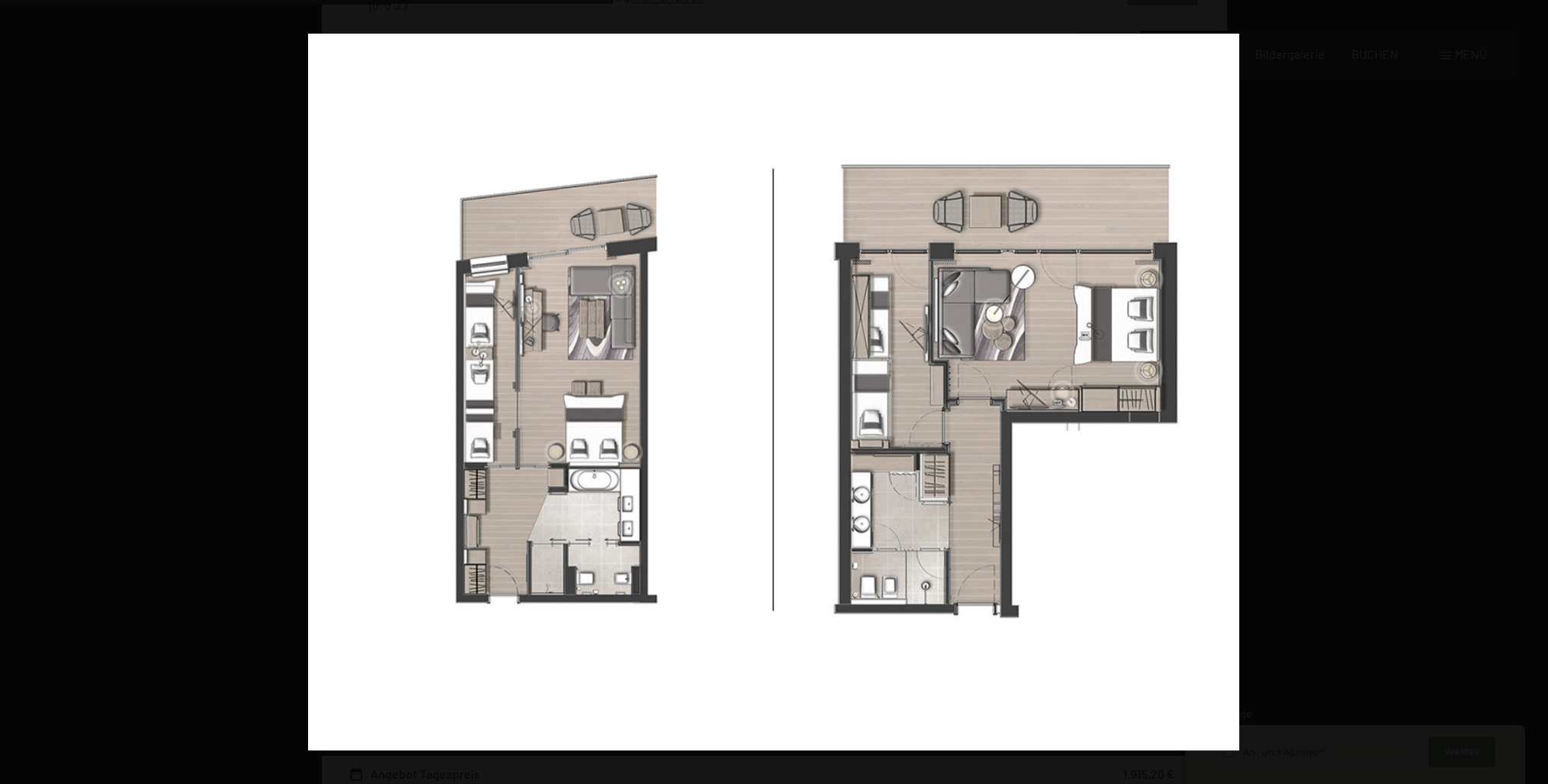
click at [1527, 395] on button "button" at bounding box center [1520, 392] width 53 height 76
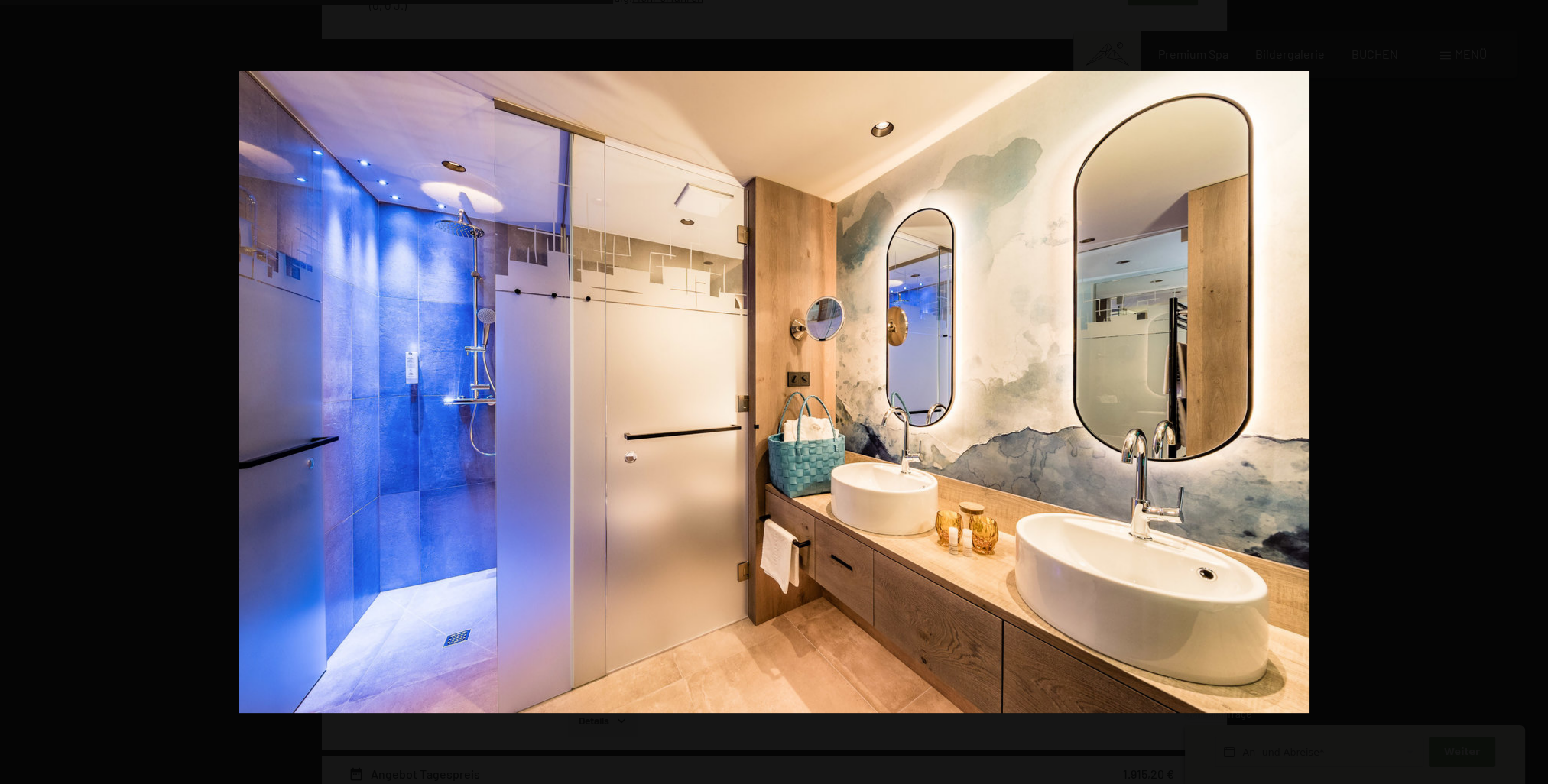
click at [1527, 395] on button "button" at bounding box center [1520, 392] width 53 height 76
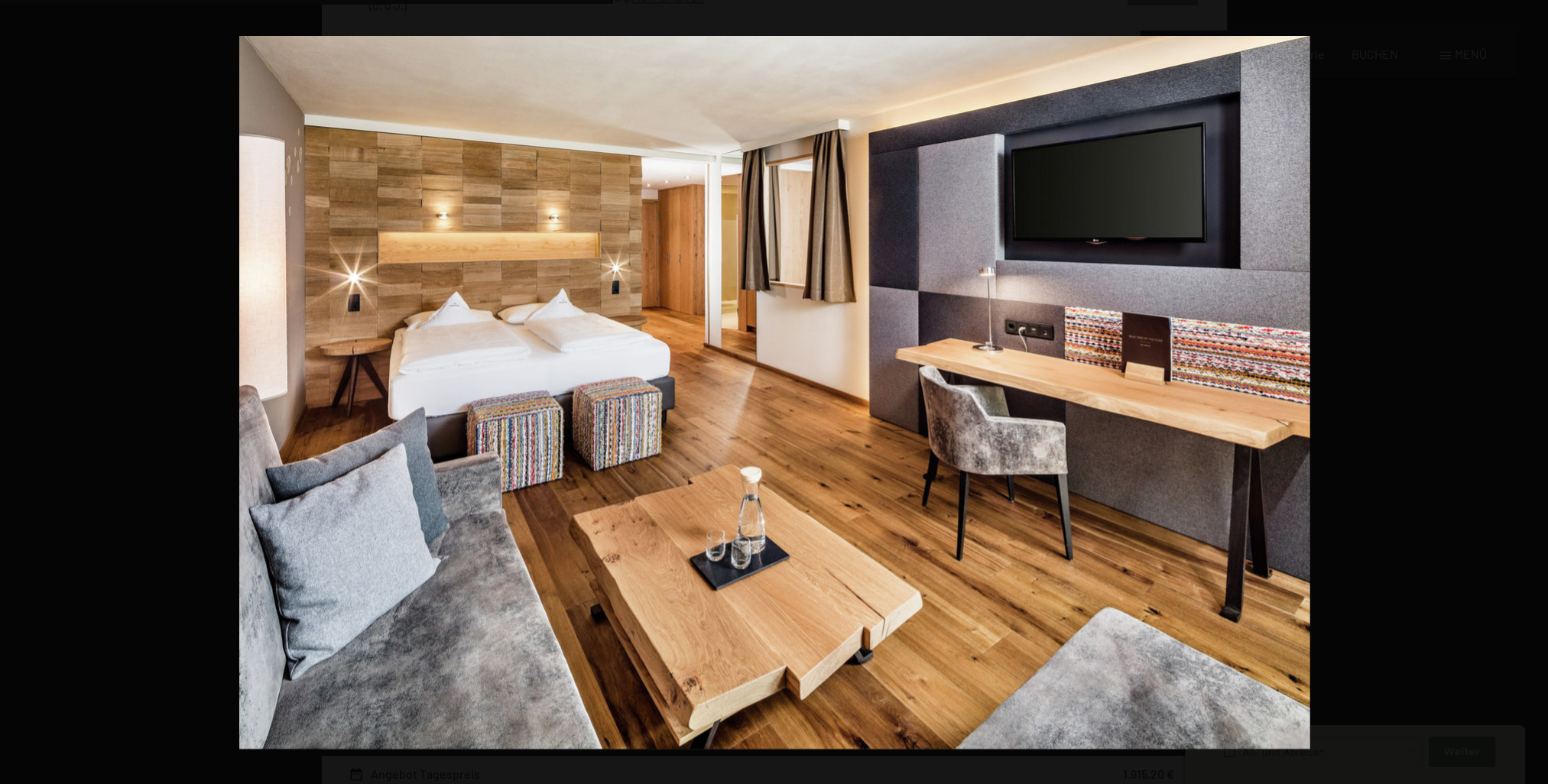
click at [1527, 395] on button "button" at bounding box center [1520, 392] width 53 height 76
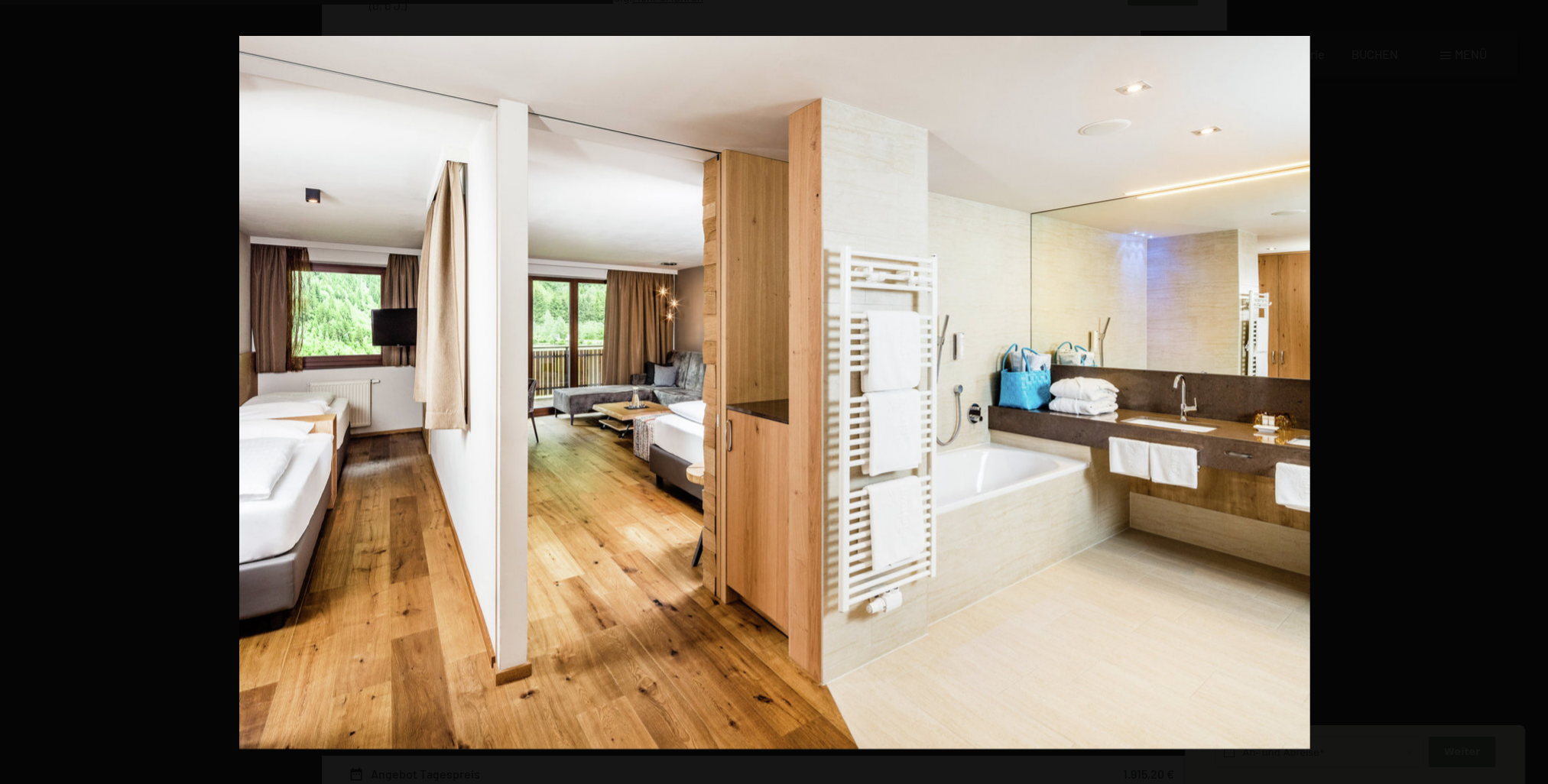
click at [1527, 395] on button "button" at bounding box center [1520, 392] width 53 height 76
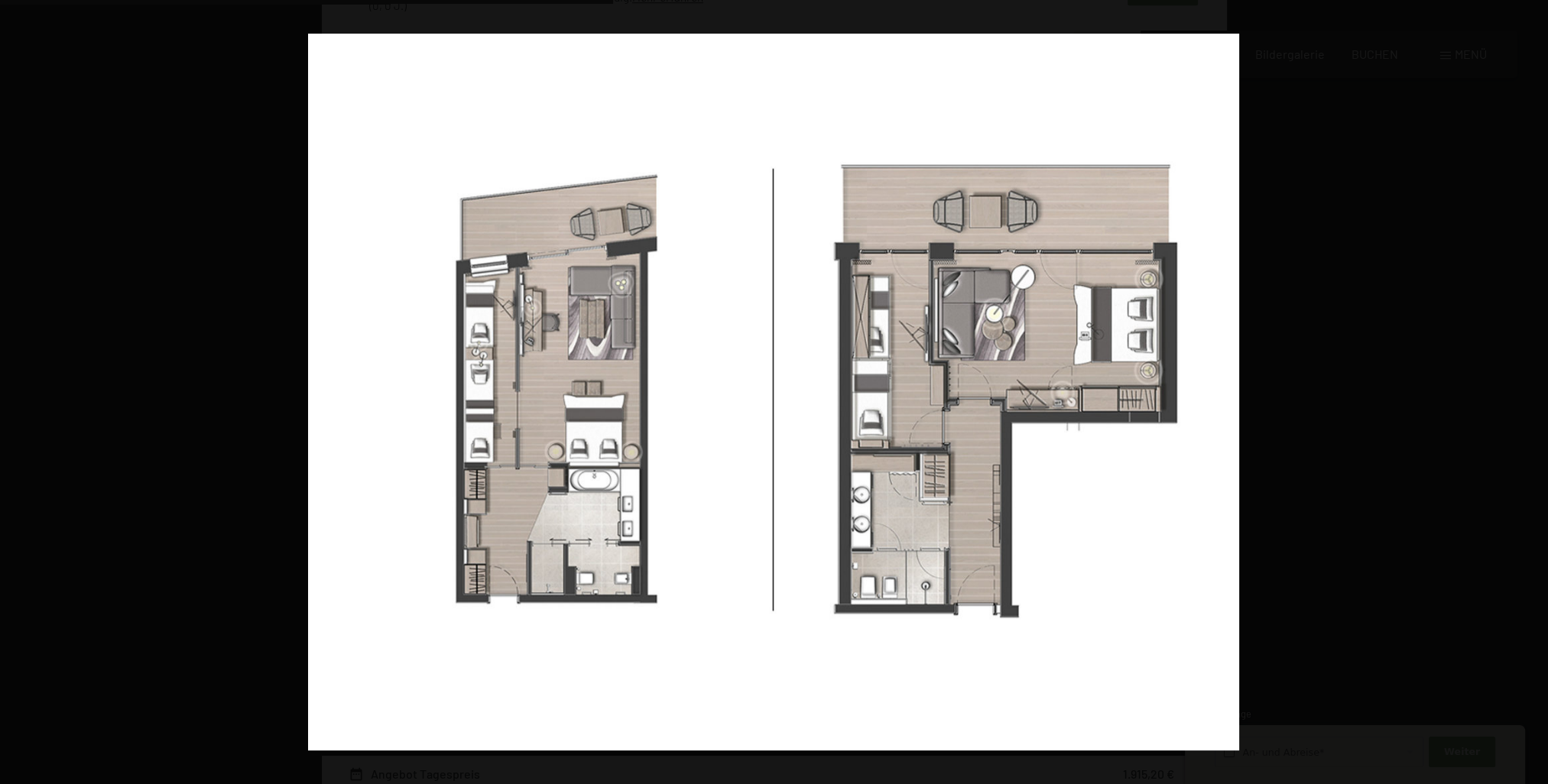
click at [1527, 395] on button "button" at bounding box center [1520, 392] width 53 height 76
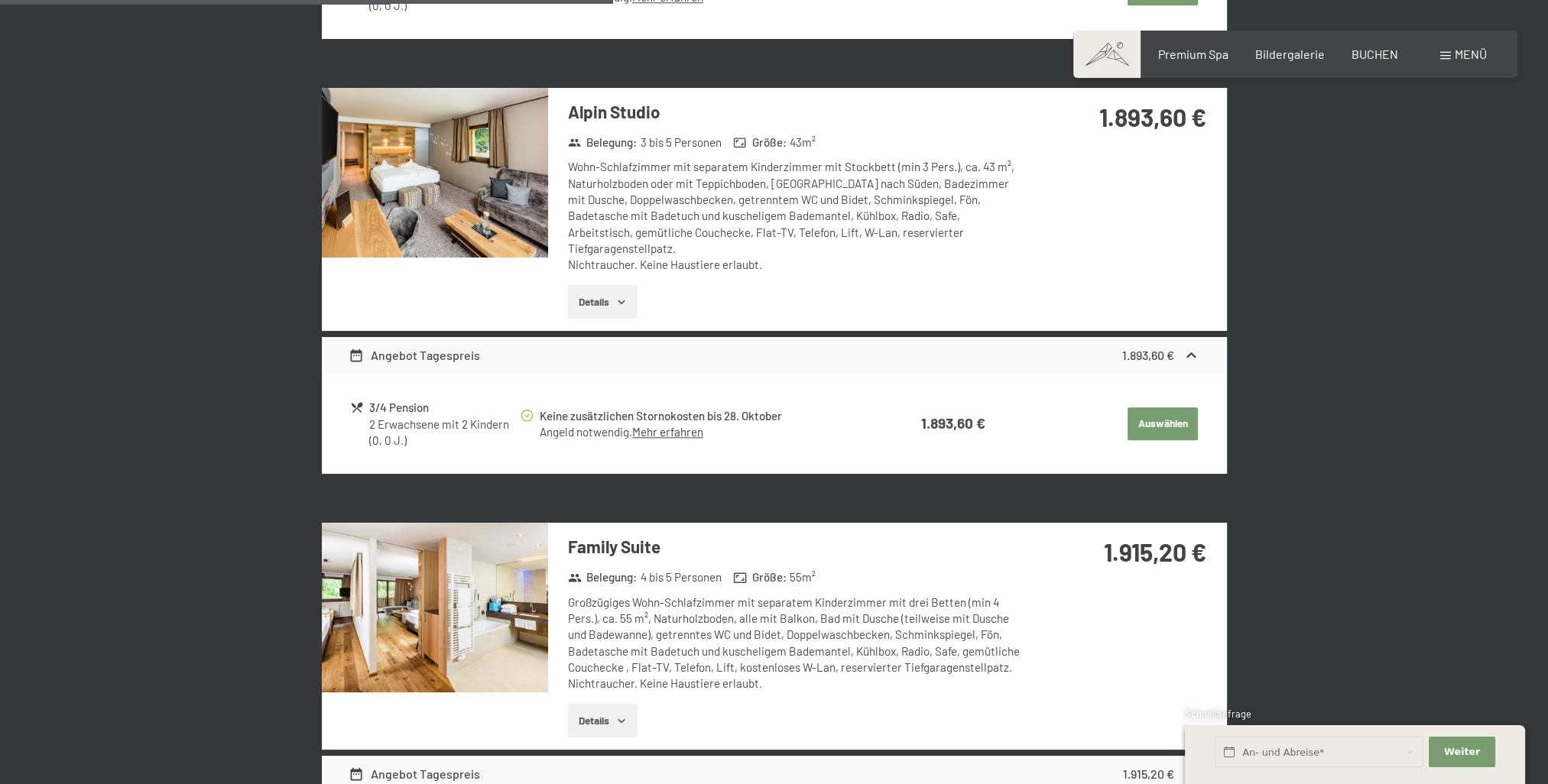
click at [0, 0] on button "button" at bounding box center [0, 0] width 0 height 0
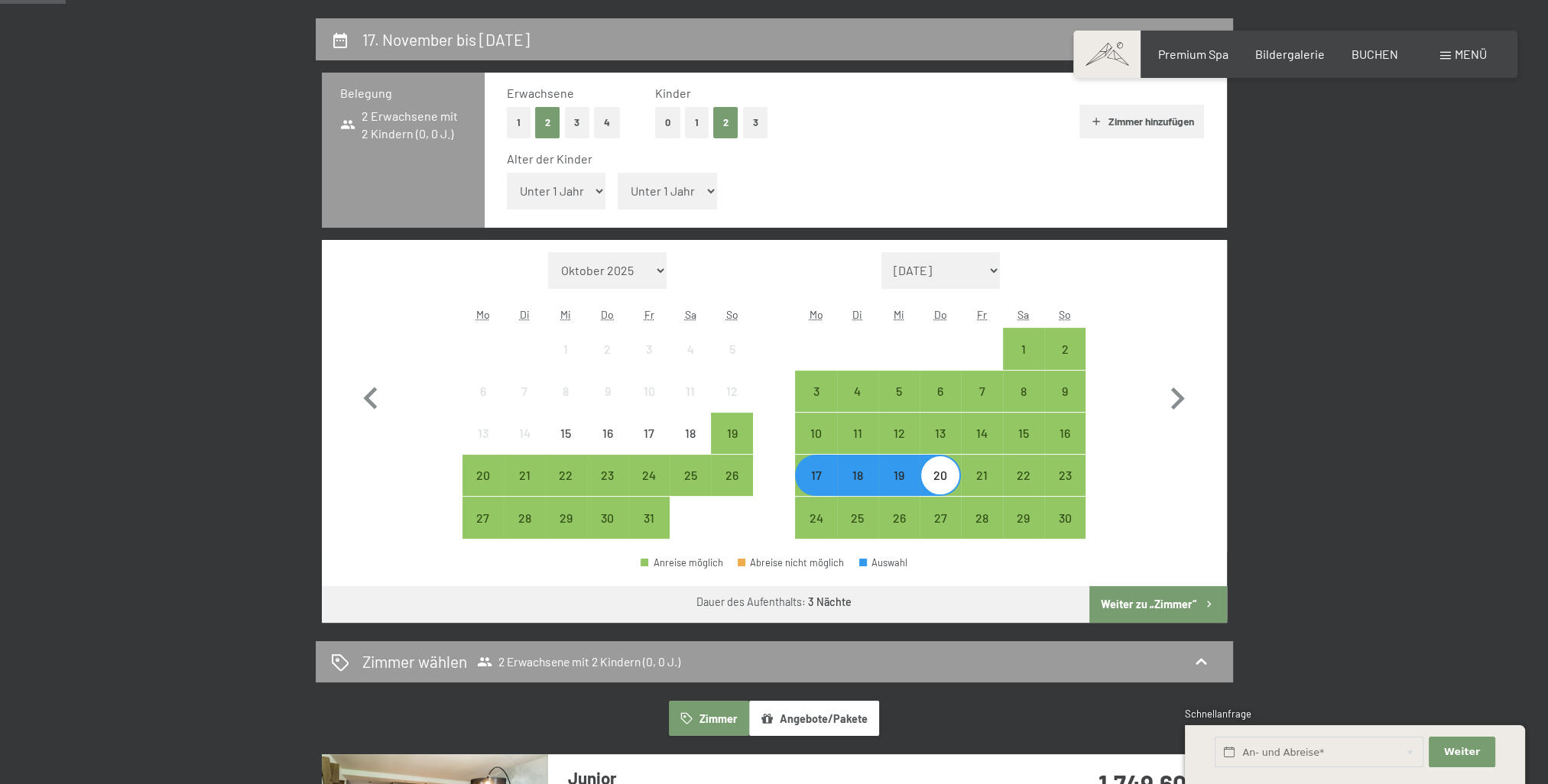
scroll to position [153, 0]
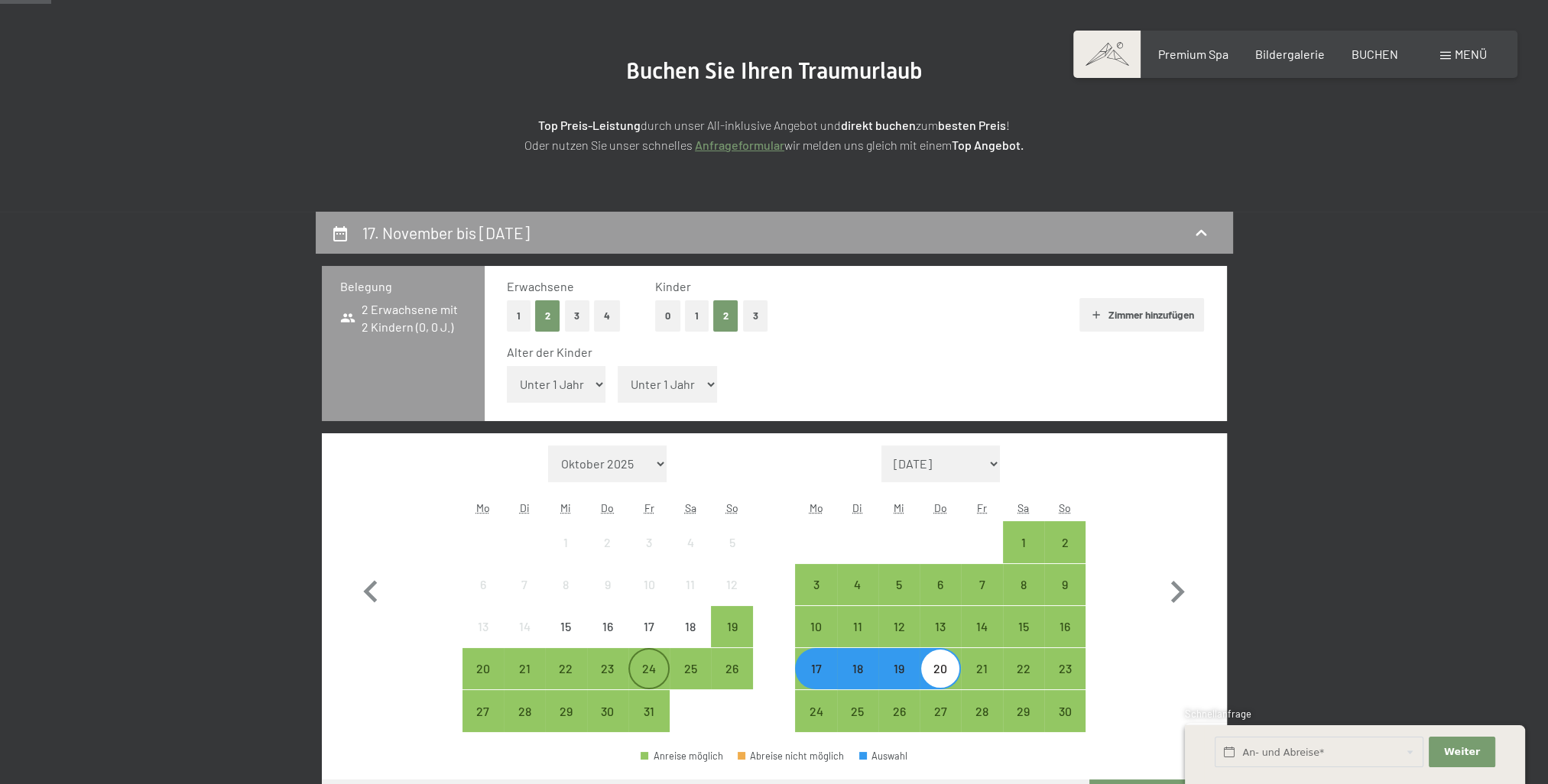
click at [649, 667] on div "24" at bounding box center [649, 682] width 39 height 39
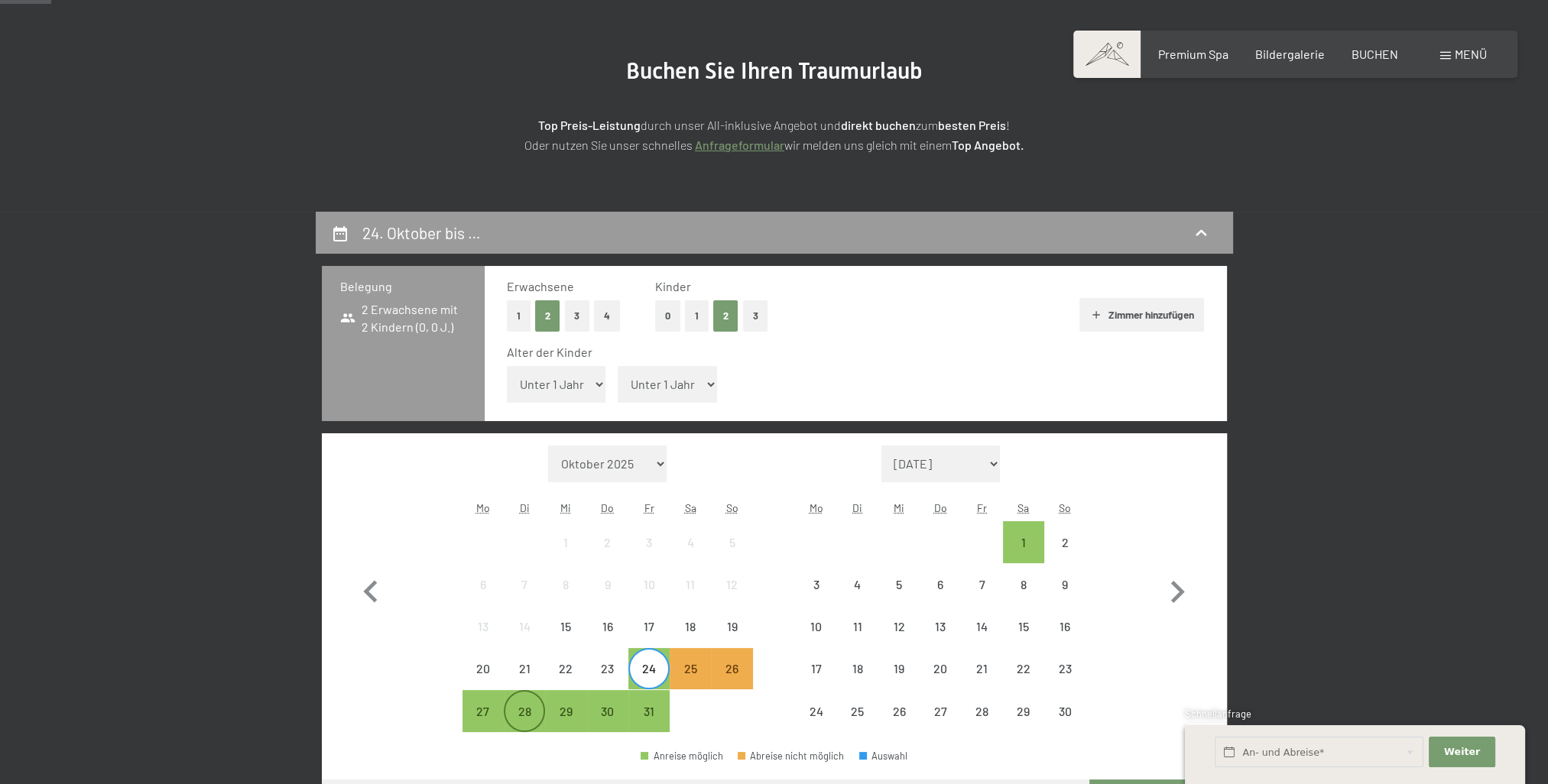
click at [530, 717] on div "28" at bounding box center [524, 724] width 39 height 39
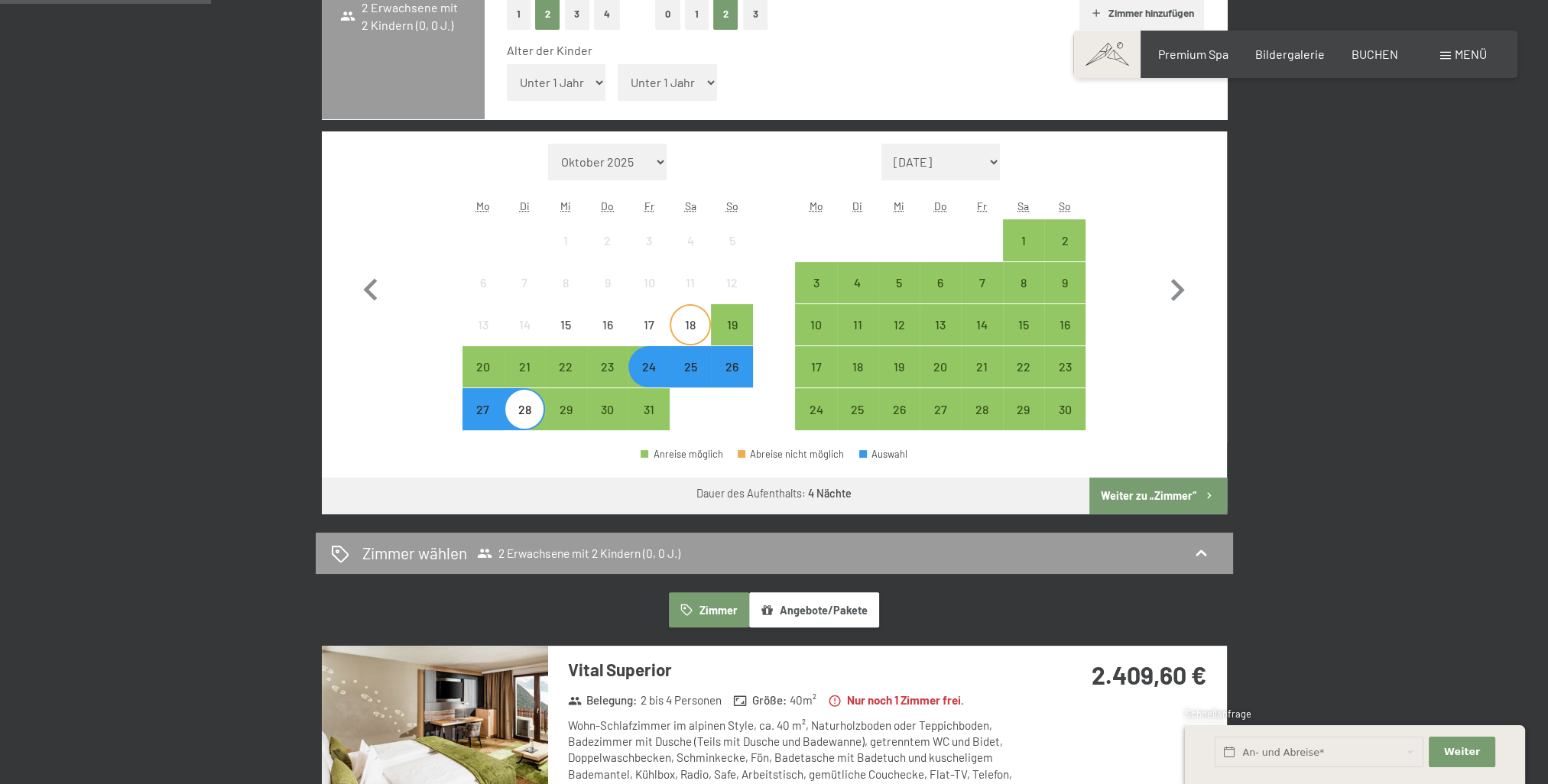
scroll to position [459, 0]
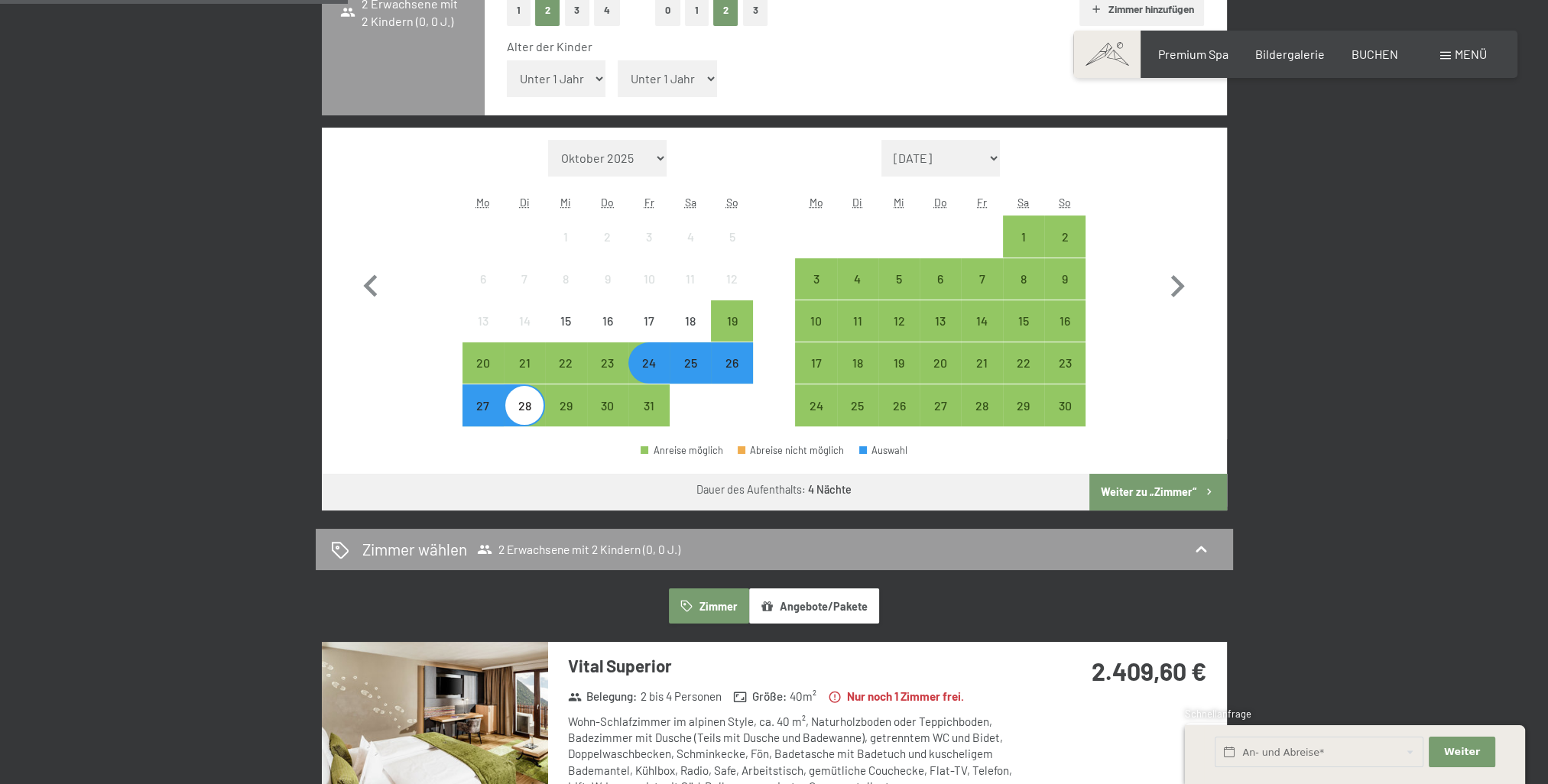
click at [584, 79] on select "Unter 1 Jahr 1 Jahr 2 Jahre 3 Jahre 4 Jahre 5 Jahre 6 Jahre 7 Jahre 8 Jahre 9 J…" at bounding box center [556, 79] width 99 height 37
select select "7"
click at [506, 61] on select "Unter 1 Jahr 1 Jahr 2 Jahre 3 Jahre 4 Jahre 5 Jahre 6 Jahre 7 Jahre 8 Jahre 9 J…" at bounding box center [556, 79] width 99 height 37
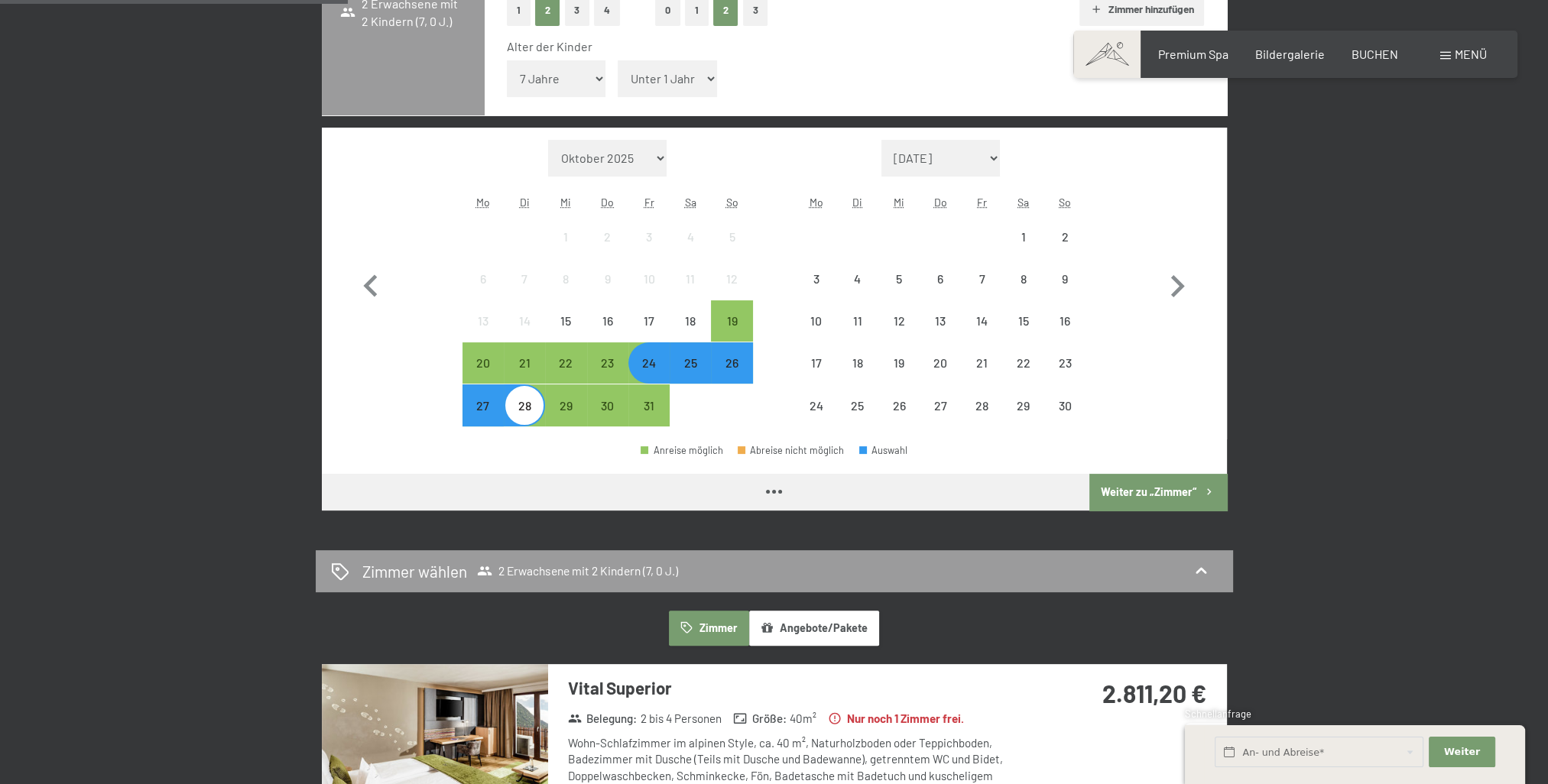
click at [698, 81] on select "Unter 1 Jahr 1 Jahr 2 Jahre 3 Jahre 4 Jahre 5 Jahre 6 Jahre 7 Jahre 8 Jahre 9 J…" at bounding box center [667, 79] width 99 height 37
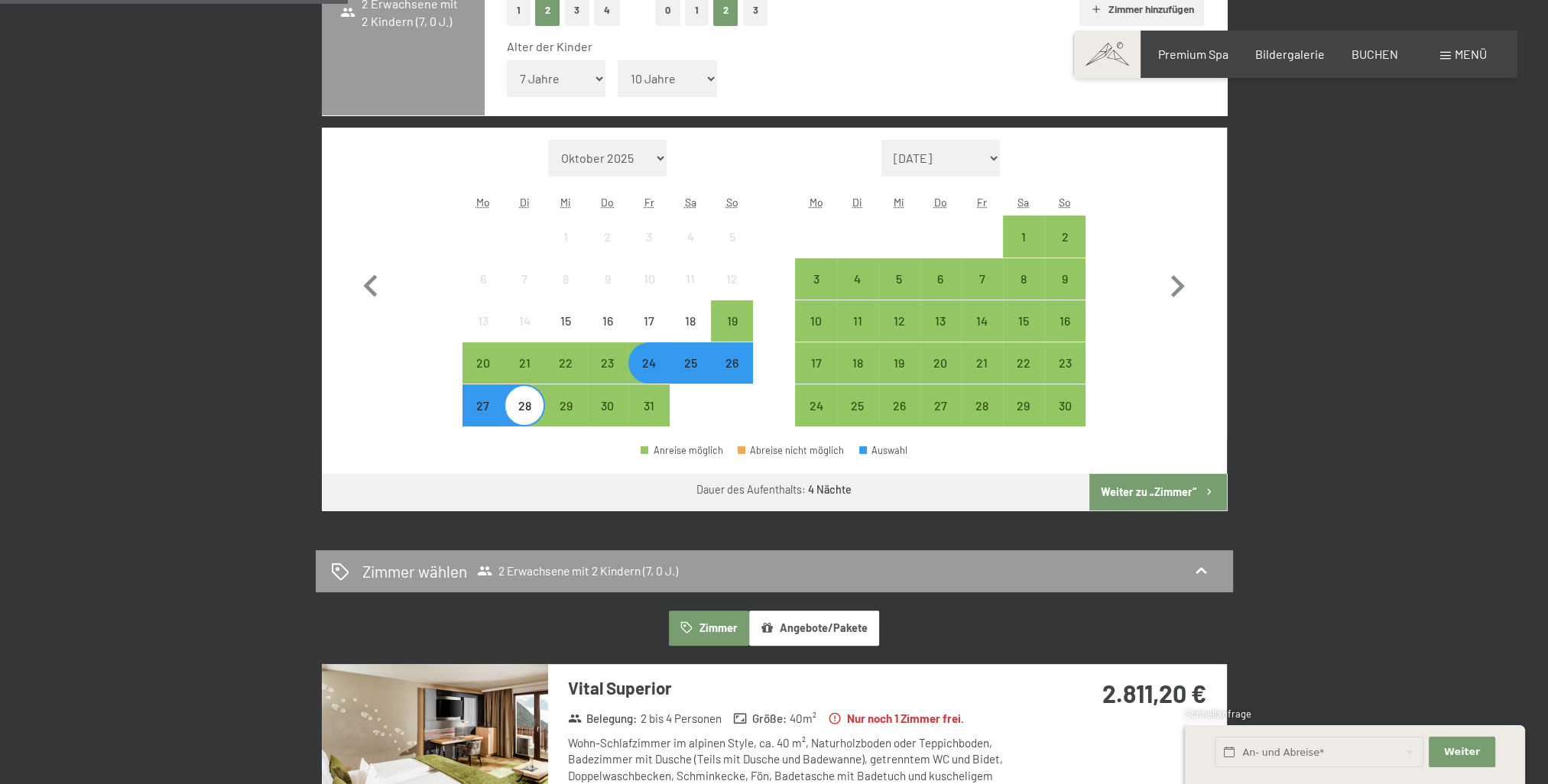
click at [618, 61] on select "Unter 1 Jahr 1 Jahr 2 Jahre 3 Jahre 4 Jahre 5 Jahre 6 Jahre 7 Jahre 8 Jahre 9 J…" at bounding box center [667, 79] width 99 height 37
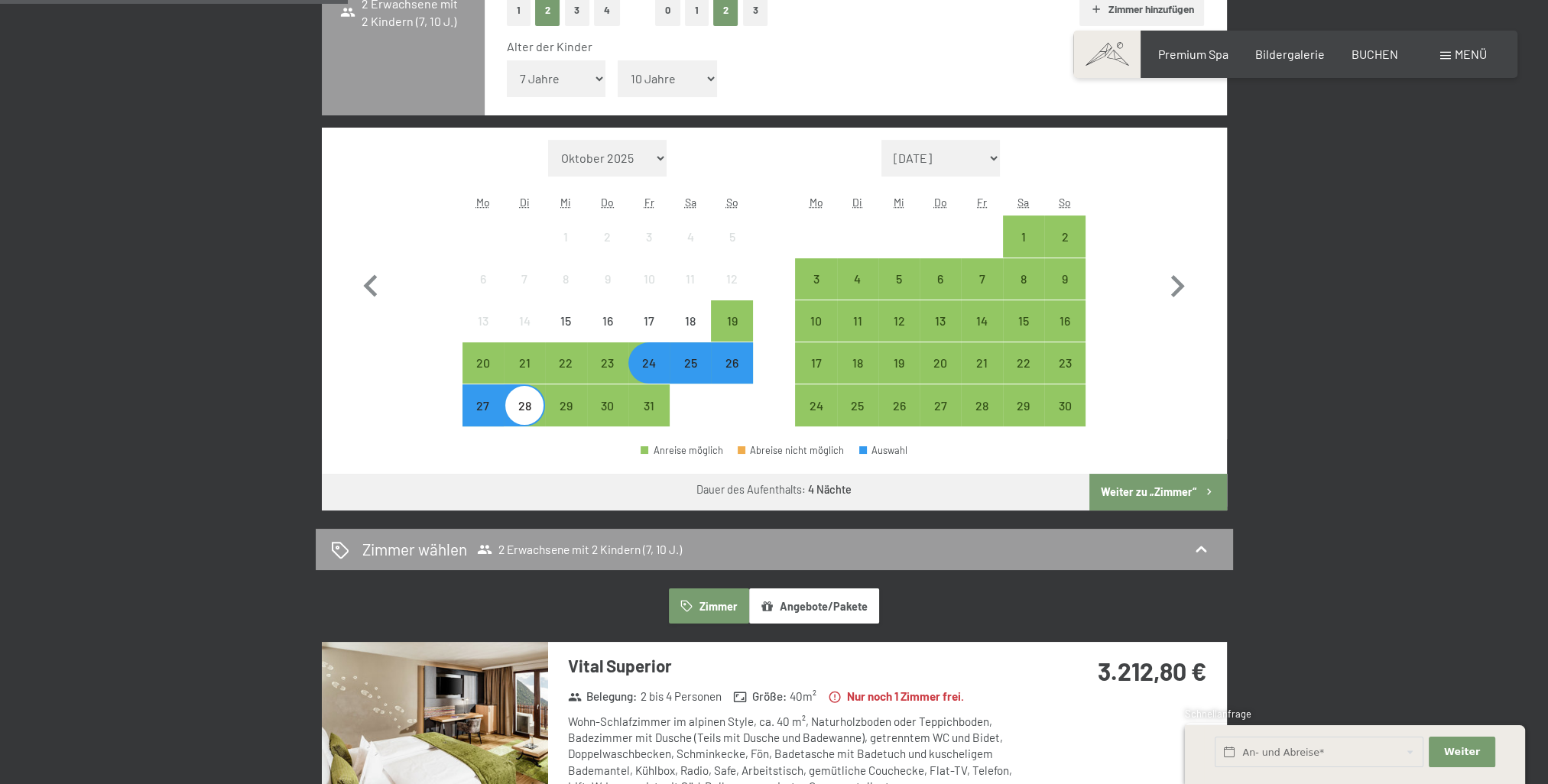
click at [702, 86] on select "Unter 1 Jahr 1 Jahr 2 Jahre 3 Jahre 4 Jahre 5 Jahre 6 Jahre 7 Jahre 8 Jahre 9 J…" at bounding box center [667, 79] width 99 height 37
select select "9"
click at [618, 61] on select "Unter 1 Jahr 1 Jahr 2 Jahre 3 Jahre 4 Jahre 5 Jahre 6 Jahre 7 Jahre 8 Jahre 9 J…" at bounding box center [667, 79] width 99 height 37
